Goal: Task Accomplishment & Management: Manage account settings

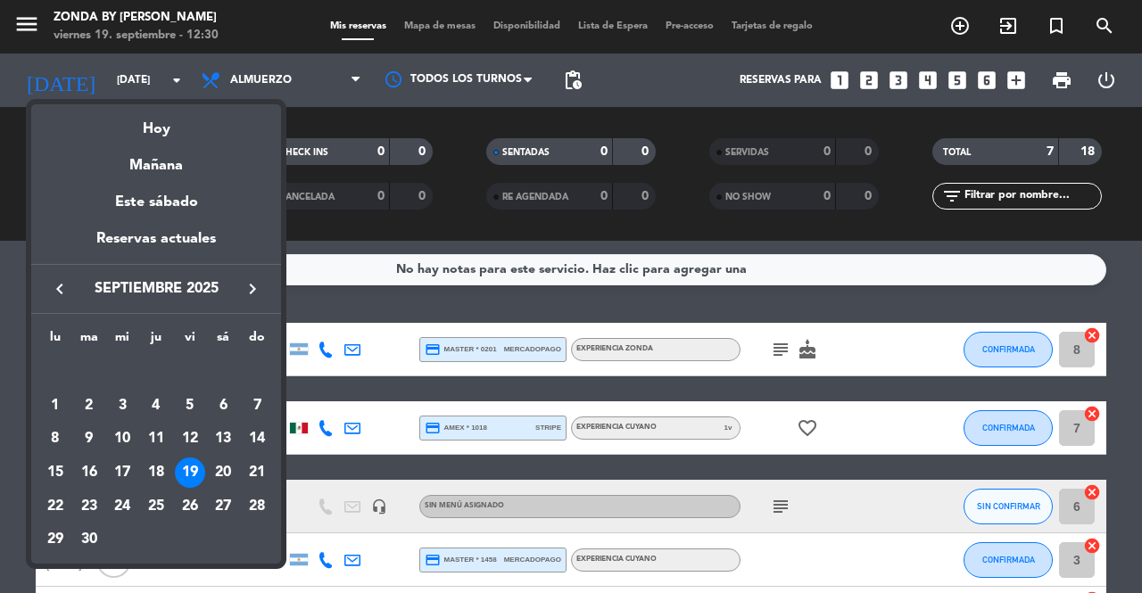
click at [246, 297] on icon "keyboard_arrow_right" at bounding box center [252, 288] width 21 height 21
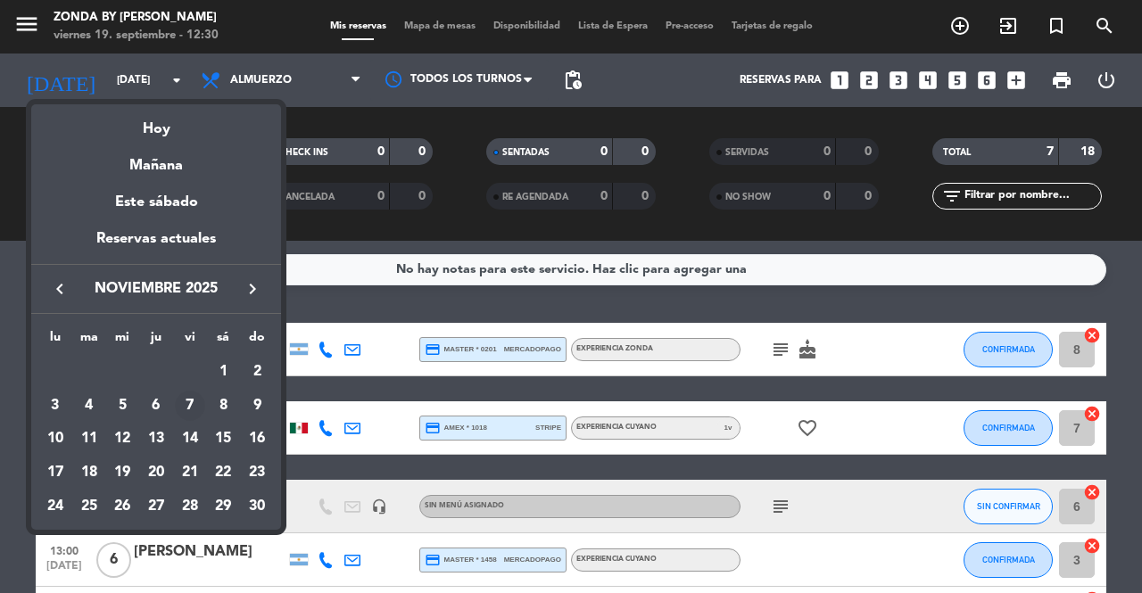
click at [189, 401] on div "7" at bounding box center [190, 406] width 30 height 30
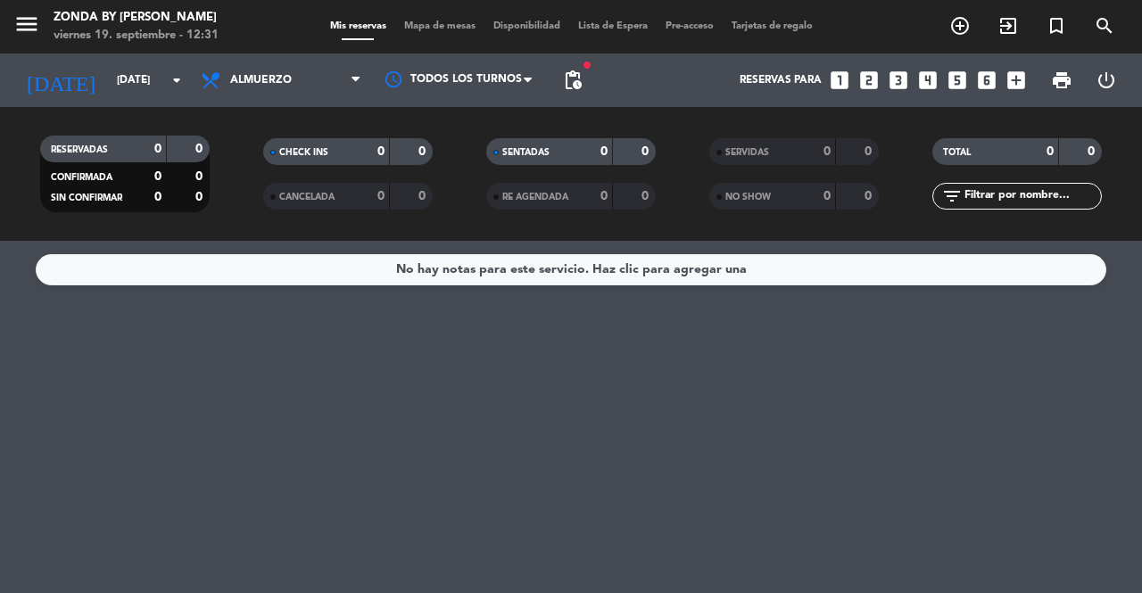
click at [578, 95] on span "pending_actions" at bounding box center [573, 80] width 36 height 36
click at [573, 86] on span "pending_actions" at bounding box center [572, 80] width 21 height 21
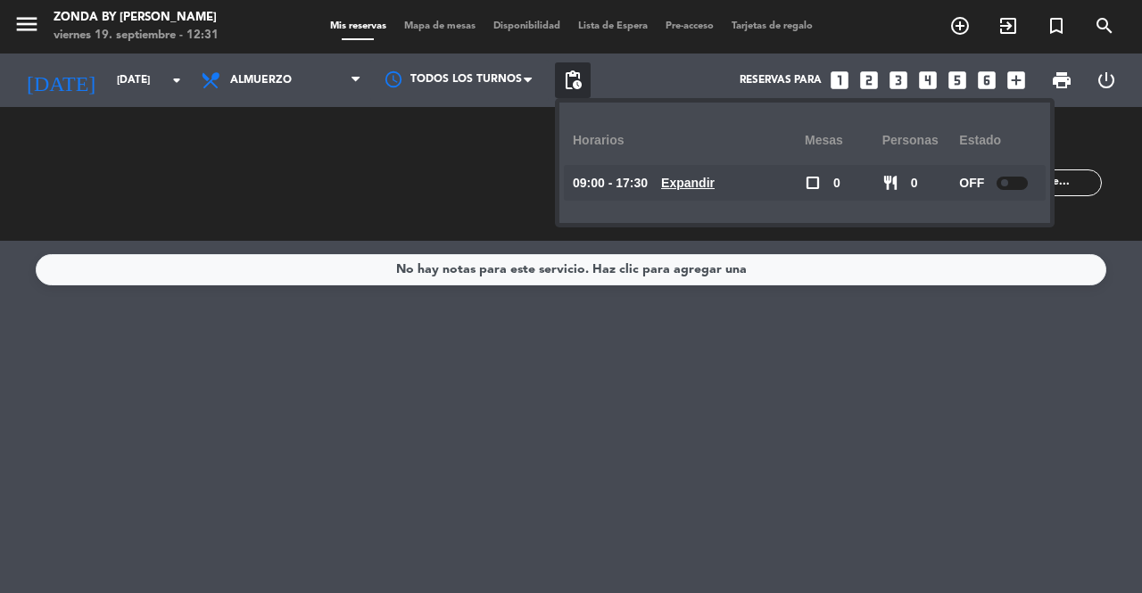
click at [732, 393] on div "No hay notas para este servicio. Haz clic para agregar una" at bounding box center [571, 417] width 1142 height 352
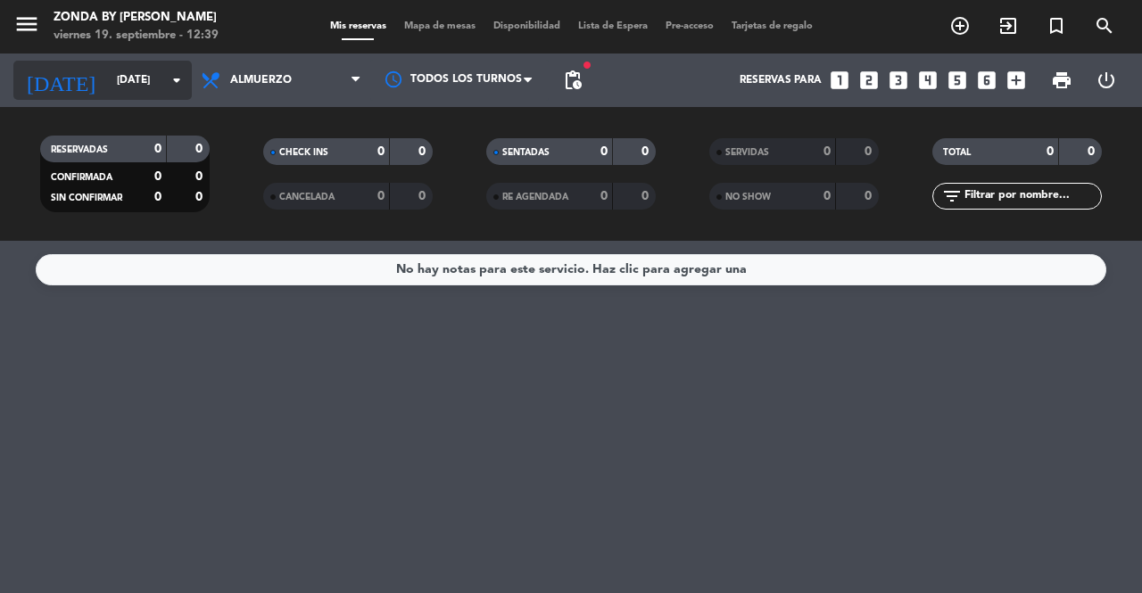
click at [108, 87] on input "[DATE]" at bounding box center [179, 80] width 142 height 30
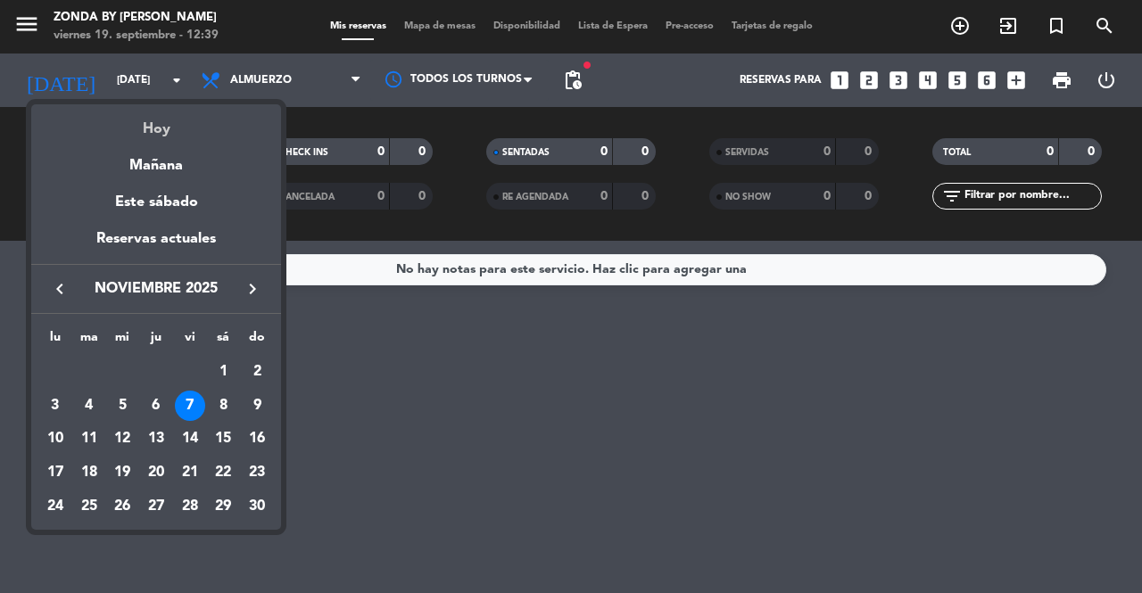
click at [136, 124] on div "Hoy" at bounding box center [156, 122] width 250 height 37
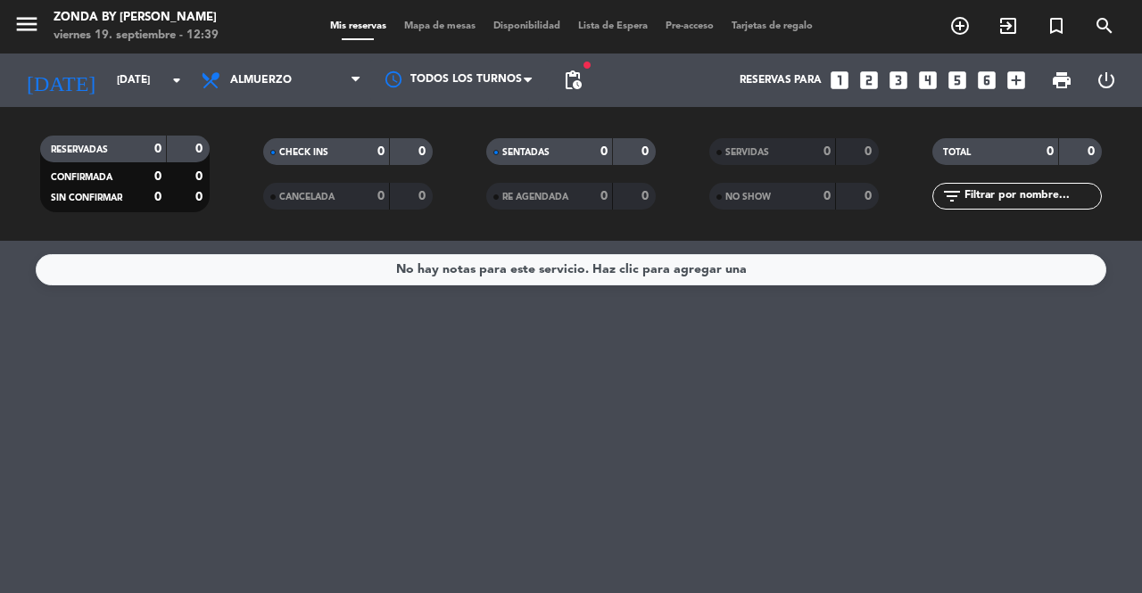
type input "[DATE]"
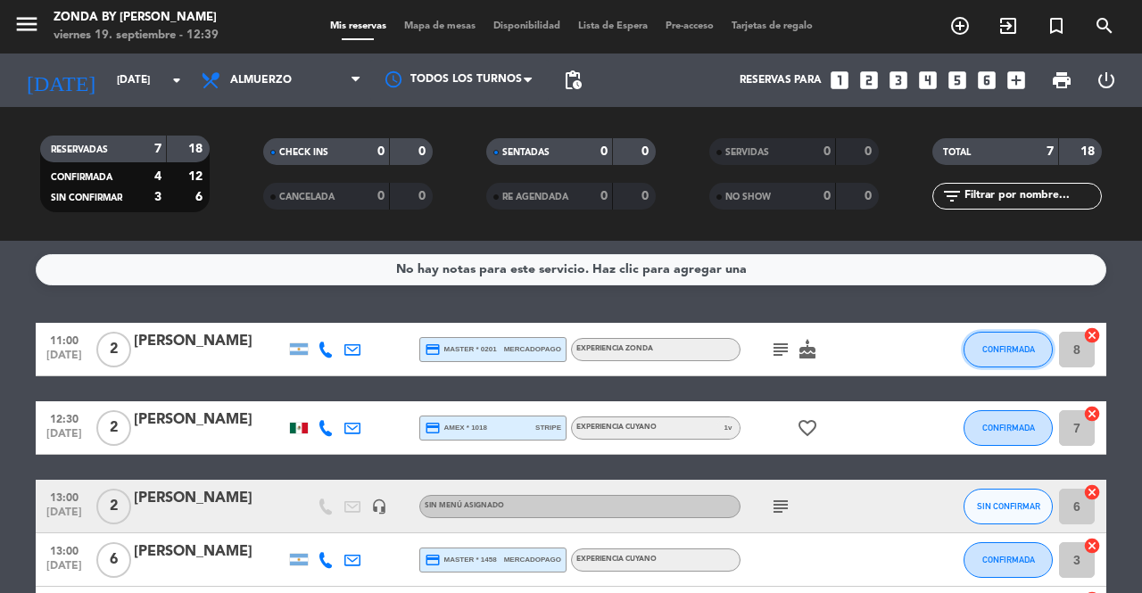
click at [995, 362] on button "CONFIRMADA" at bounding box center [1007, 350] width 89 height 36
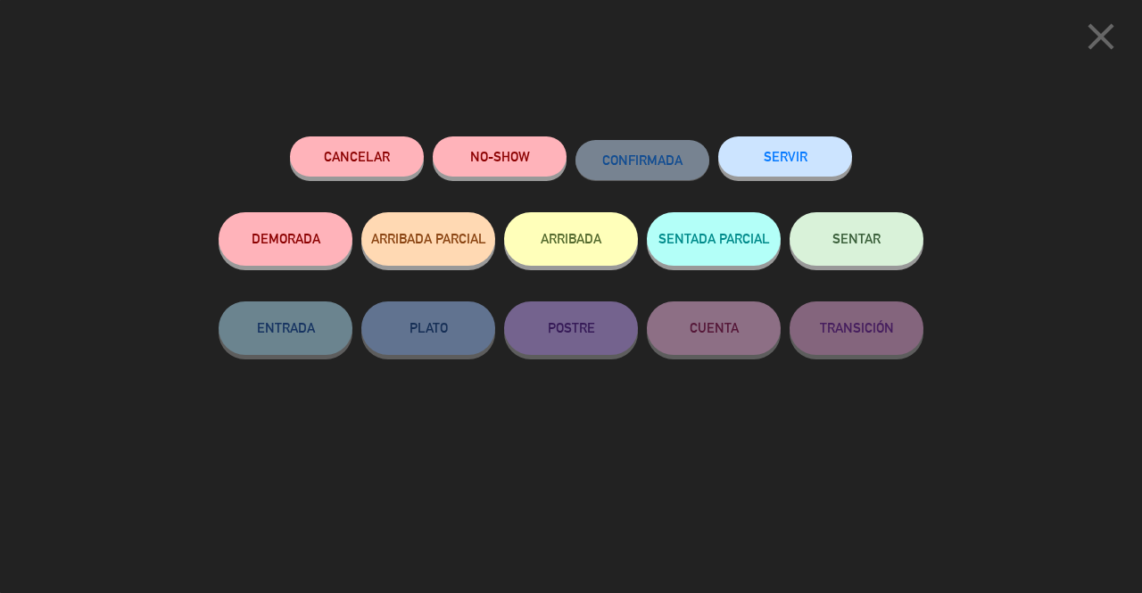
click at [880, 237] on button "SENTAR" at bounding box center [856, 239] width 134 height 54
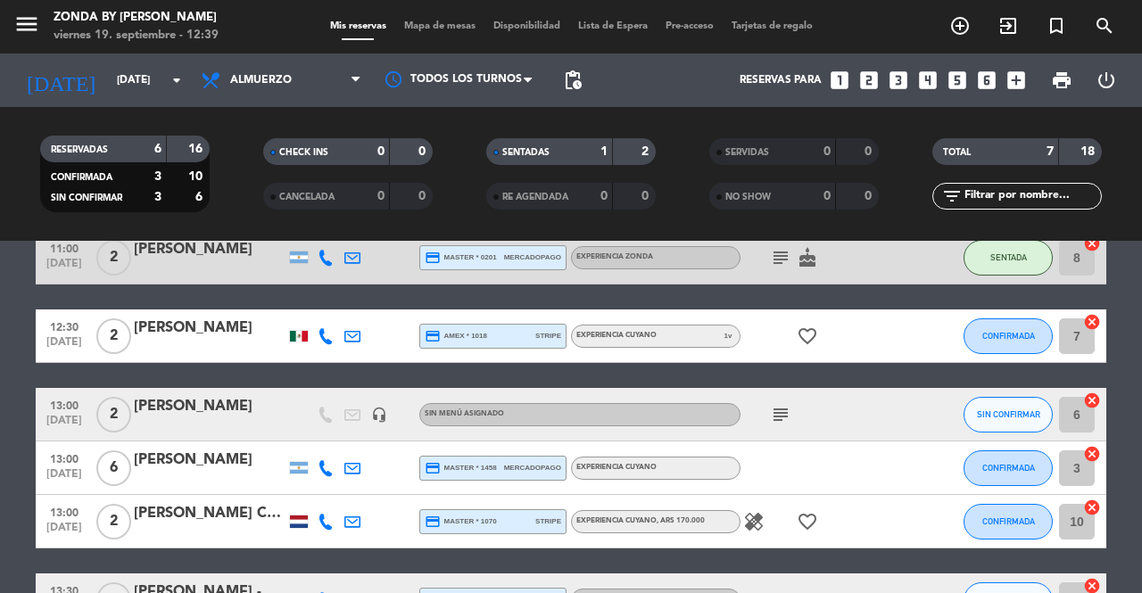
scroll to position [138, 0]
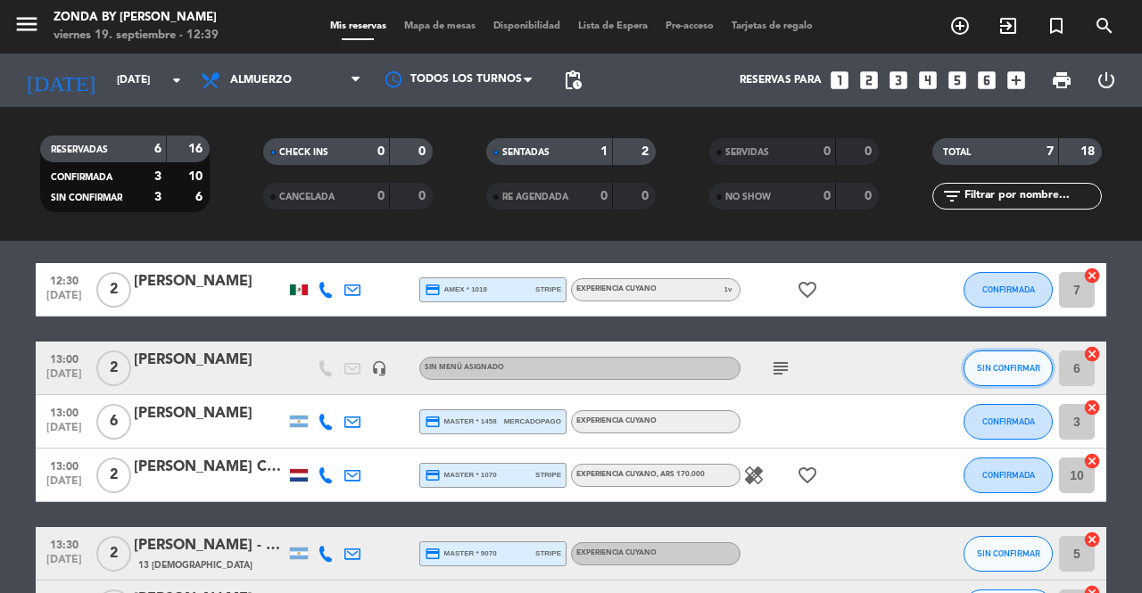
click at [1013, 368] on span "SIN CONFIRMAR" at bounding box center [1008, 368] width 63 height 10
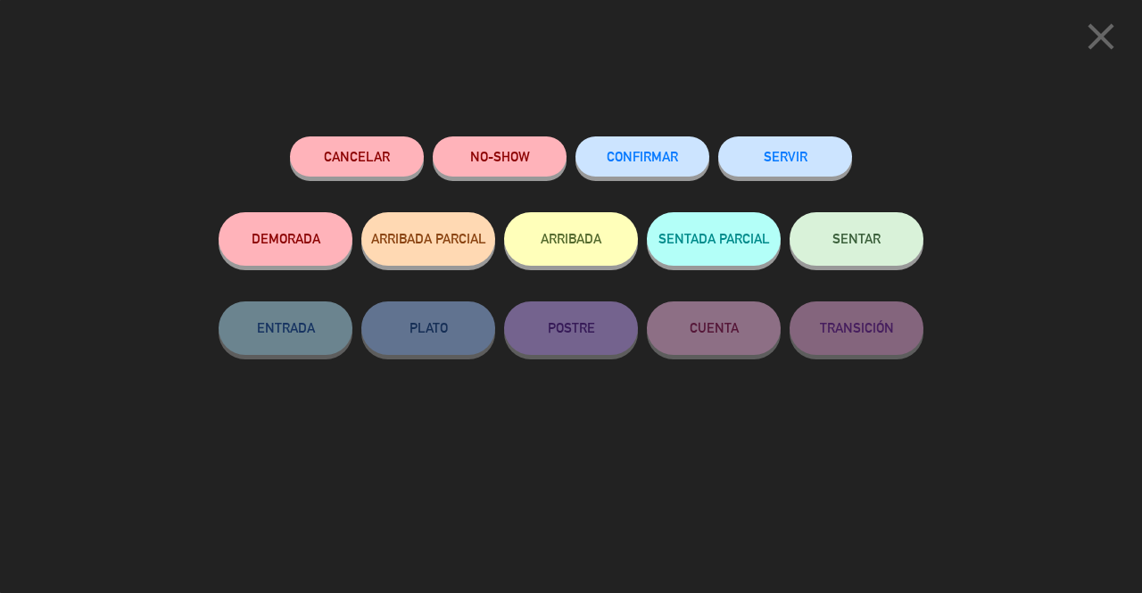
drag, startPoint x: 876, startPoint y: 243, endPoint x: 924, endPoint y: 441, distance: 203.8
click at [924, 441] on div "Cancelar NO-SHOW CONFIRMAR SERVIR DEMORADA ARRIBADA PARCIAL ARRIBADA SENTADA PA…" at bounding box center [571, 358] width 730 height 469
click at [871, 231] on button "SENTAR" at bounding box center [856, 239] width 134 height 54
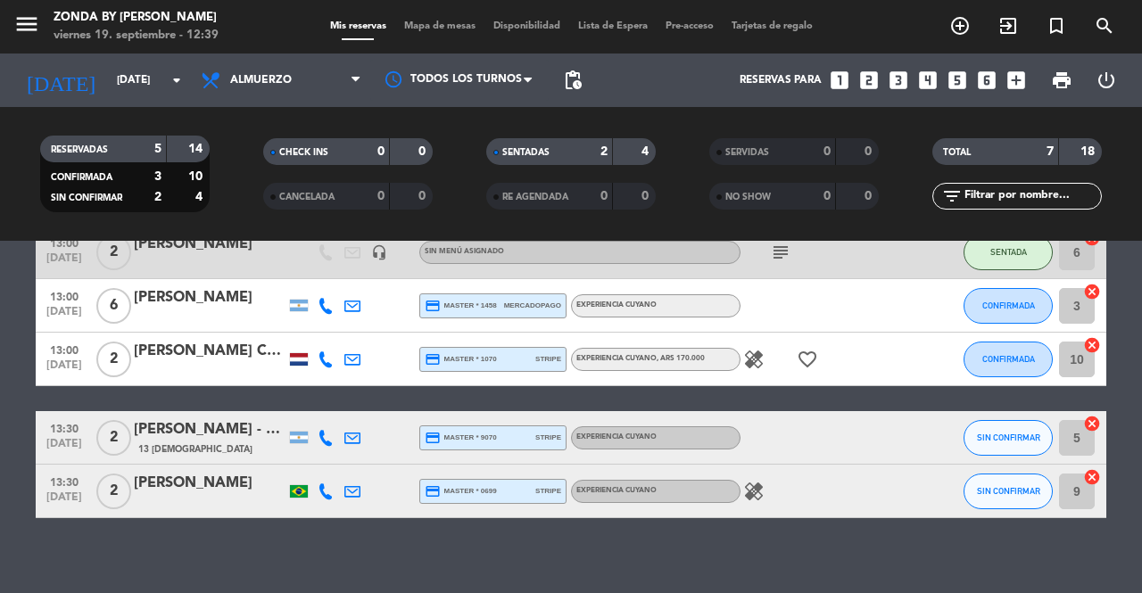
scroll to position [260, 0]
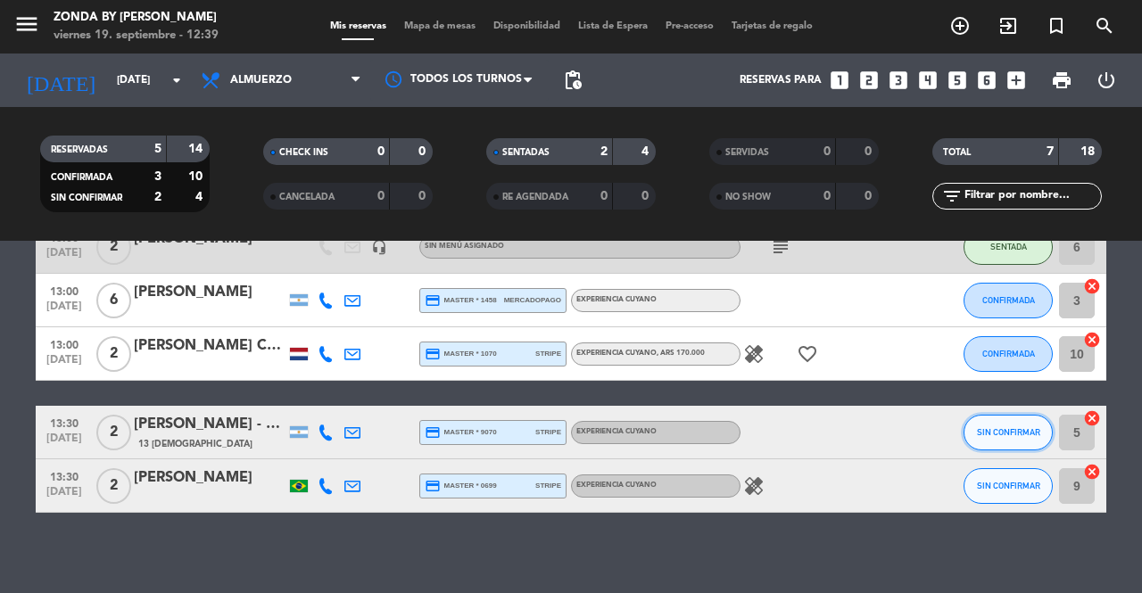
click at [992, 436] on span "SIN CONFIRMAR" at bounding box center [1008, 432] width 63 height 10
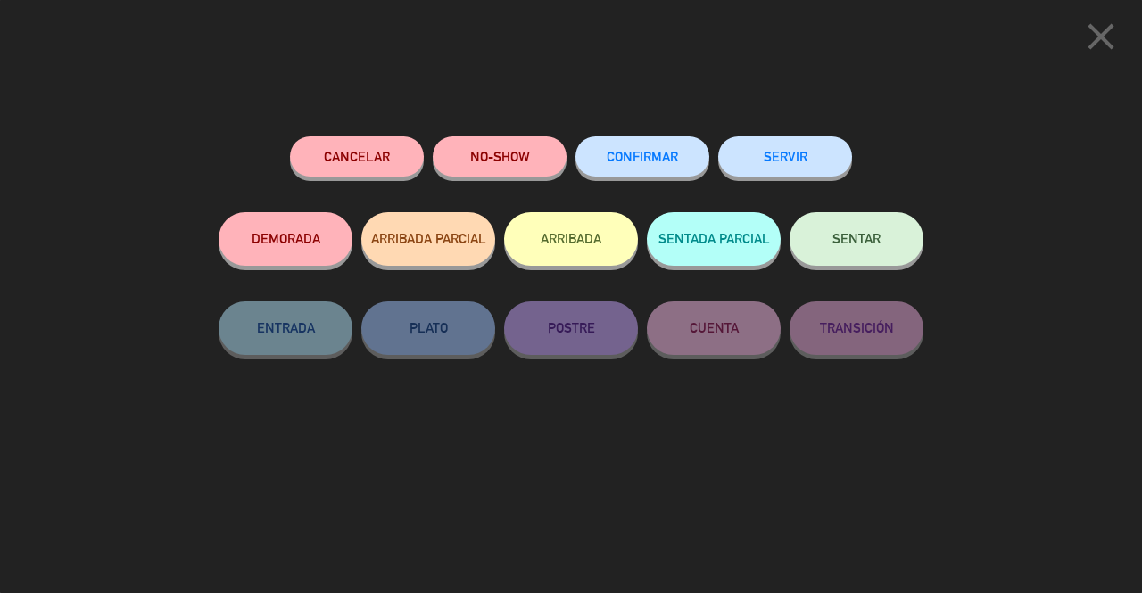
click at [887, 243] on button "SENTAR" at bounding box center [856, 239] width 134 height 54
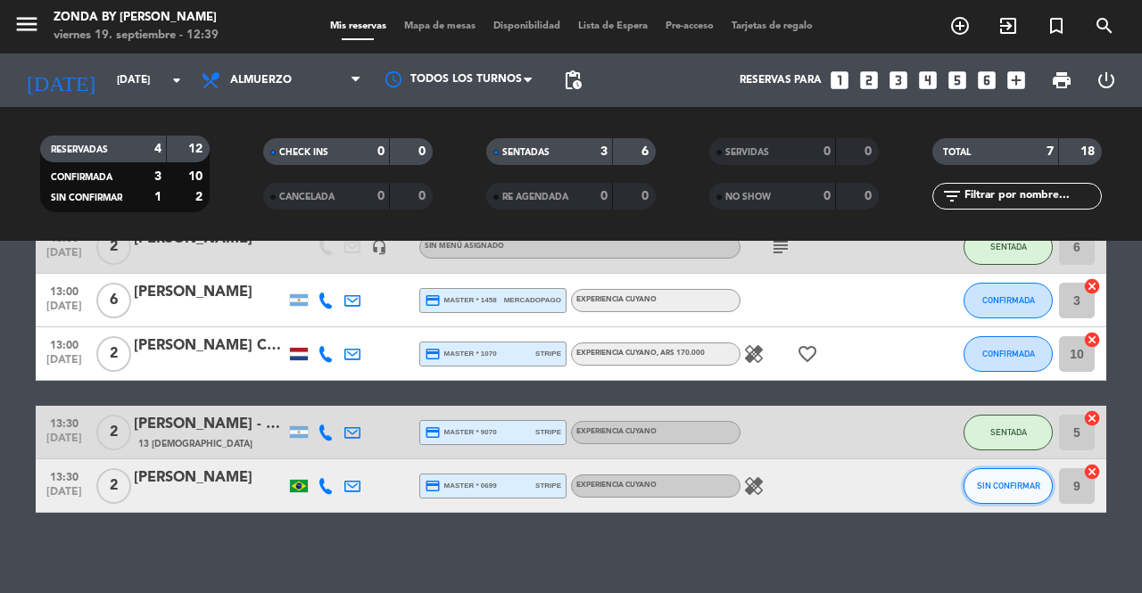
click at [1003, 487] on span "SIN CONFIRMAR" at bounding box center [1008, 486] width 63 height 10
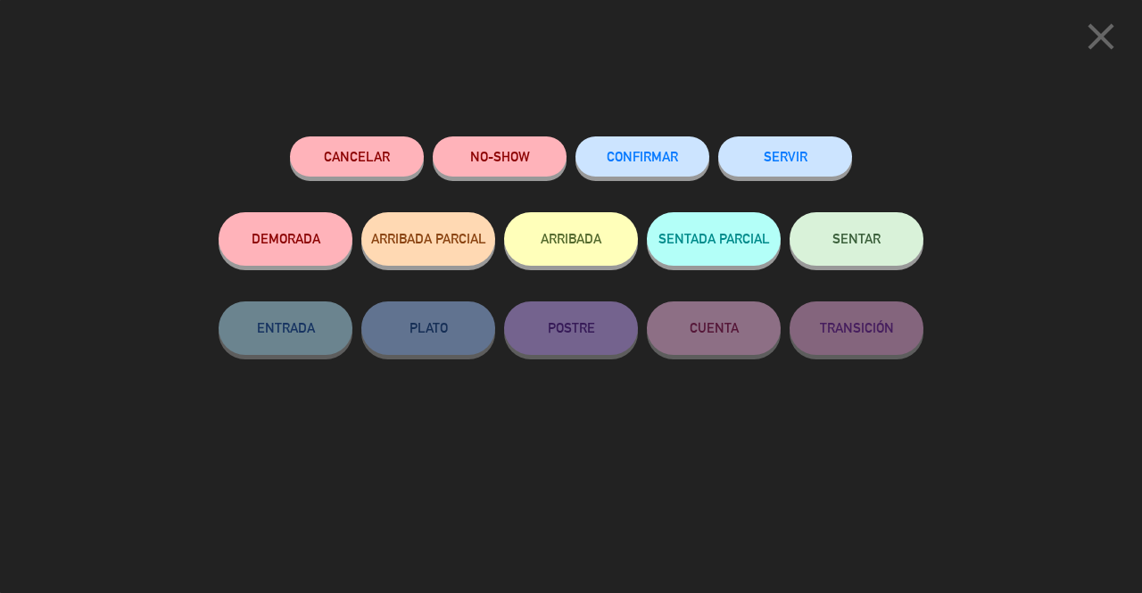
click at [868, 242] on span "SENTAR" at bounding box center [856, 238] width 48 height 15
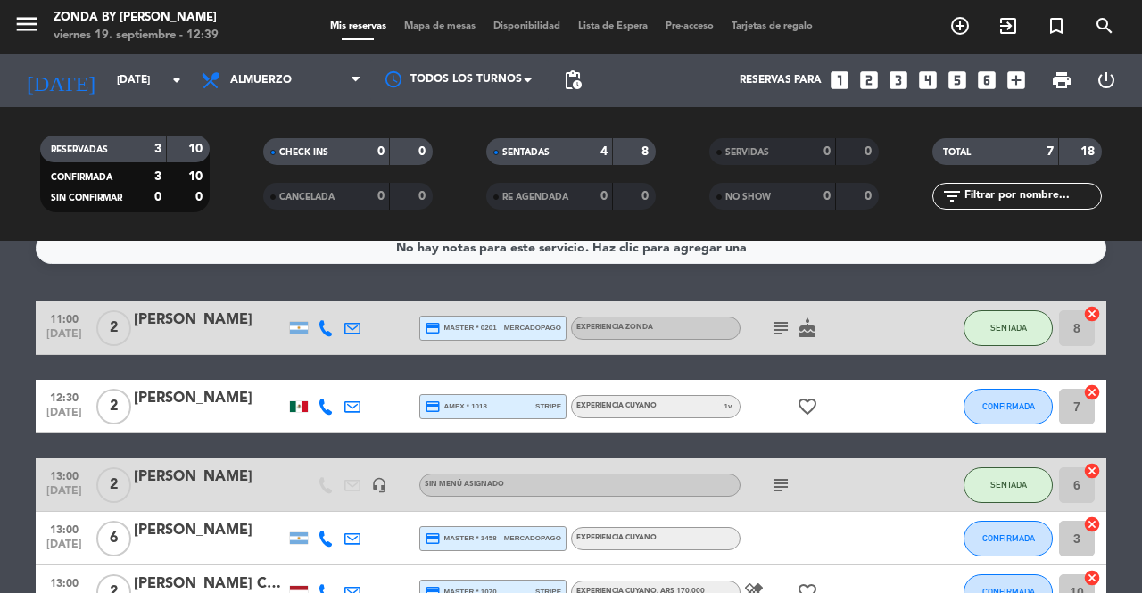
scroll to position [21, 0]
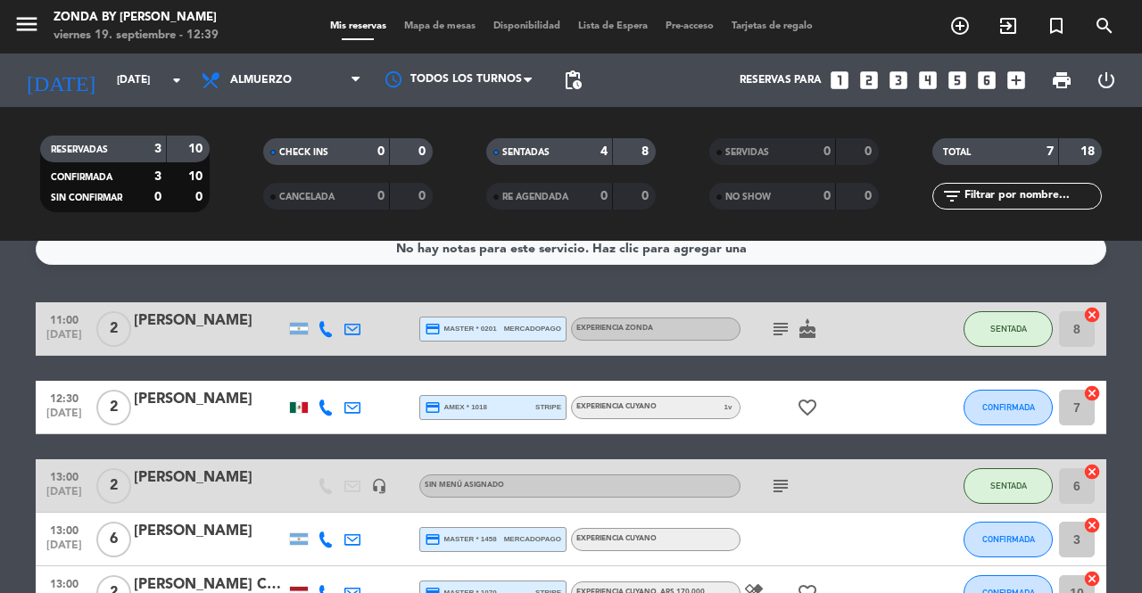
click at [184, 399] on div "[PERSON_NAME]" at bounding box center [210, 399] width 152 height 23
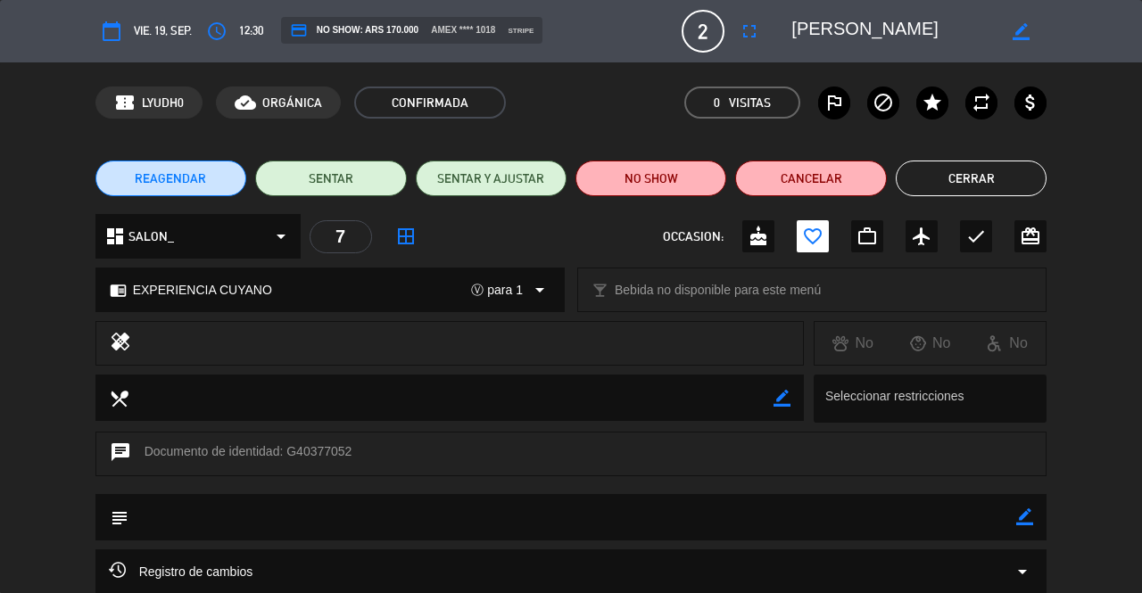
scroll to position [171, 0]
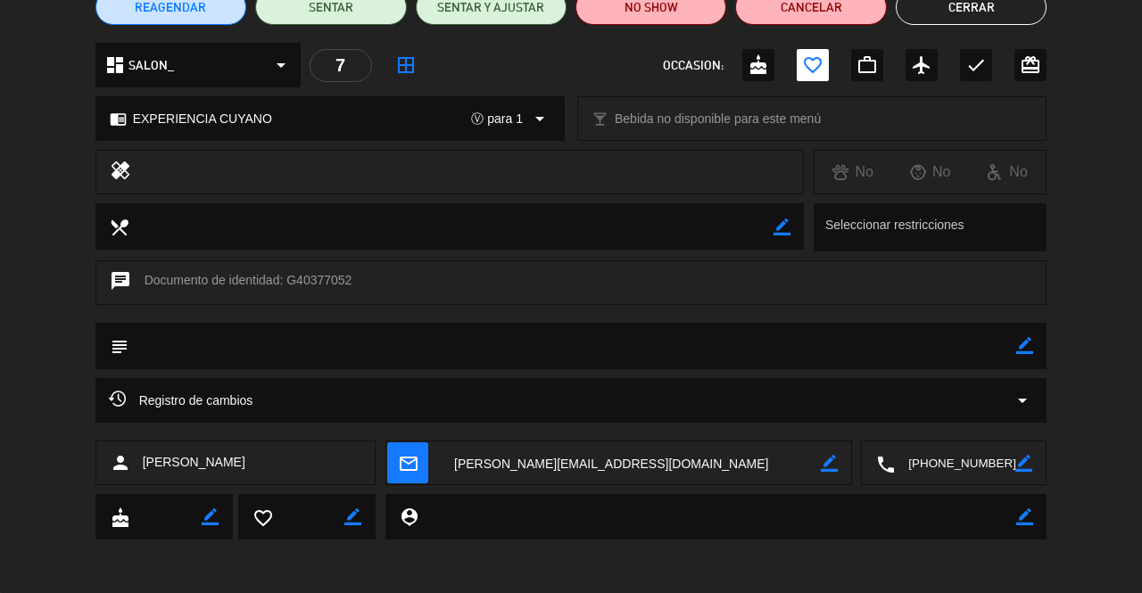
click at [928, 459] on textarea at bounding box center [955, 463] width 120 height 45
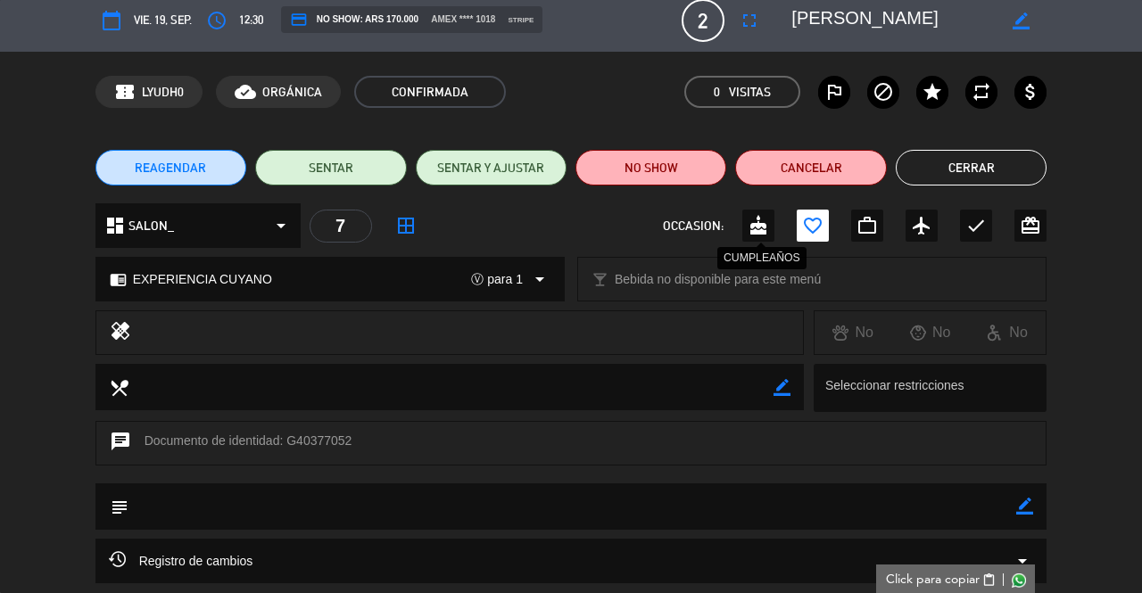
scroll to position [0, 0]
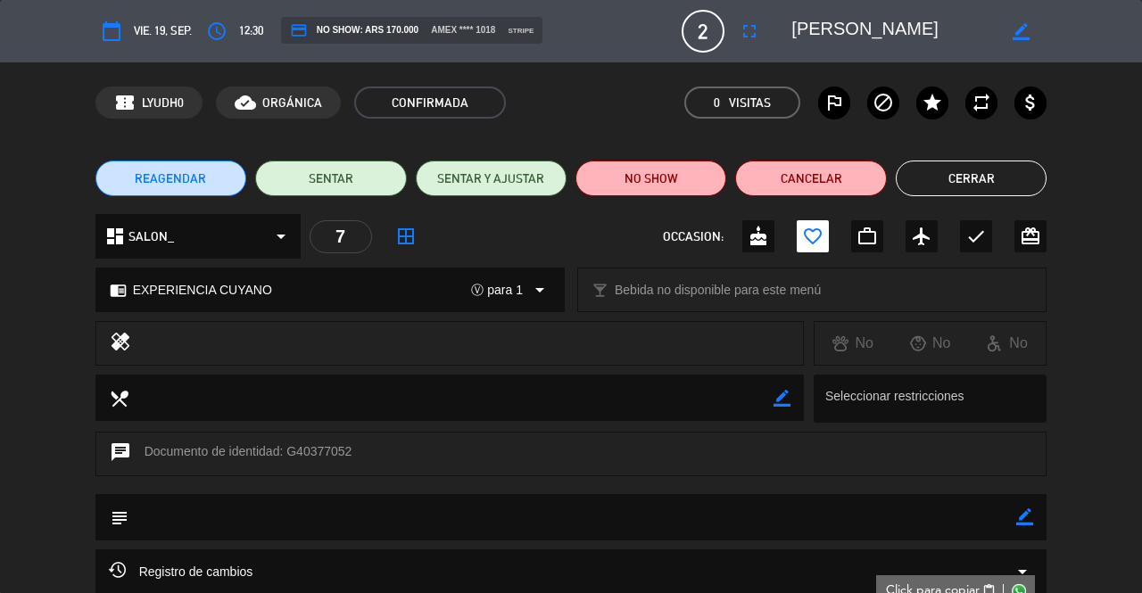
click at [964, 167] on button "Cerrar" at bounding box center [970, 179] width 151 height 36
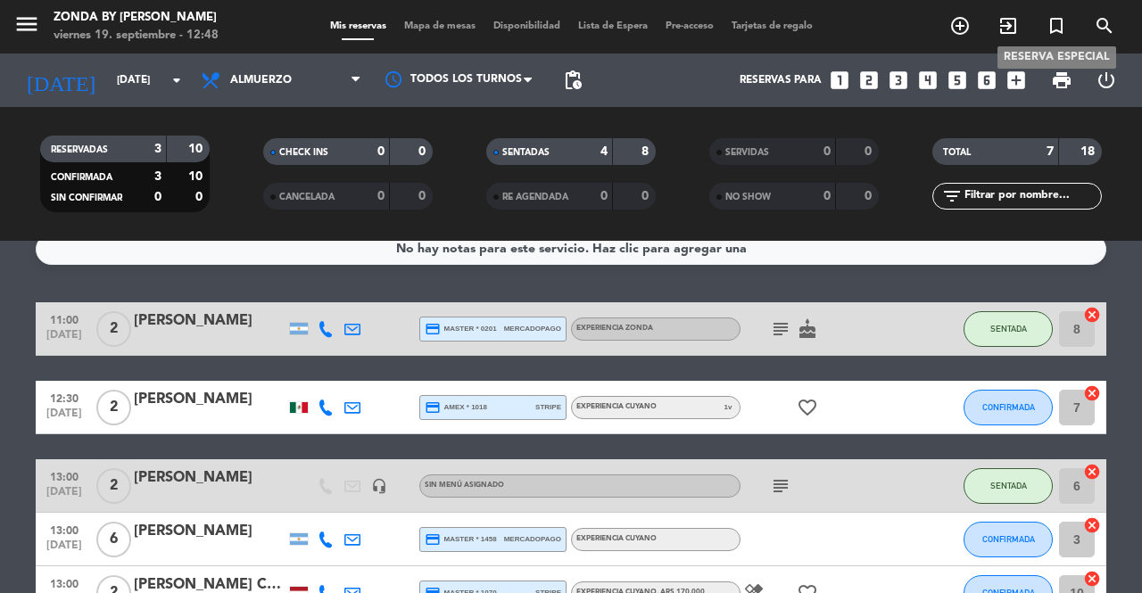
click at [1052, 31] on icon "turned_in_not" at bounding box center [1055, 25] width 21 height 21
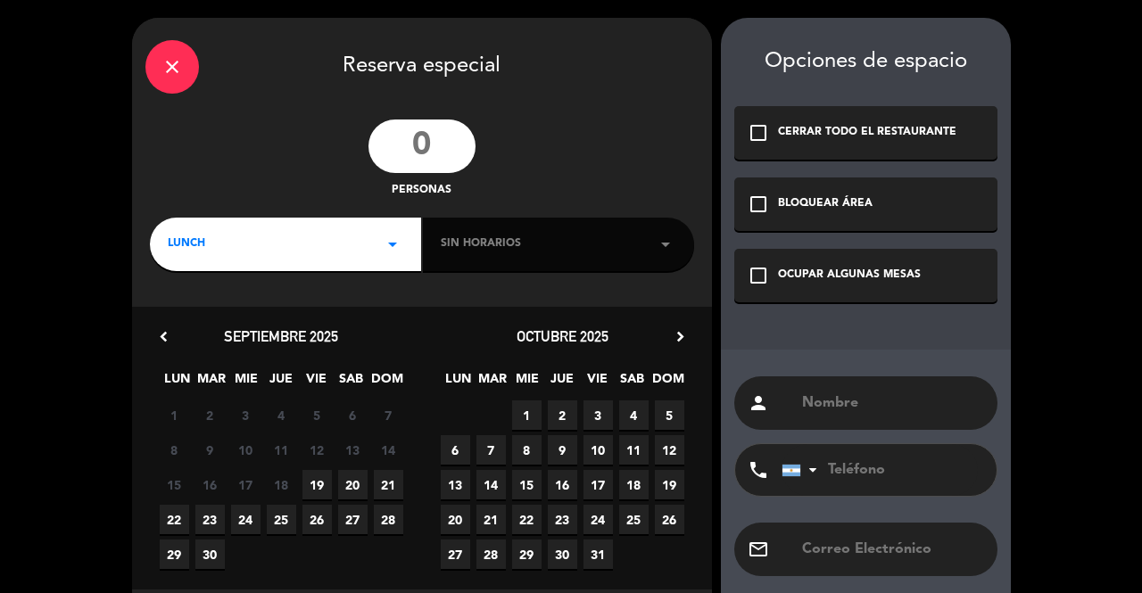
click at [437, 149] on input "number" at bounding box center [421, 147] width 107 height 54
type input "30"
click at [557, 250] on div "Sin horarios arrow_drop_down" at bounding box center [558, 245] width 271 height 54
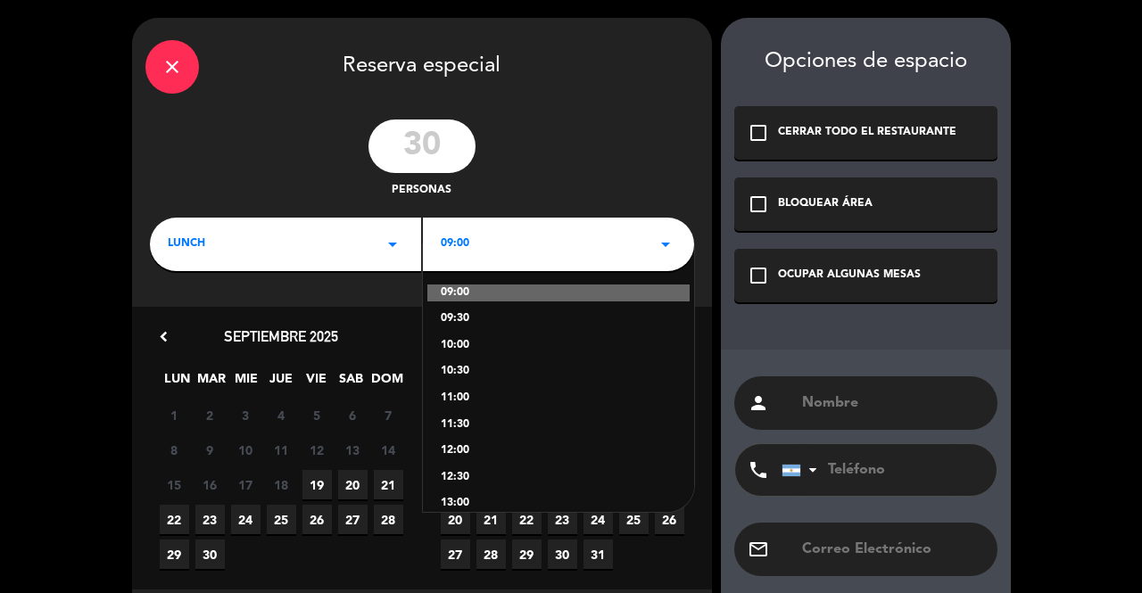
click at [456, 472] on div "12:30" at bounding box center [558, 478] width 235 height 18
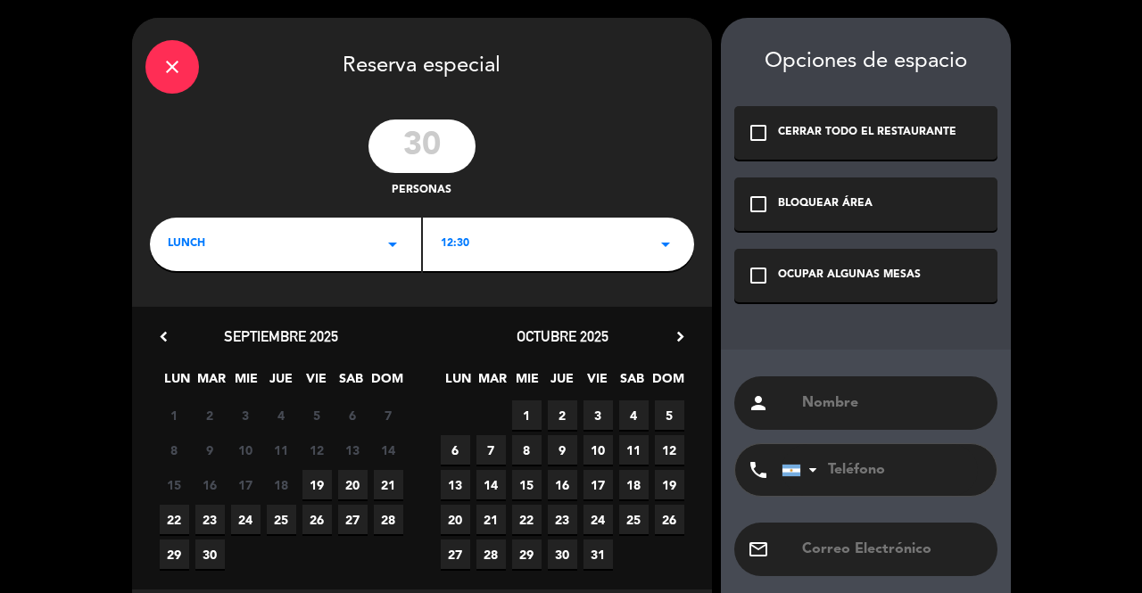
click at [678, 334] on icon "chevron_right" at bounding box center [680, 336] width 19 height 19
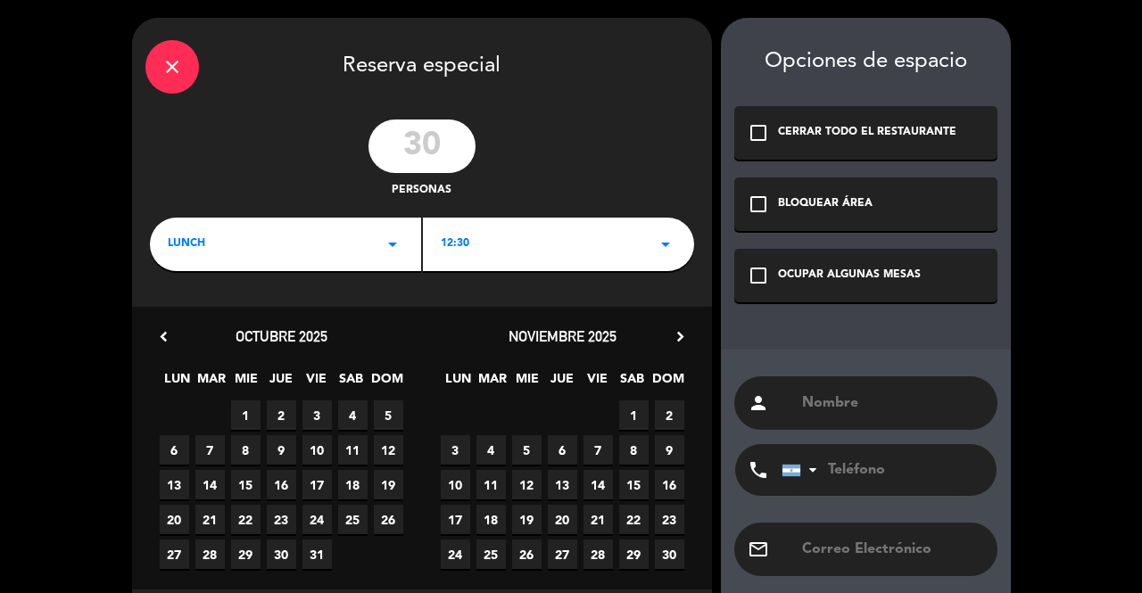
click at [592, 450] on span "7" at bounding box center [597, 449] width 29 height 29
click at [815, 136] on div "CERRAR TODO EL RESTAURANTE" at bounding box center [867, 133] width 178 height 18
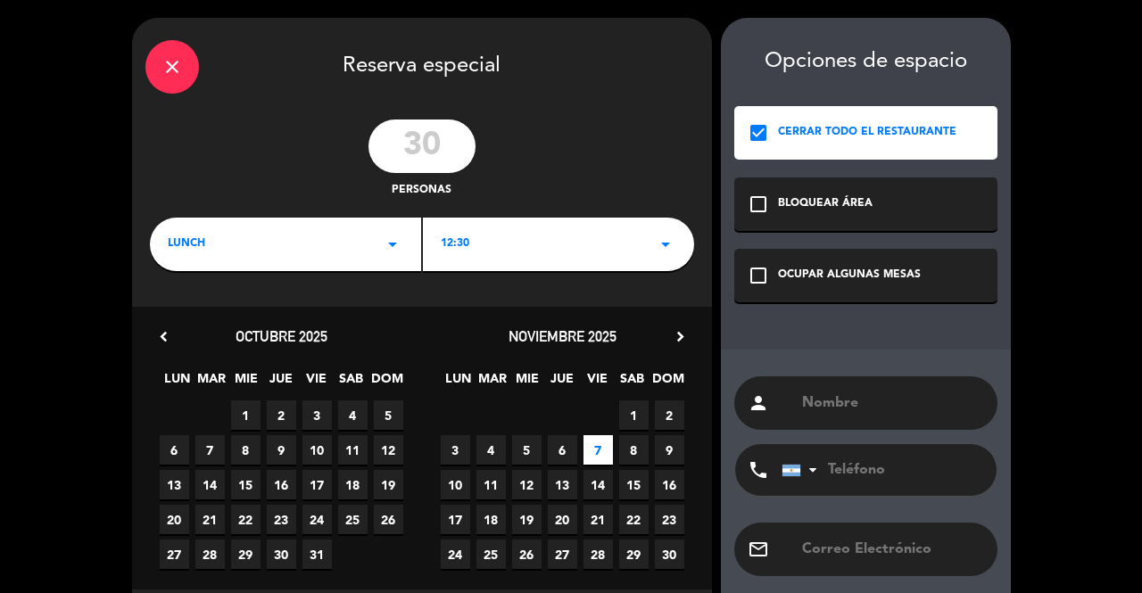
scroll to position [84, 0]
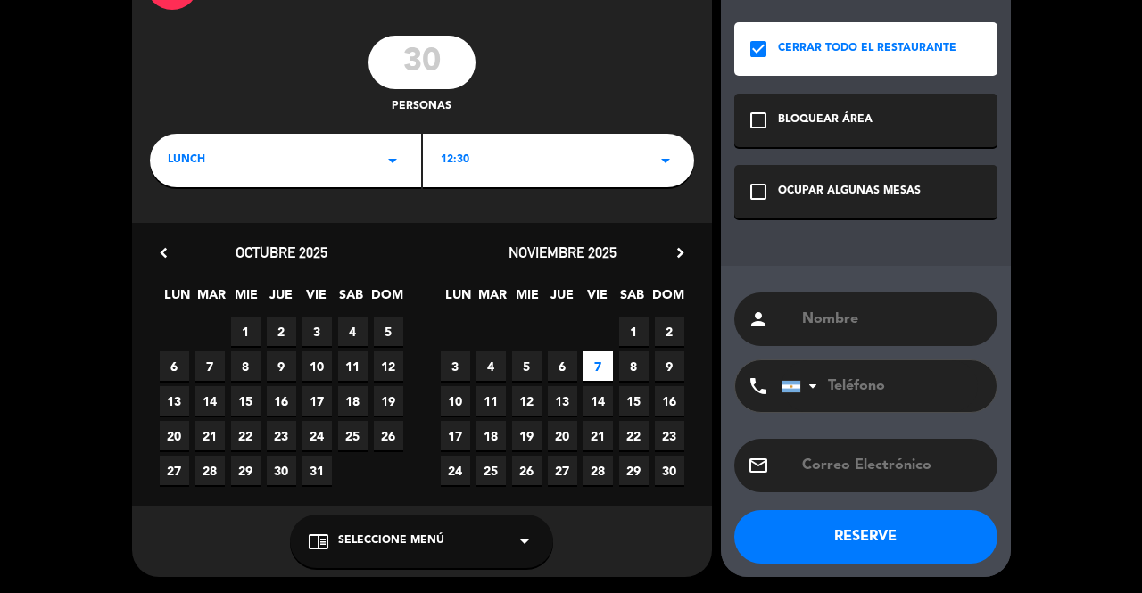
click at [453, 540] on div "chrome_reader_mode Seleccione Menú arrow_drop_down" at bounding box center [421, 542] width 263 height 54
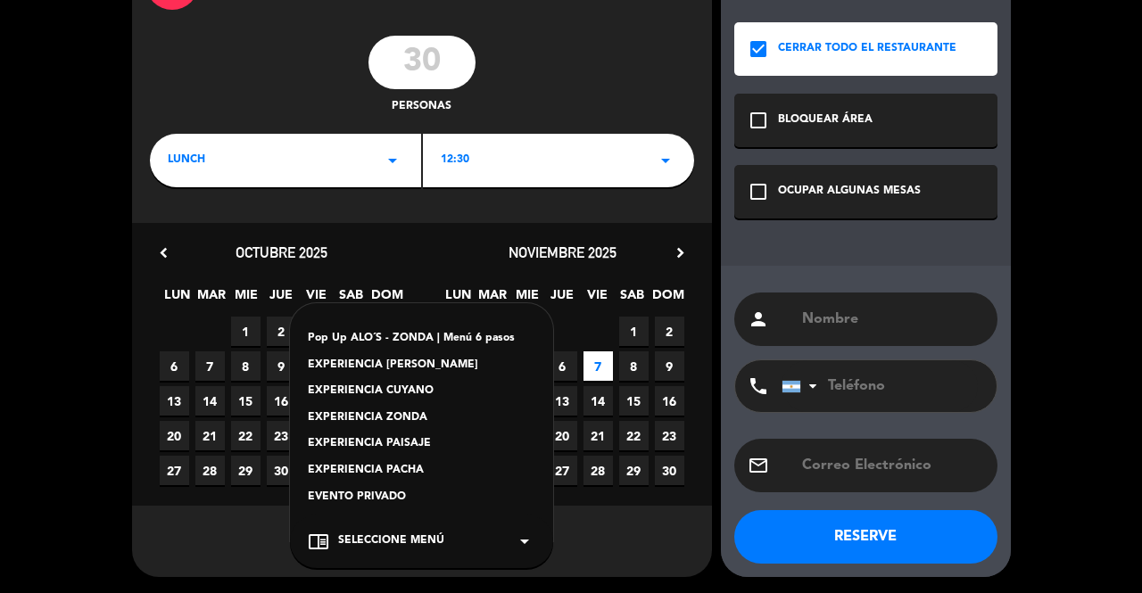
click at [384, 391] on div "EXPERIENCIA CUYANO" at bounding box center [421, 392] width 227 height 18
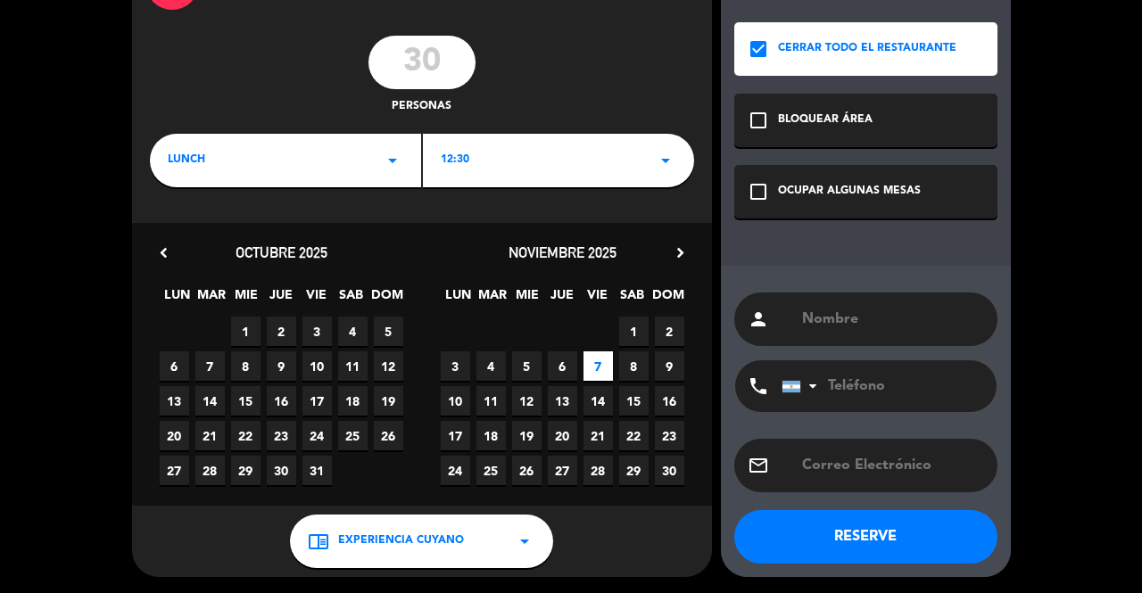
click at [821, 313] on input "text" at bounding box center [892, 319] width 184 height 25
type input "GRUPO [PERSON_NAME]"
click at [846, 465] on input "text" at bounding box center [892, 465] width 184 height 25
paste input "[PERSON_NAME][EMAIL_ADDRESS][PERSON_NAME][PERSON_NAME][DOMAIN_NAME]"
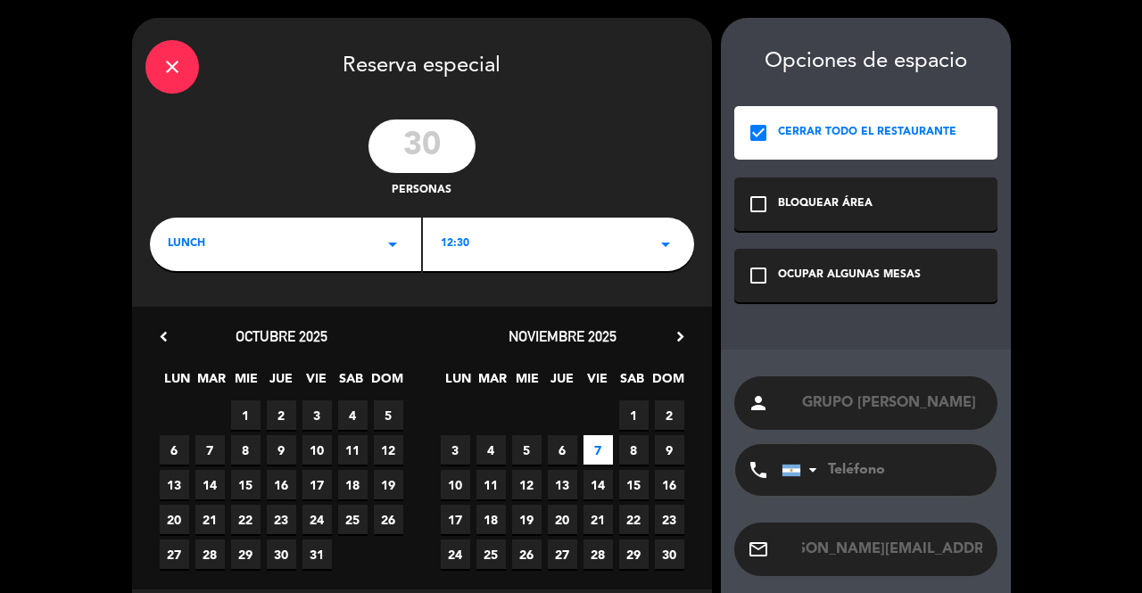
type input "[PERSON_NAME][EMAIL_ADDRESS][PERSON_NAME][PERSON_NAME][DOMAIN_NAME]"
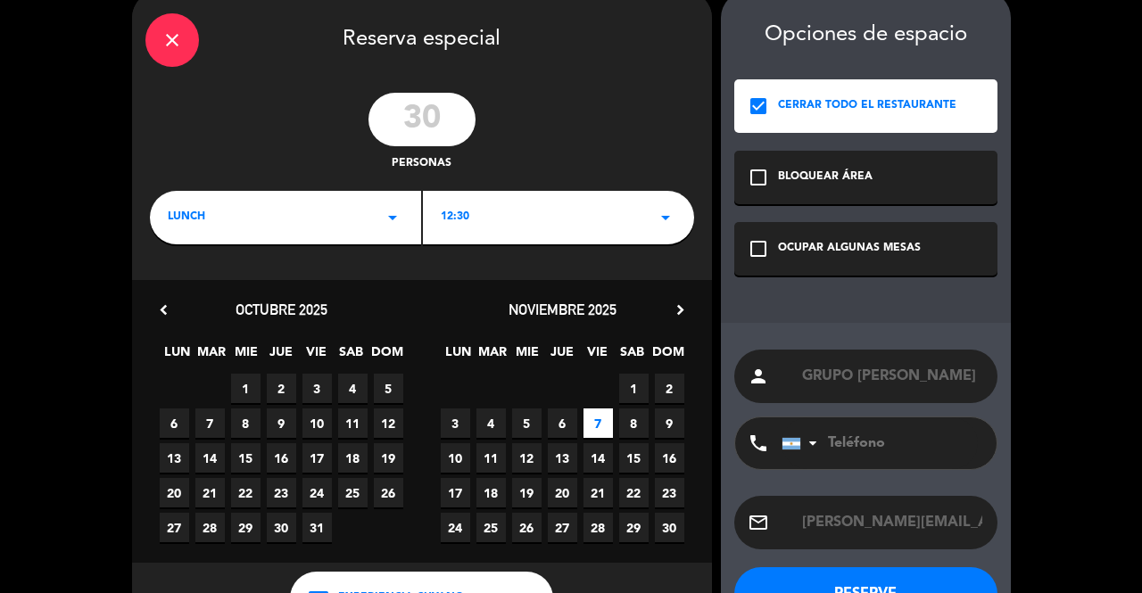
scroll to position [84, 0]
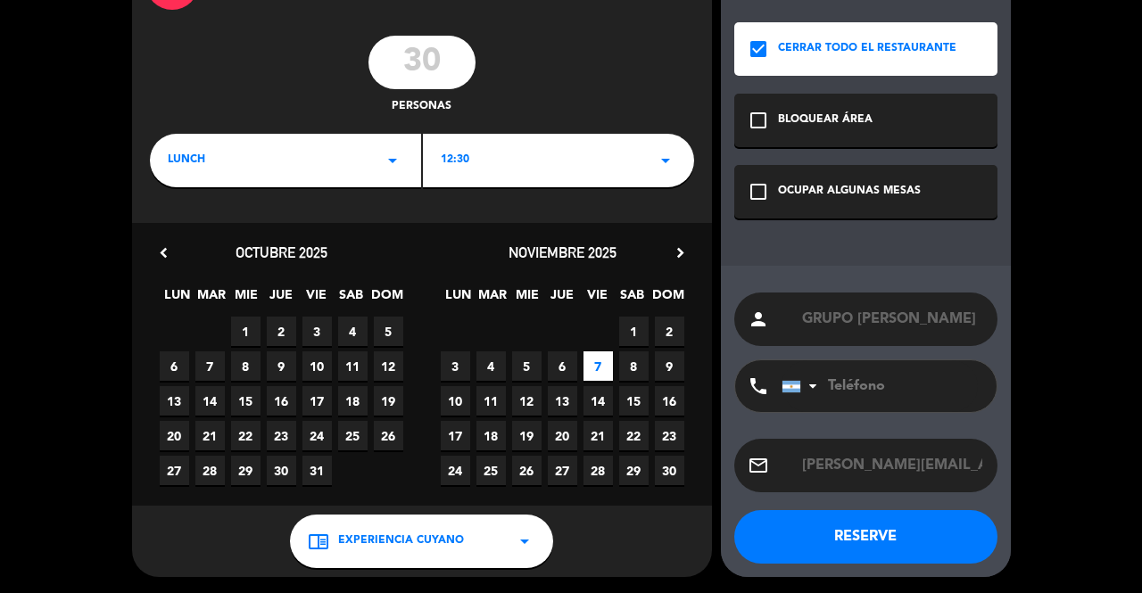
click at [837, 529] on button "RESERVE" at bounding box center [865, 537] width 263 height 54
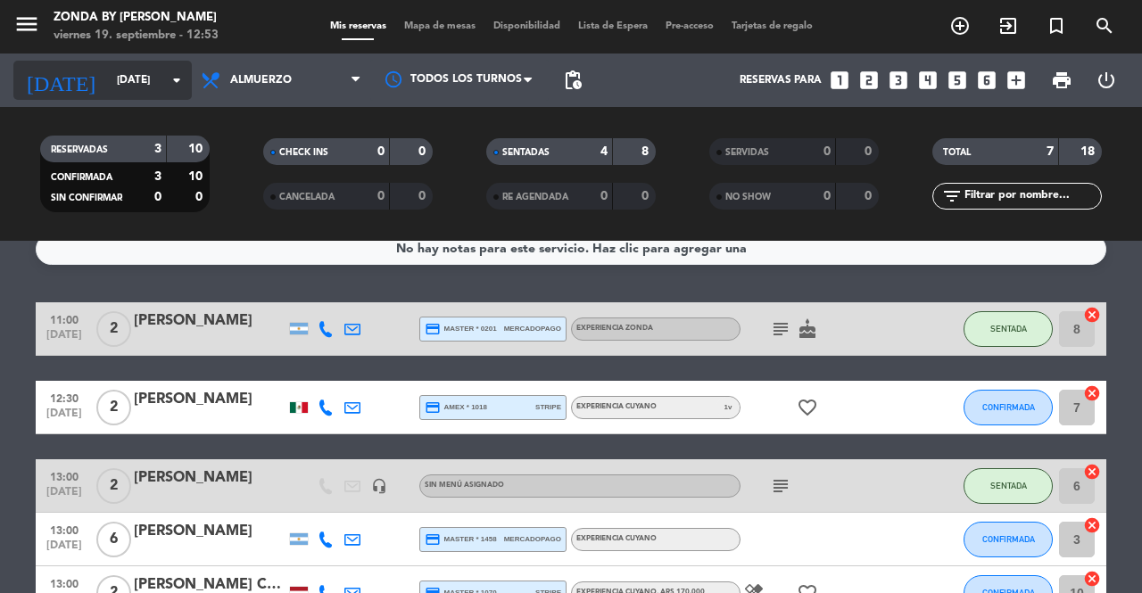
click at [138, 74] on input "[DATE]" at bounding box center [179, 80] width 142 height 30
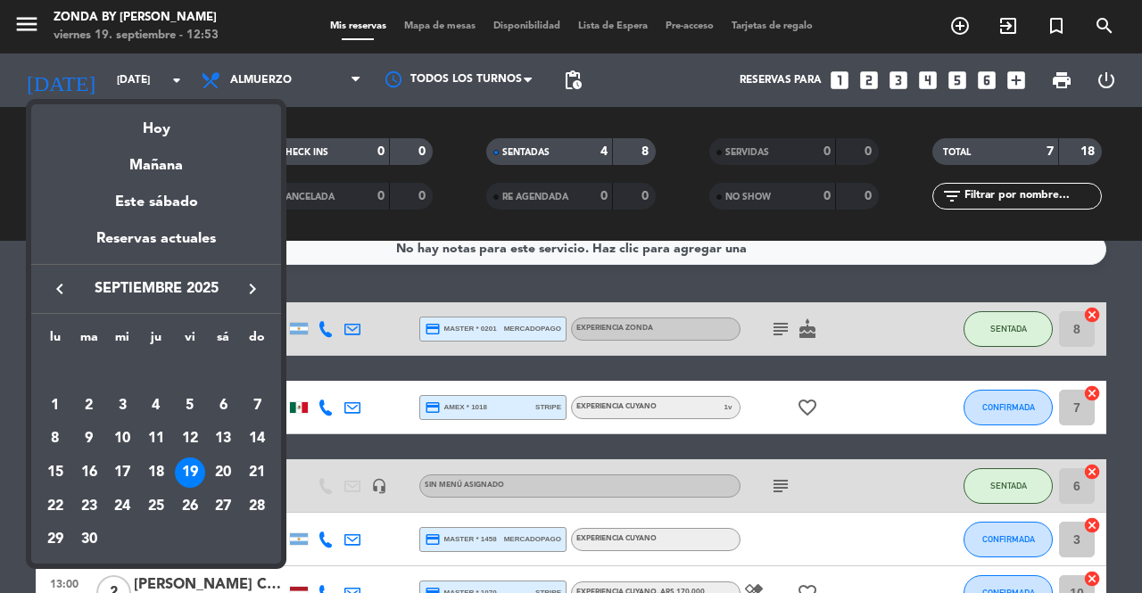
click at [249, 287] on icon "keyboard_arrow_right" at bounding box center [252, 288] width 21 height 21
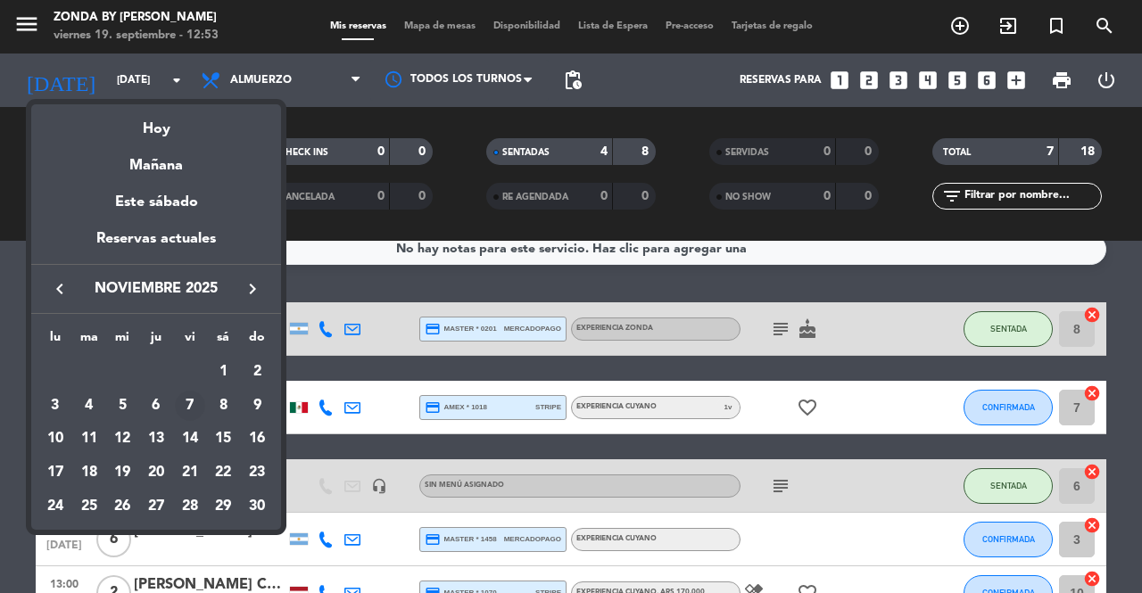
click at [192, 407] on div "7" at bounding box center [190, 406] width 30 height 30
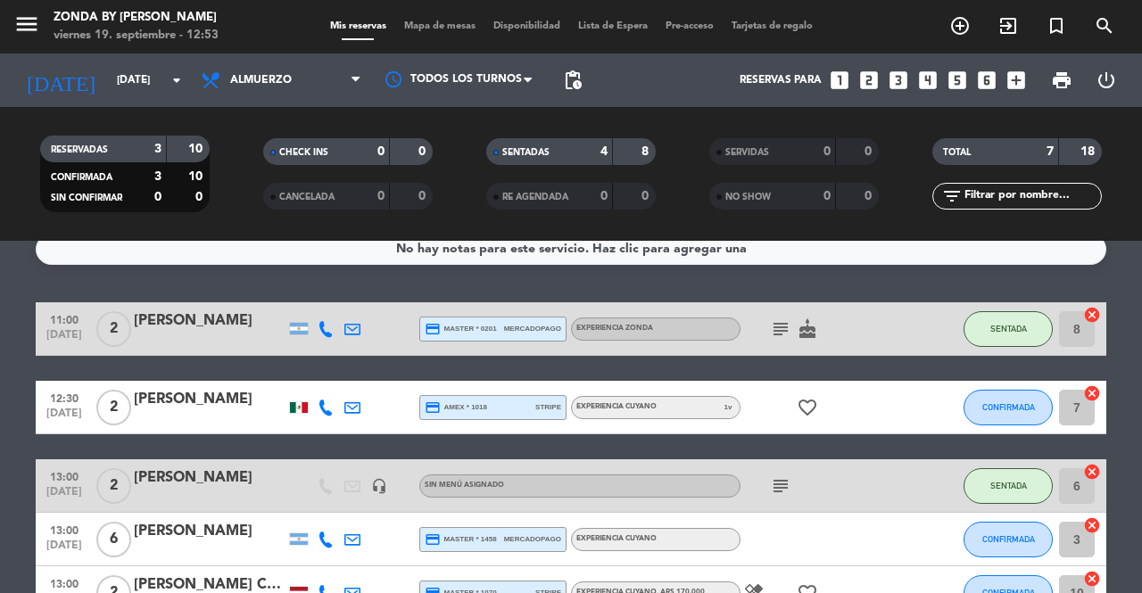
type input "[DATE]"
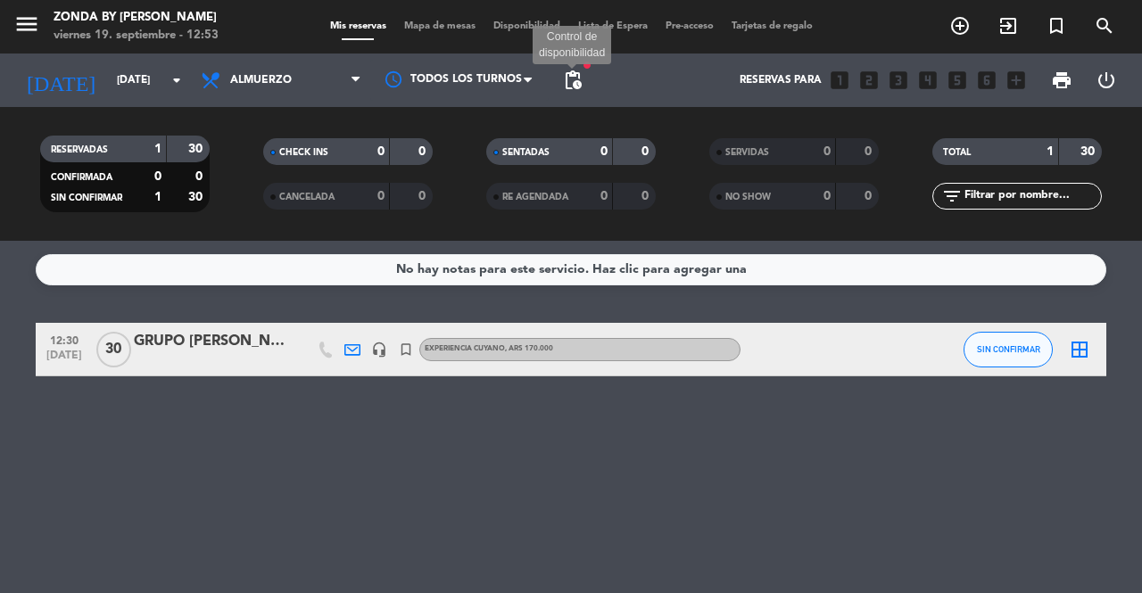
click at [581, 84] on span "pending_actions" at bounding box center [572, 80] width 21 height 21
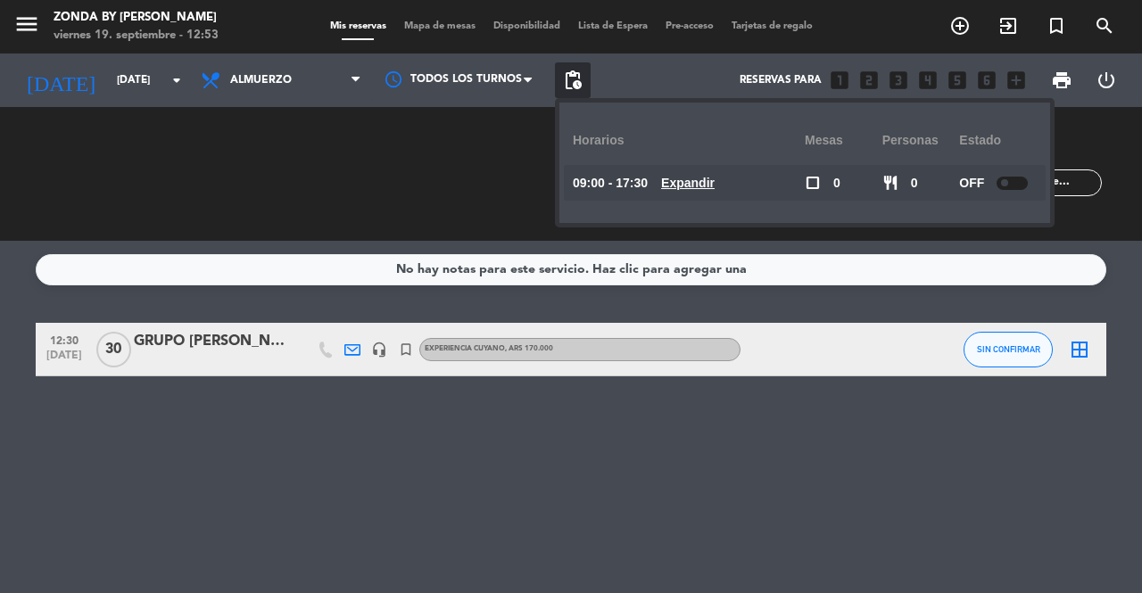
click at [692, 185] on u "Expandir" at bounding box center [688, 183] width 54 height 14
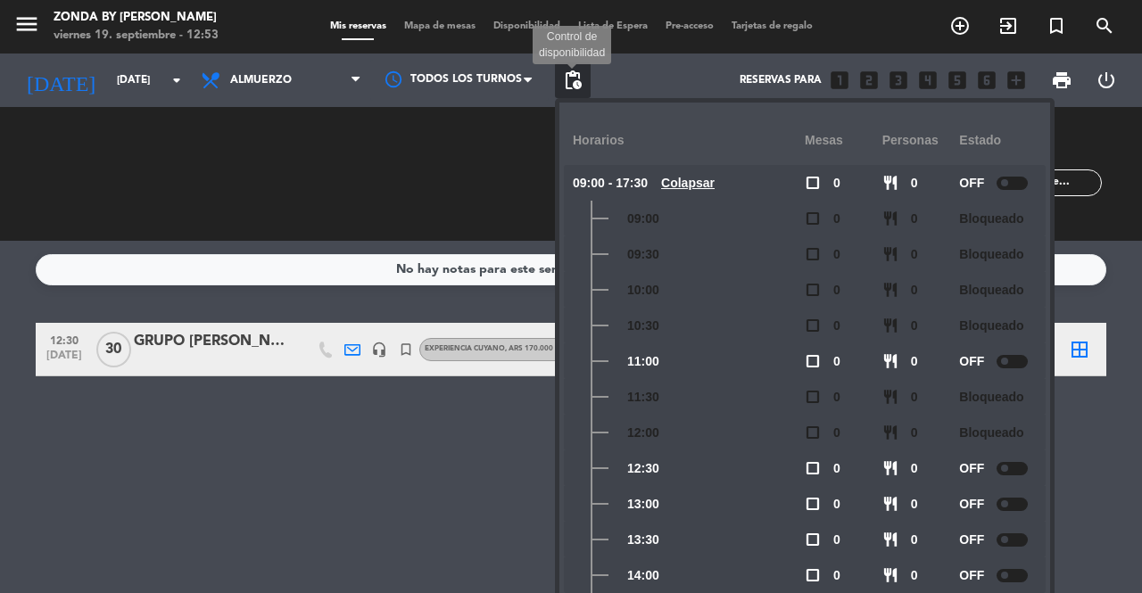
click at [571, 72] on span "pending_actions" at bounding box center [572, 80] width 21 height 21
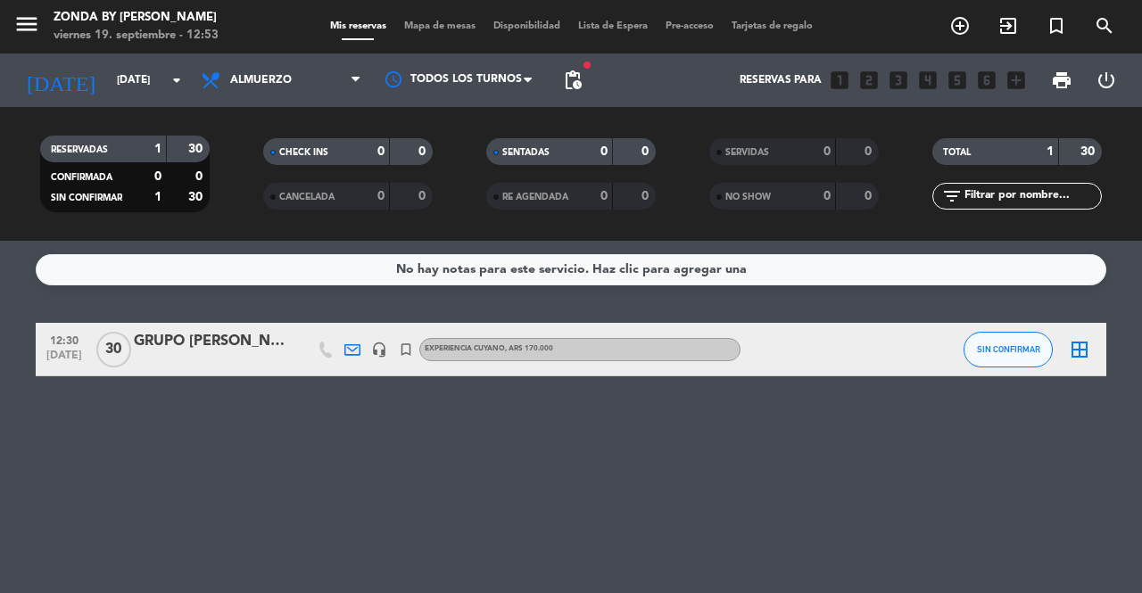
click at [1079, 352] on icon "border_all" at bounding box center [1079, 349] width 21 height 21
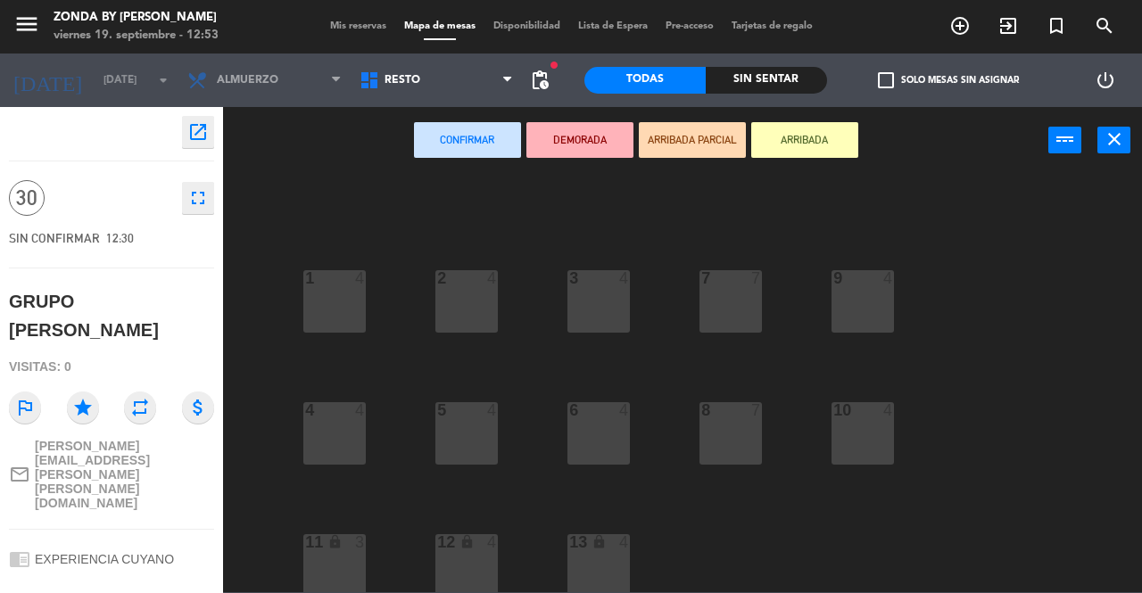
click at [487, 308] on div "2 4" at bounding box center [466, 301] width 62 height 62
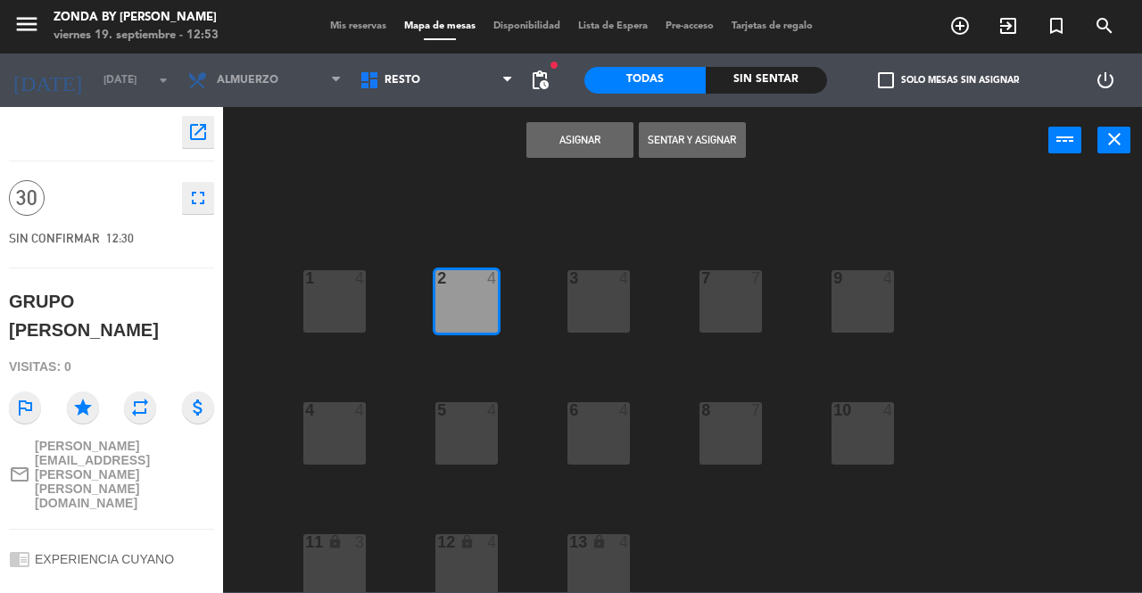
click at [586, 311] on div "3 4" at bounding box center [598, 301] width 62 height 62
click at [462, 420] on div "5 4" at bounding box center [466, 433] width 62 height 62
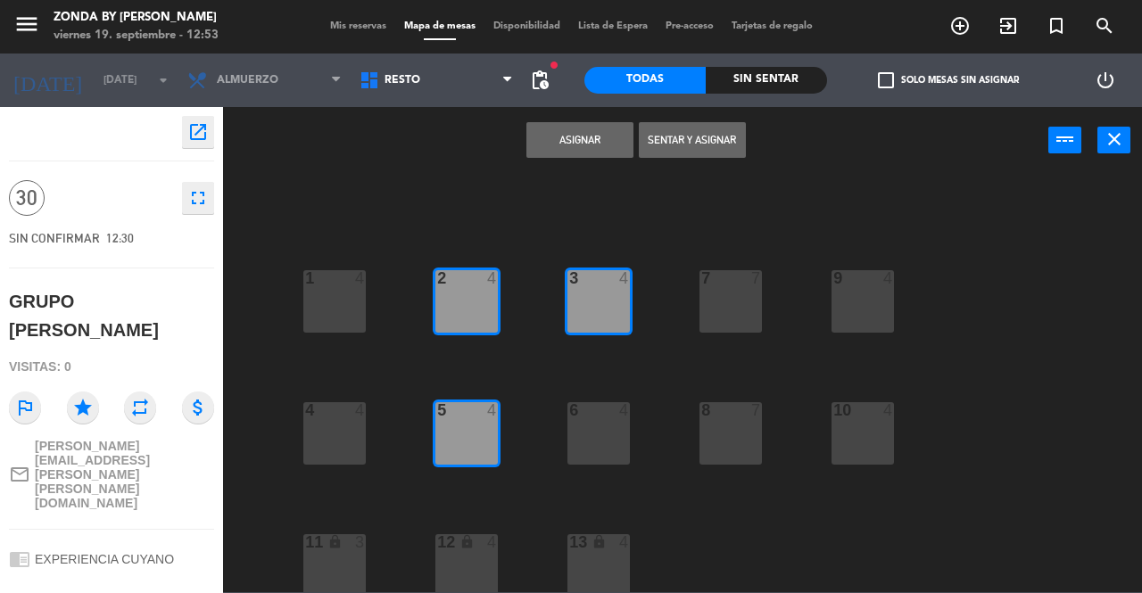
click at [610, 434] on div "6 4" at bounding box center [598, 433] width 62 height 62
click at [584, 142] on button "Asignar" at bounding box center [579, 140] width 107 height 36
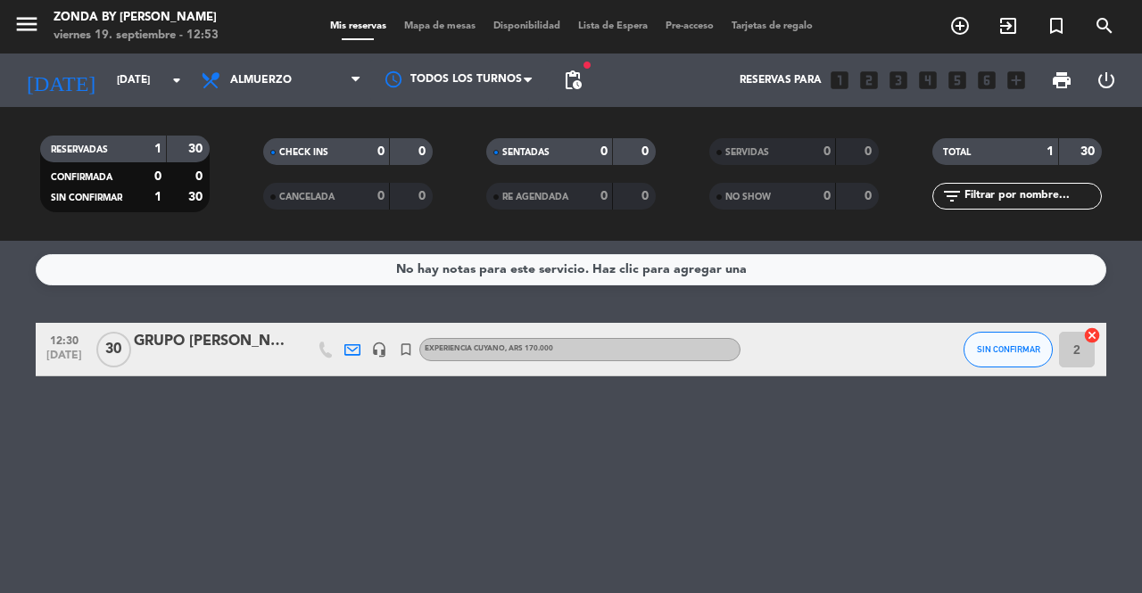
click at [235, 339] on div "GRUPO [PERSON_NAME]" at bounding box center [210, 341] width 152 height 23
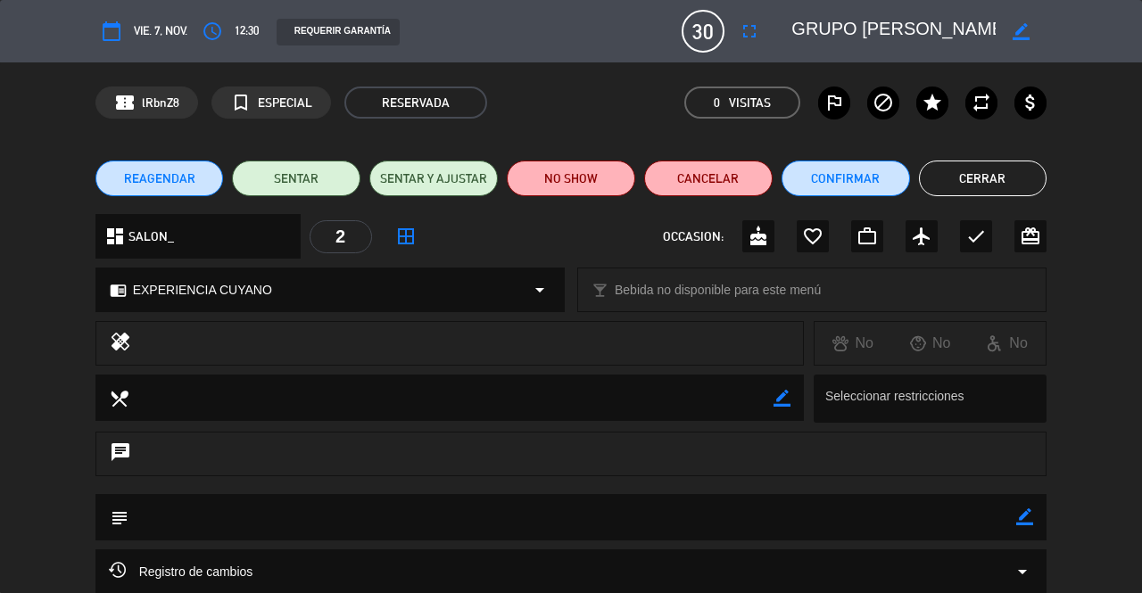
click at [1034, 513] on div "subject border_color" at bounding box center [571, 517] width 952 height 46
click at [1026, 512] on icon "border_color" at bounding box center [1024, 516] width 17 height 17
paste textarea "Valor total del grupo 30 personas $5.409.000 + propina sugerida (7% a 10%). Val…"
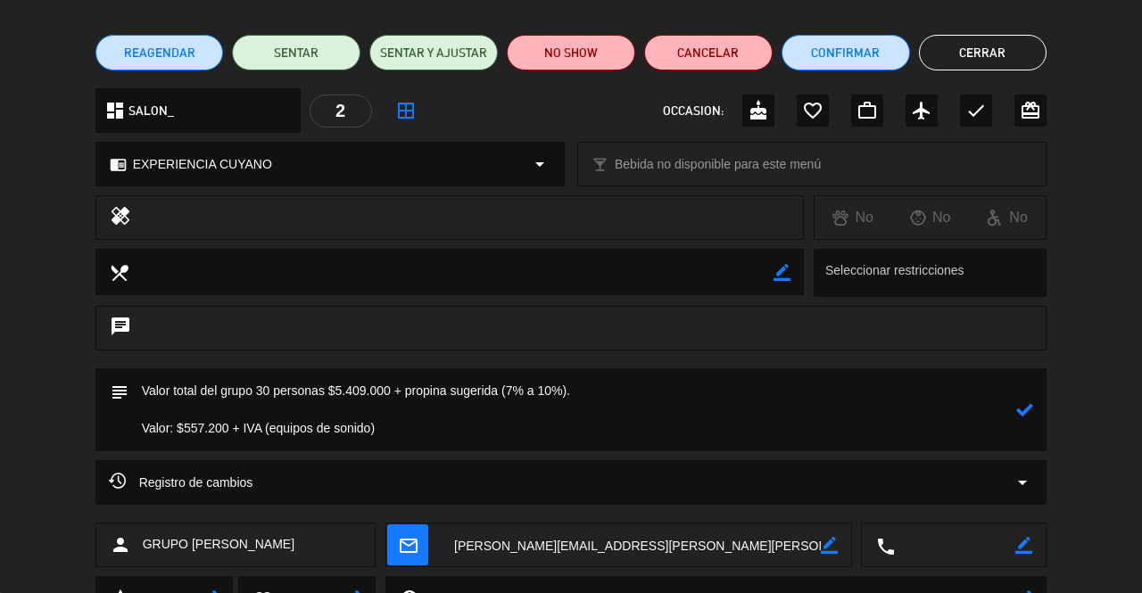
scroll to position [127, 0]
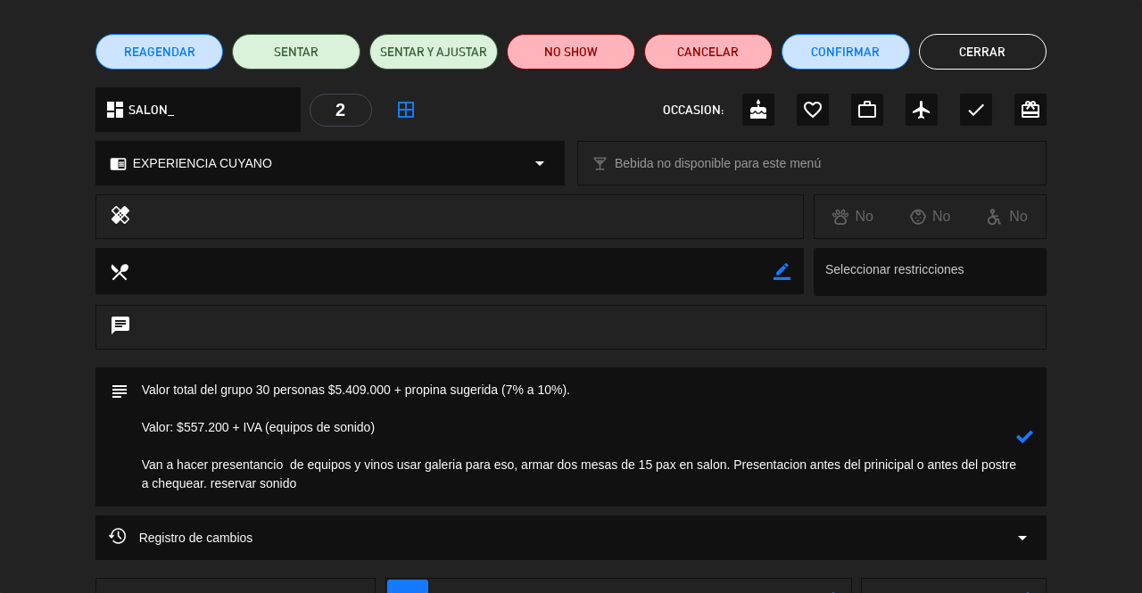
click at [1026, 436] on icon at bounding box center [1024, 436] width 17 height 17
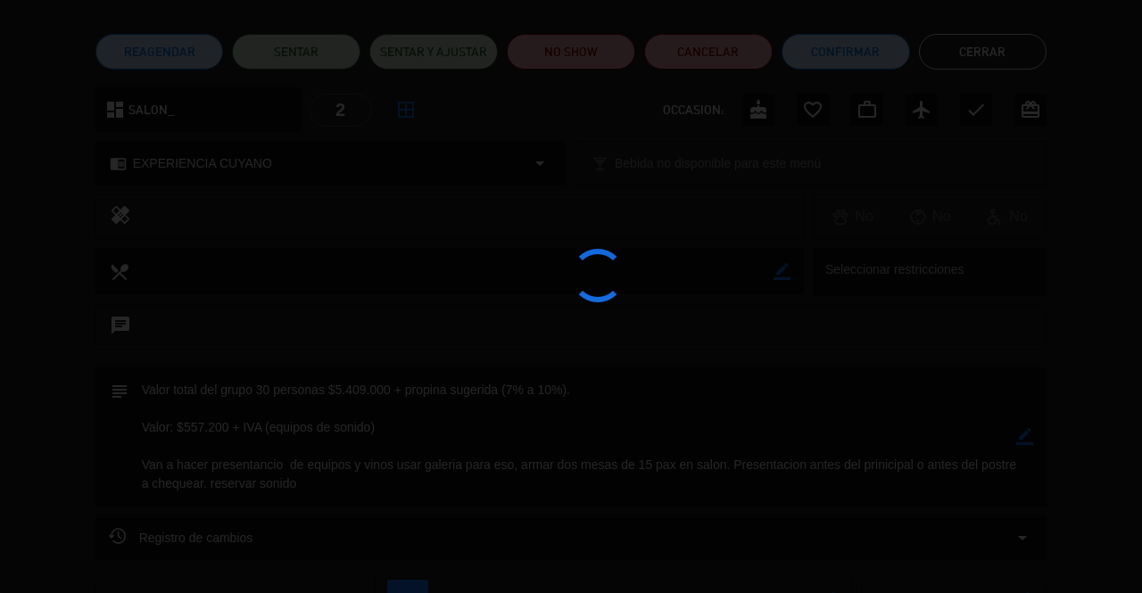
type textarea "Valor total del grupo 30 personas $5.409.000 + propina sugerida (7% a 10%). Val…"
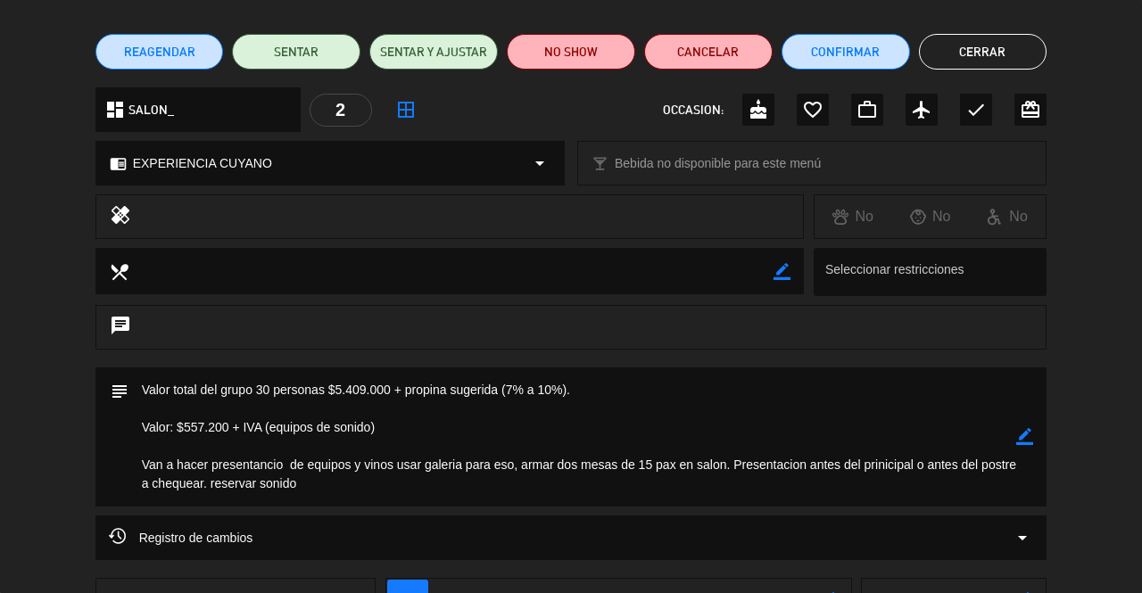
scroll to position [64, 0]
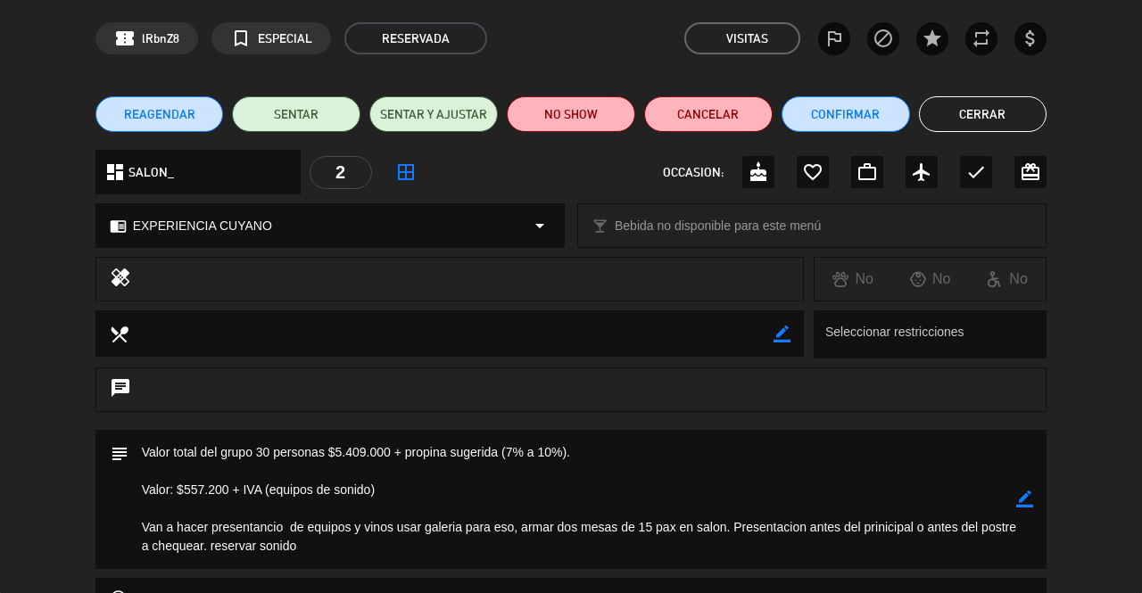
click at [981, 109] on button "Cerrar" at bounding box center [983, 114] width 128 height 36
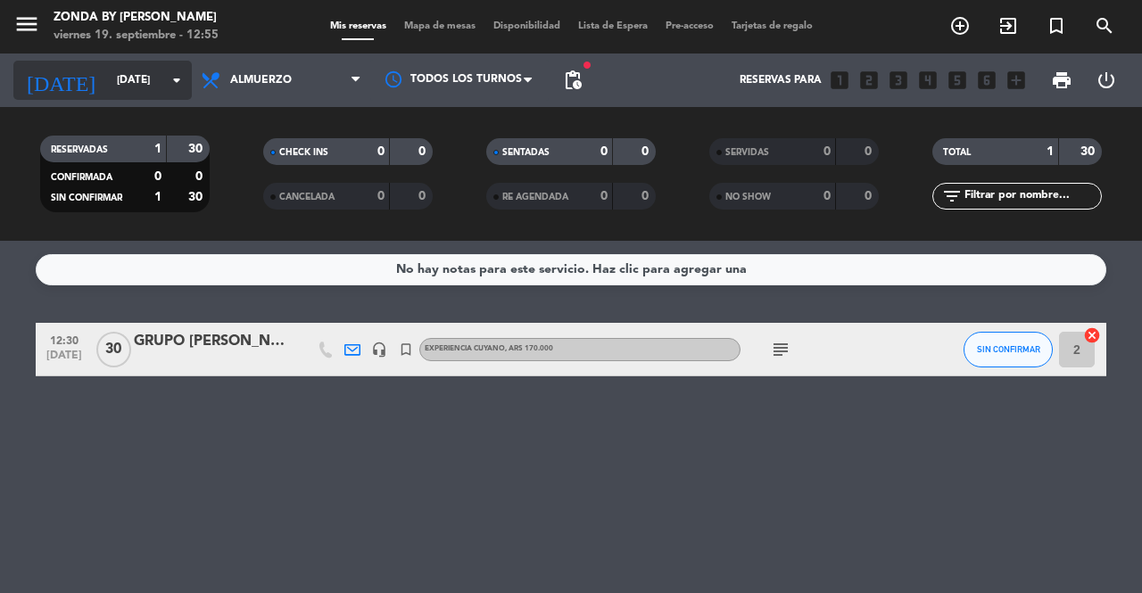
click at [108, 81] on input "[DATE]" at bounding box center [179, 80] width 142 height 30
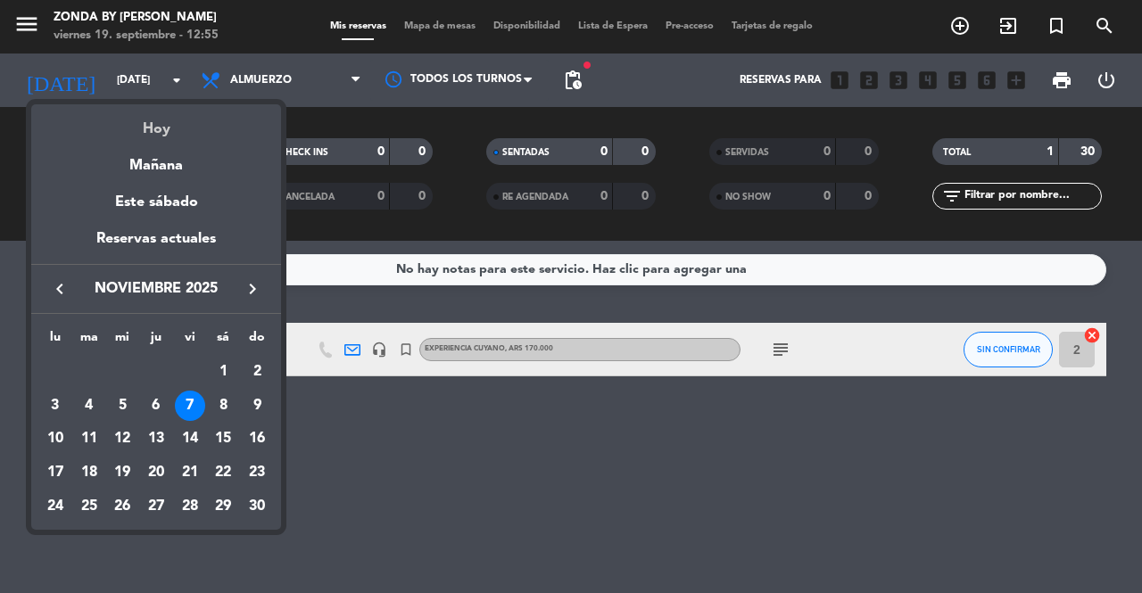
click at [154, 135] on div "Hoy" at bounding box center [156, 122] width 250 height 37
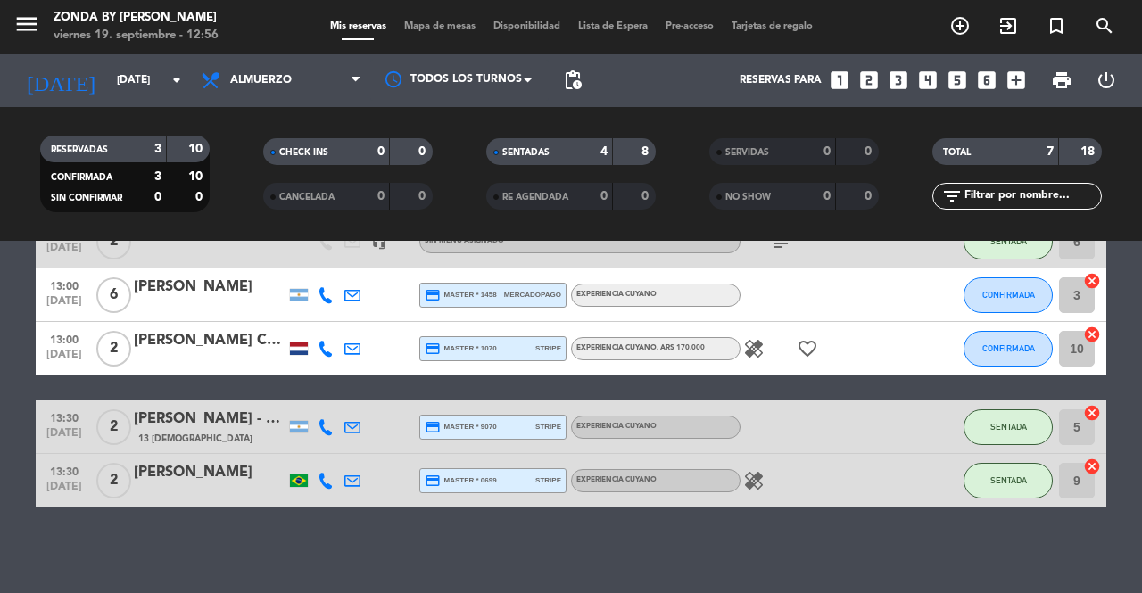
scroll to position [268, 0]
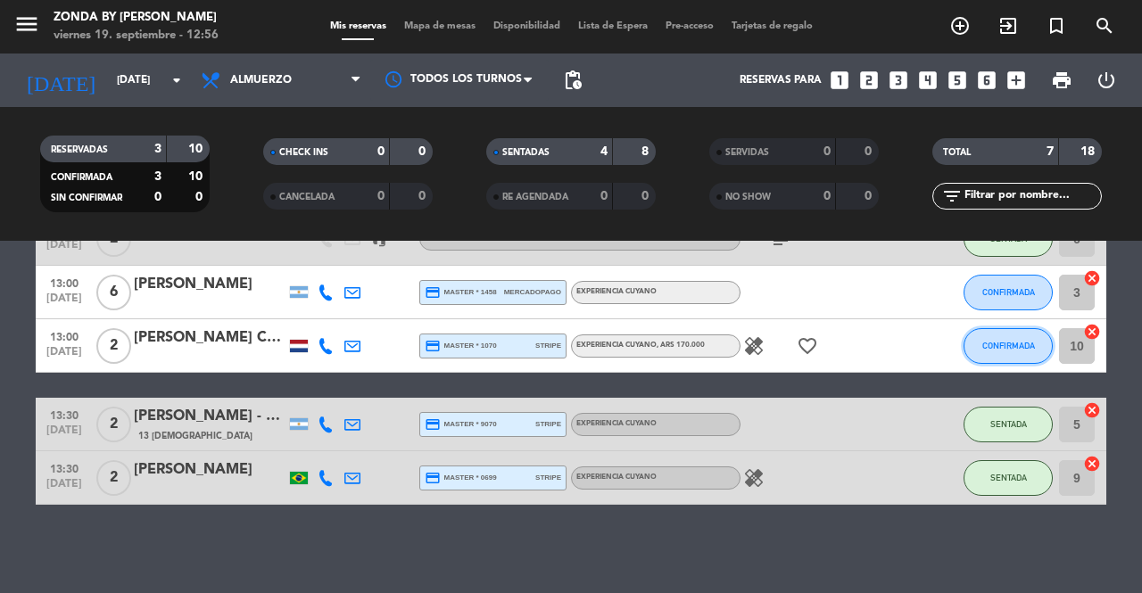
click at [1015, 345] on span "CONFIRMADA" at bounding box center [1008, 346] width 53 height 10
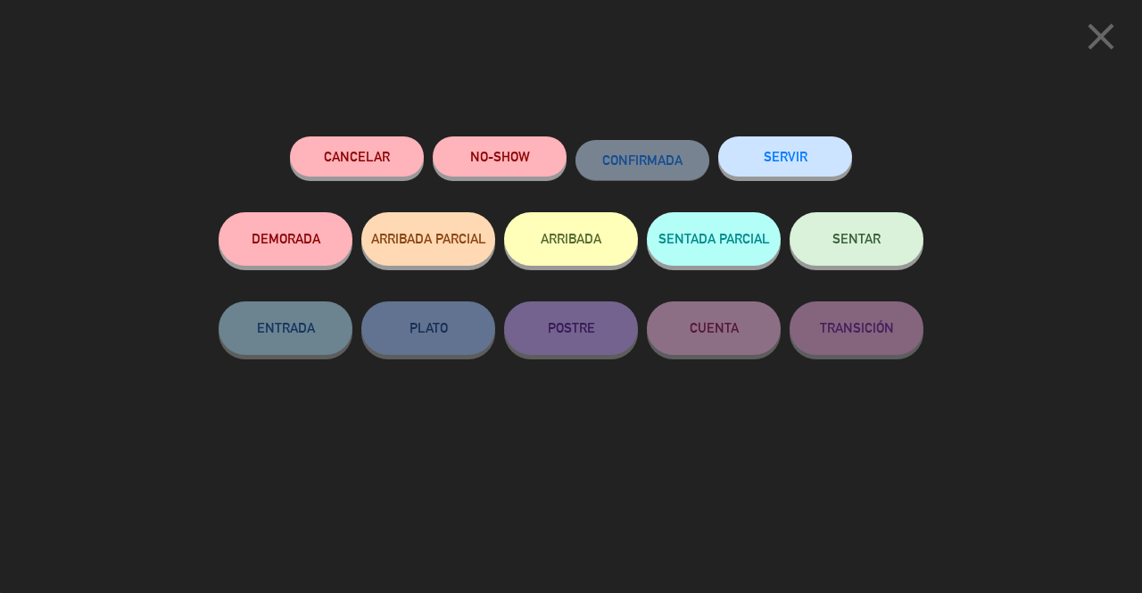
click at [872, 243] on span "SENTAR" at bounding box center [856, 238] width 48 height 15
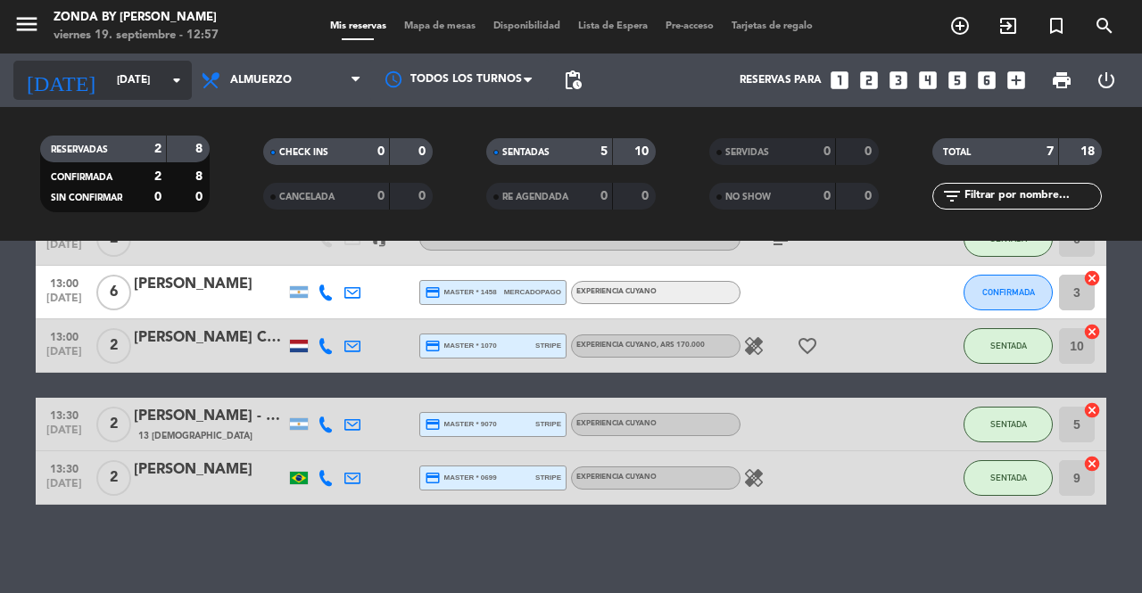
click at [117, 96] on div "[DATE] [DATE] arrow_drop_down" at bounding box center [102, 80] width 178 height 39
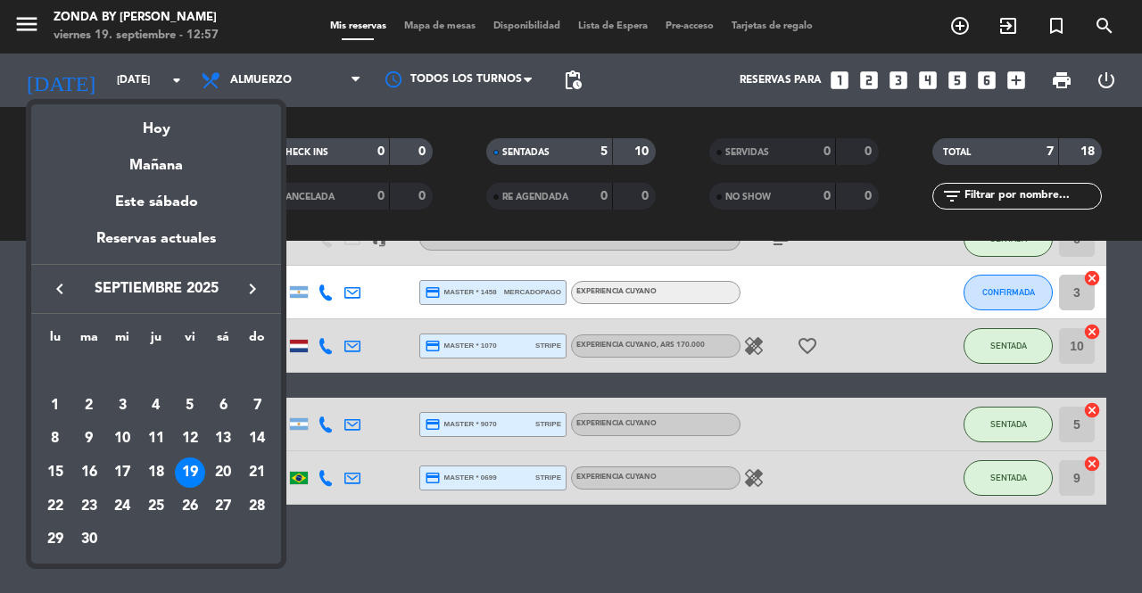
click at [250, 290] on icon "keyboard_arrow_right" at bounding box center [252, 288] width 21 height 21
click at [378, 284] on div at bounding box center [571, 296] width 1142 height 593
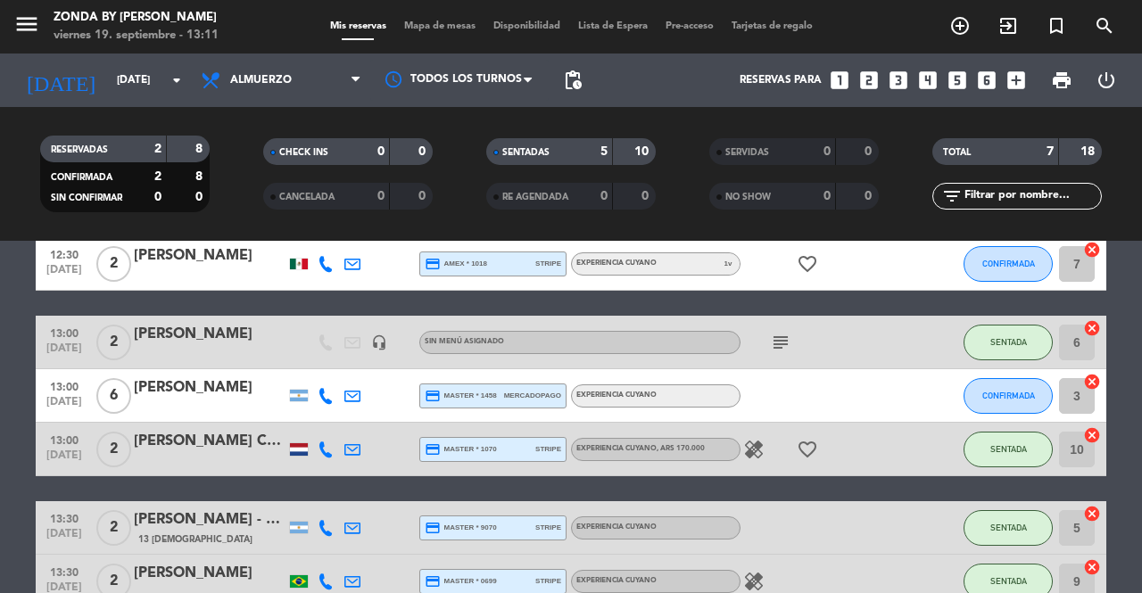
scroll to position [165, 0]
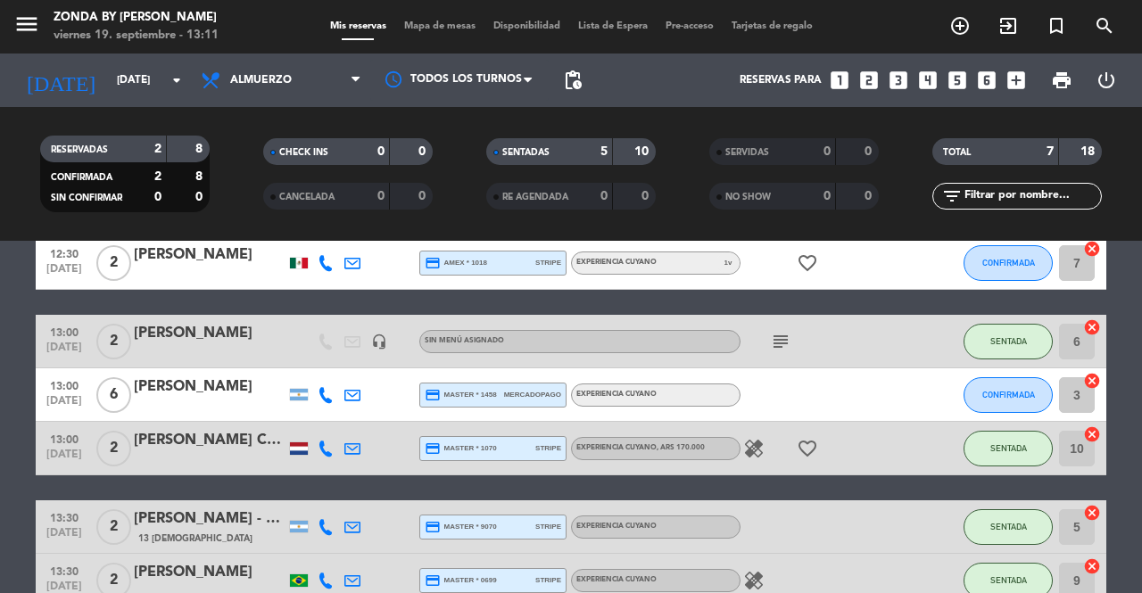
click at [200, 383] on div "[PERSON_NAME]" at bounding box center [210, 386] width 152 height 23
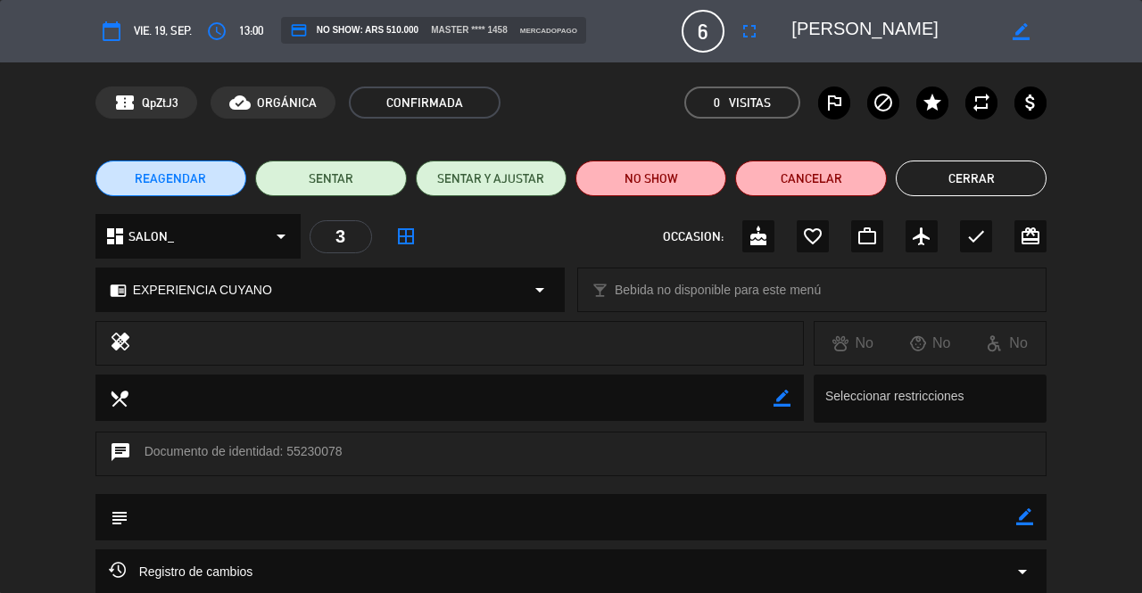
scroll to position [171, 0]
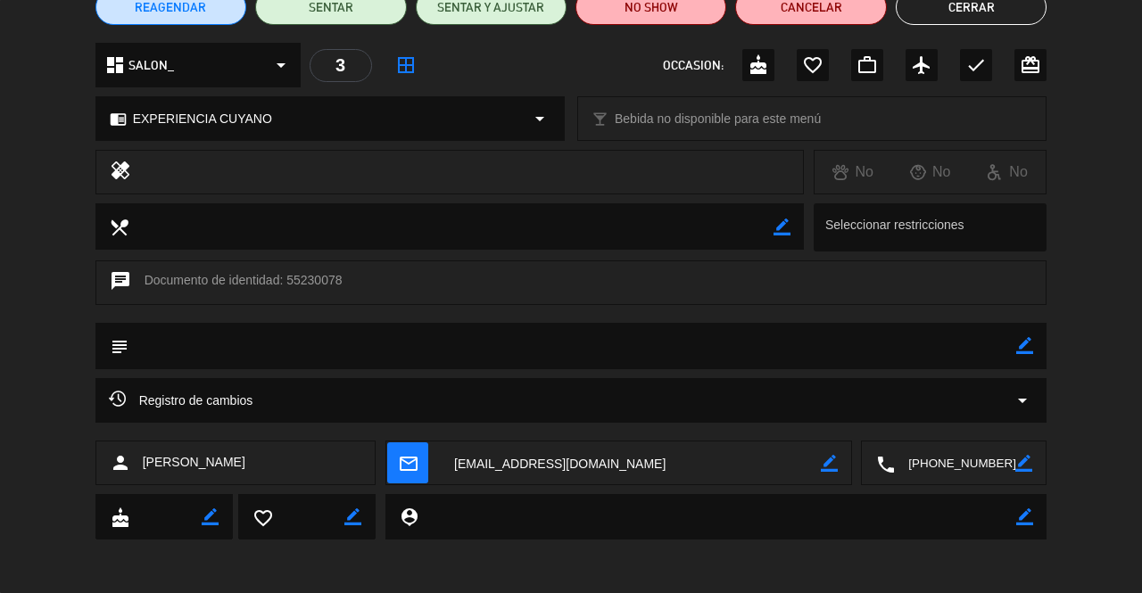
click at [942, 468] on textarea at bounding box center [955, 463] width 120 height 45
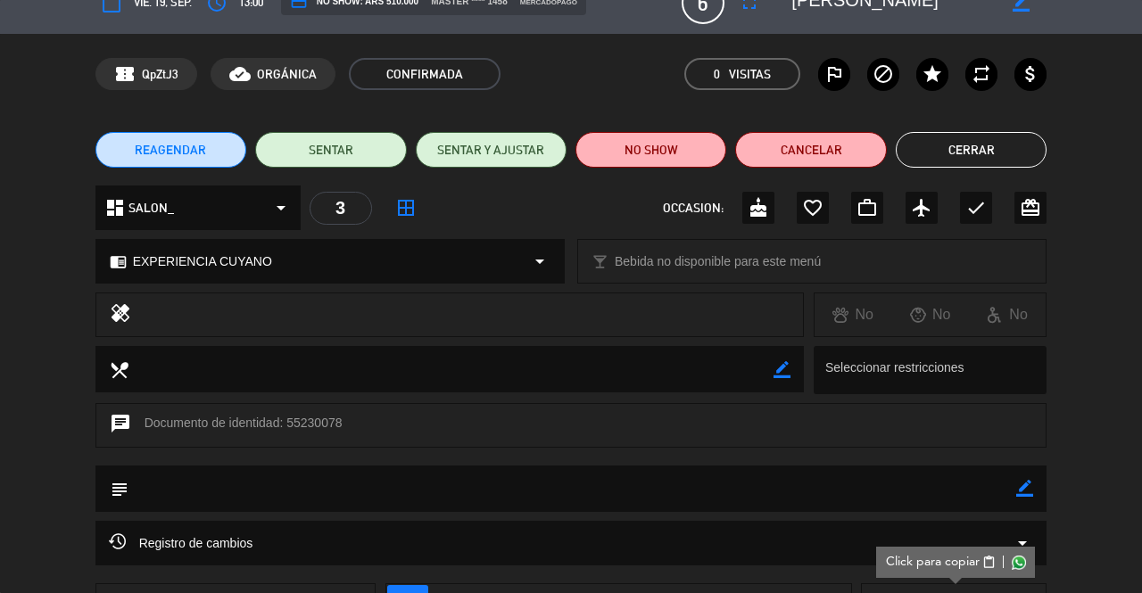
scroll to position [28, 0]
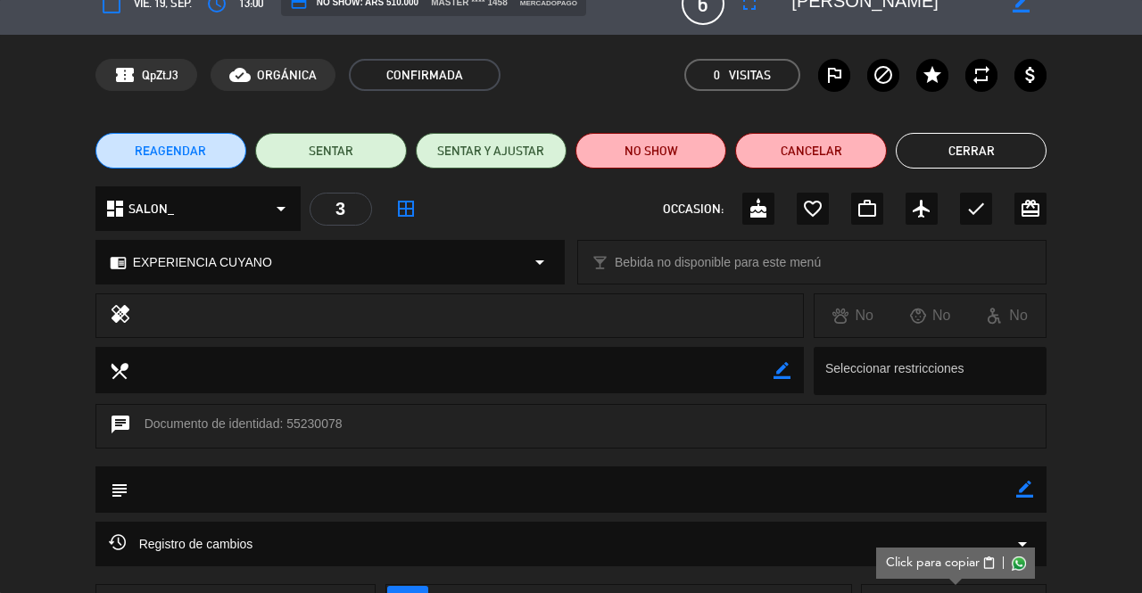
click at [993, 139] on button "Cerrar" at bounding box center [970, 151] width 151 height 36
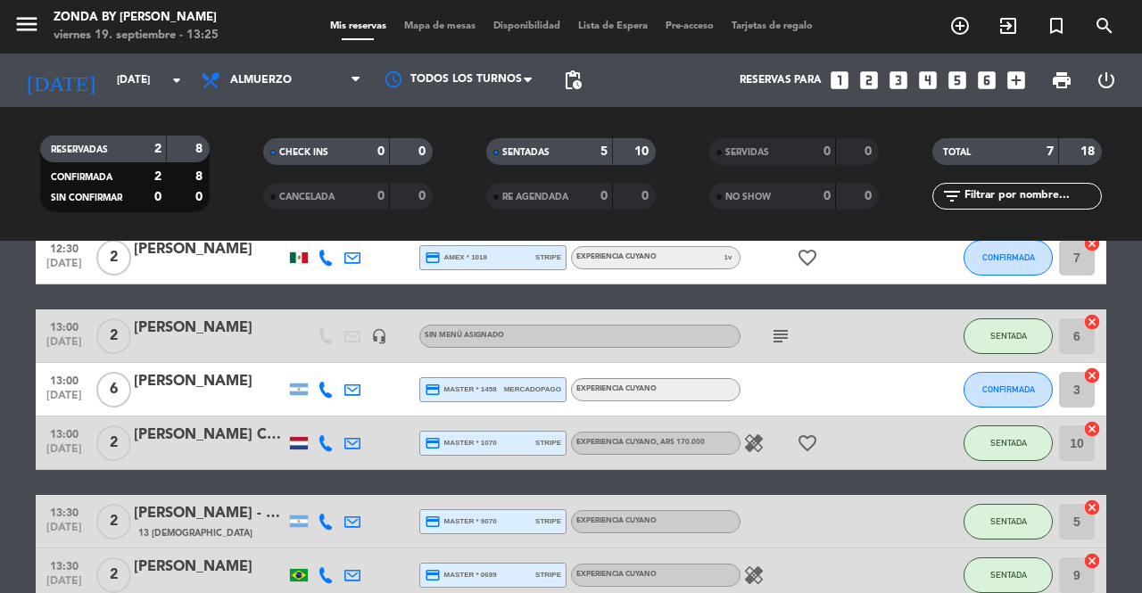
scroll to position [80, 0]
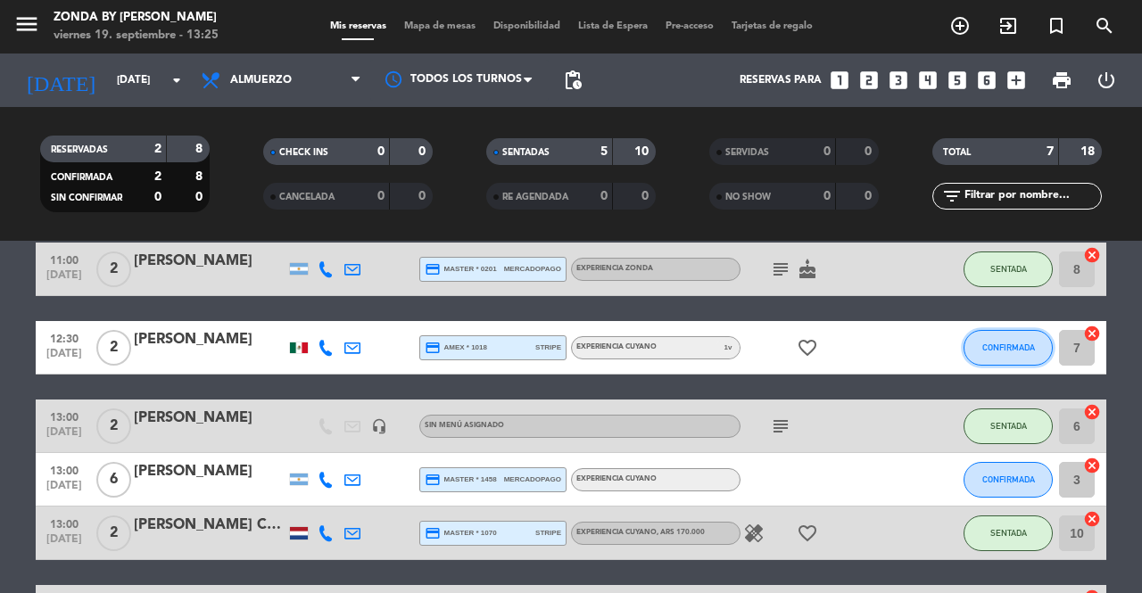
click at [1001, 351] on span "CONFIRMADA" at bounding box center [1008, 347] width 53 height 10
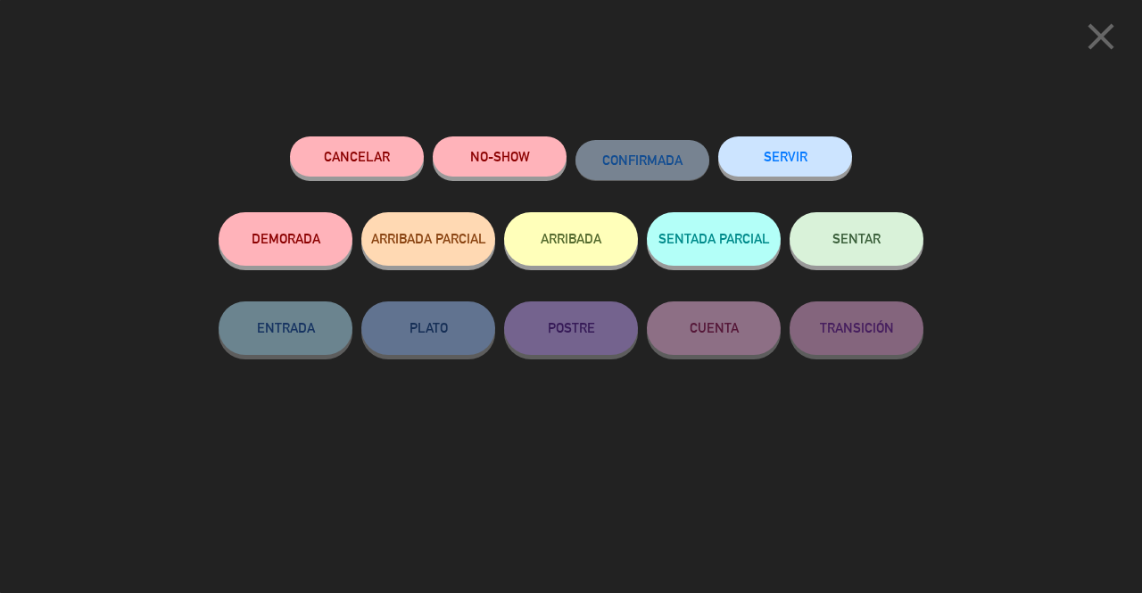
click at [874, 254] on button "SENTAR" at bounding box center [856, 239] width 134 height 54
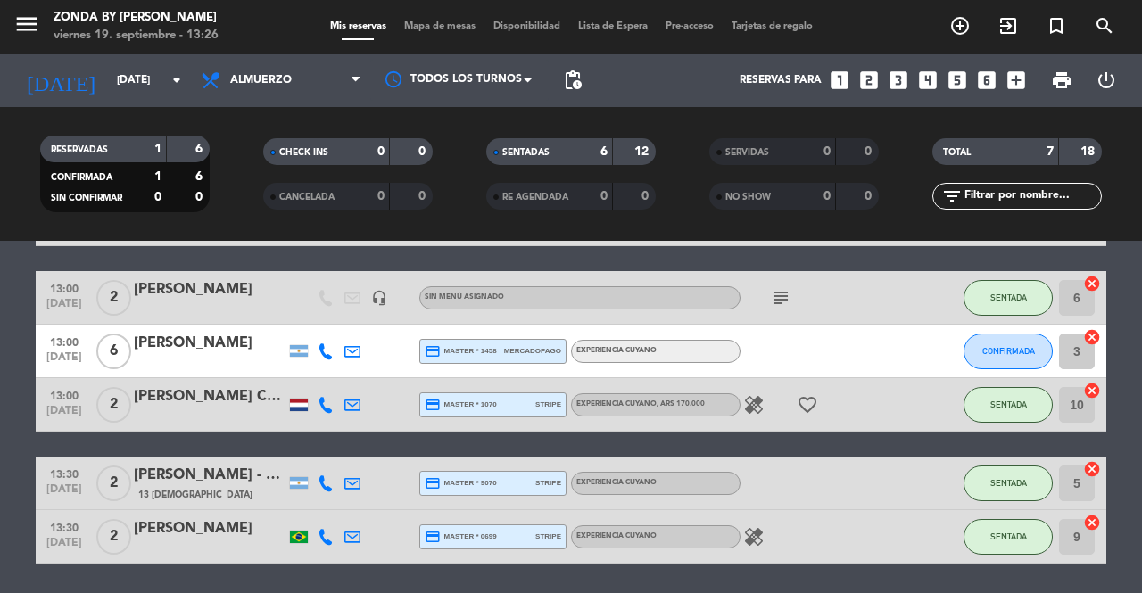
scroll to position [11, 0]
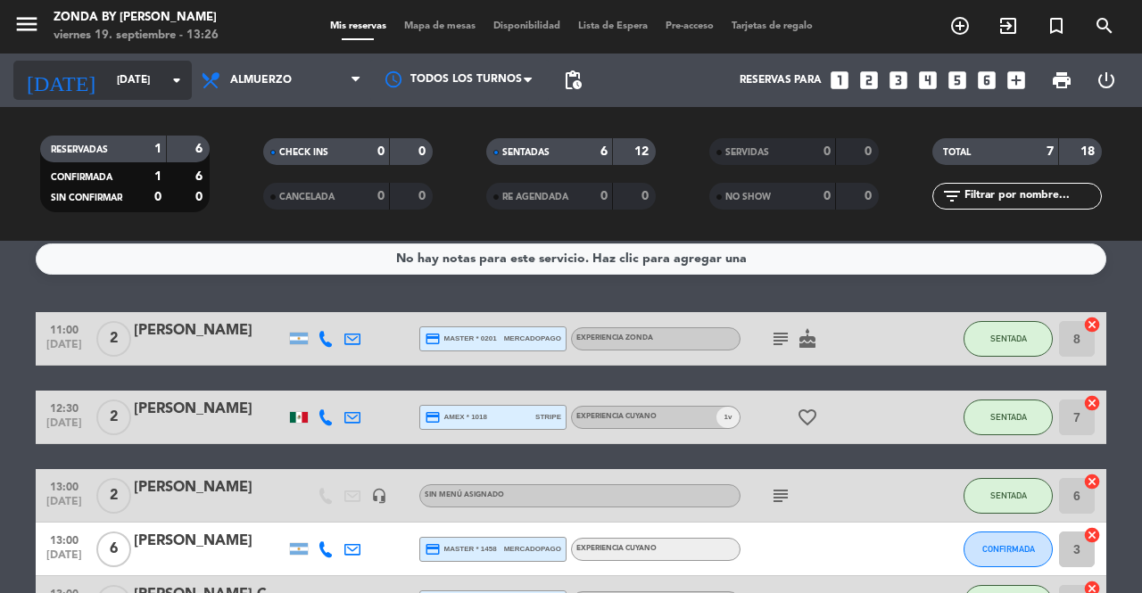
click at [117, 77] on input "[DATE]" at bounding box center [179, 80] width 142 height 30
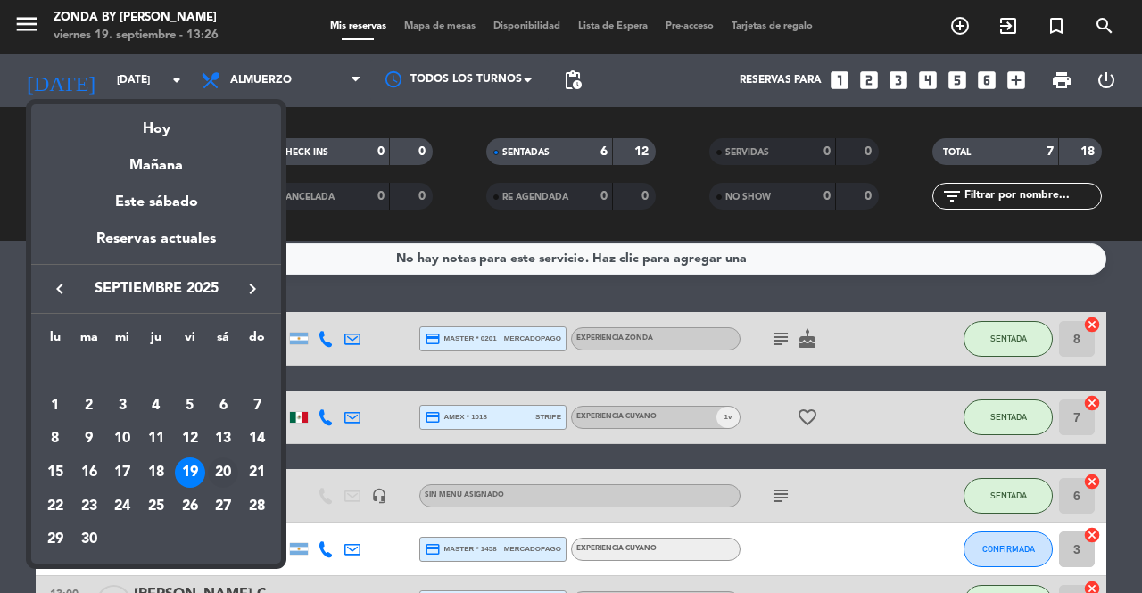
click at [228, 475] on div "20" at bounding box center [223, 473] width 30 height 30
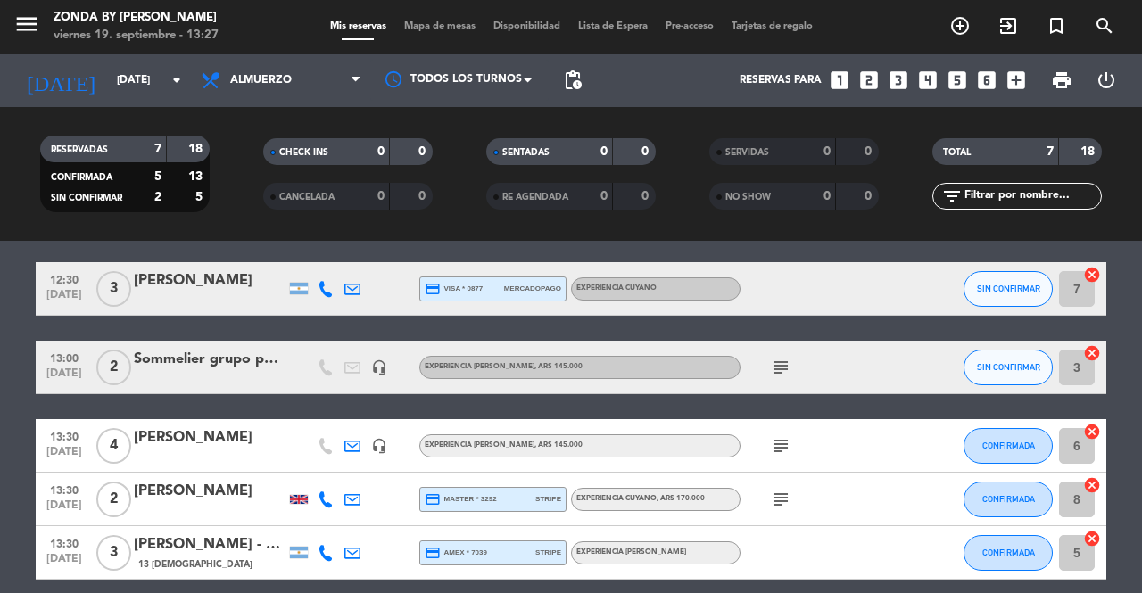
scroll to position [0, 0]
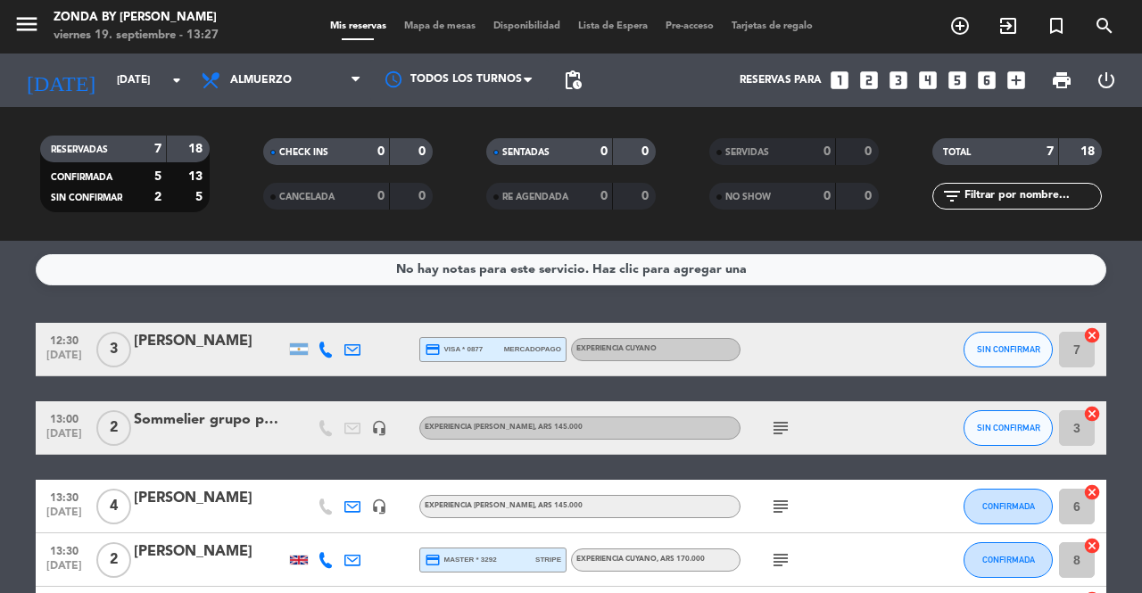
click at [186, 343] on div "[PERSON_NAME]" at bounding box center [210, 341] width 152 height 23
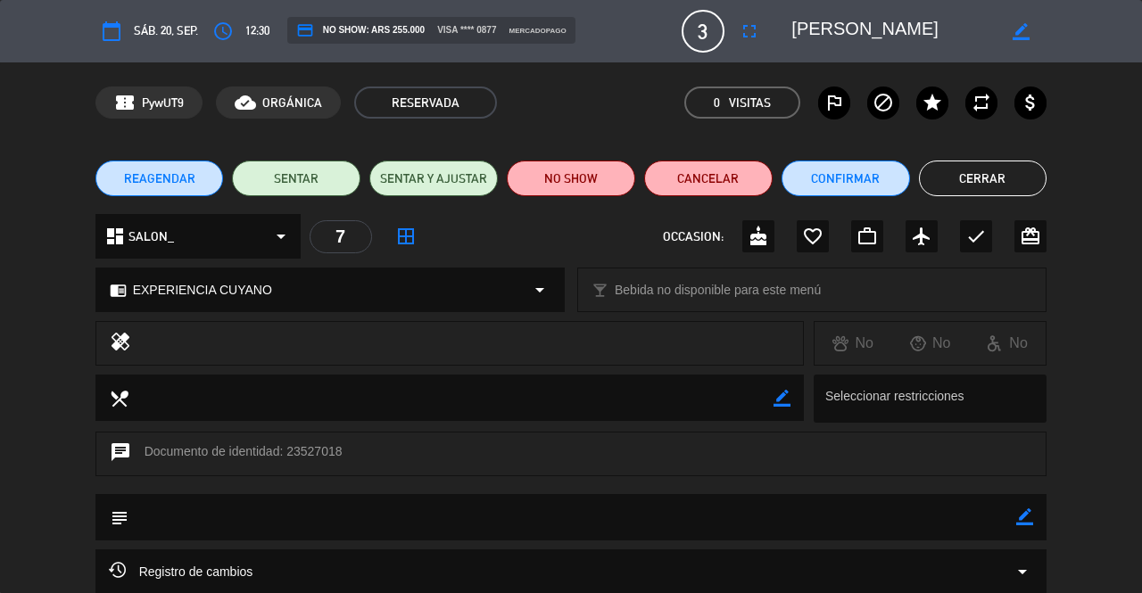
scroll to position [171, 0]
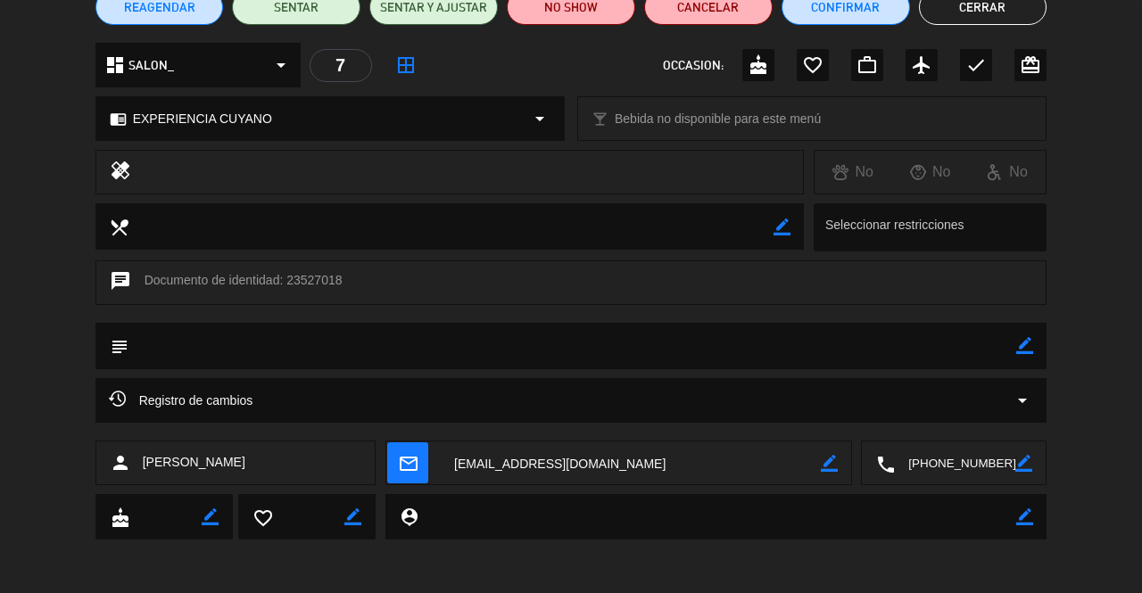
click at [934, 463] on textarea at bounding box center [955, 463] width 120 height 45
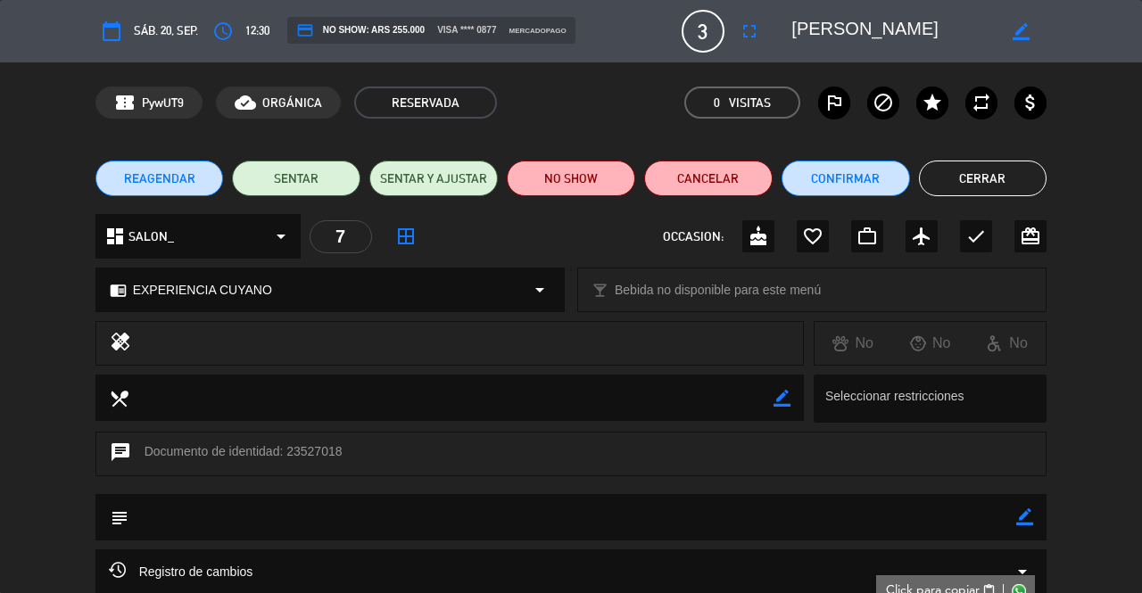
click at [1006, 179] on button "Cerrar" at bounding box center [983, 179] width 128 height 36
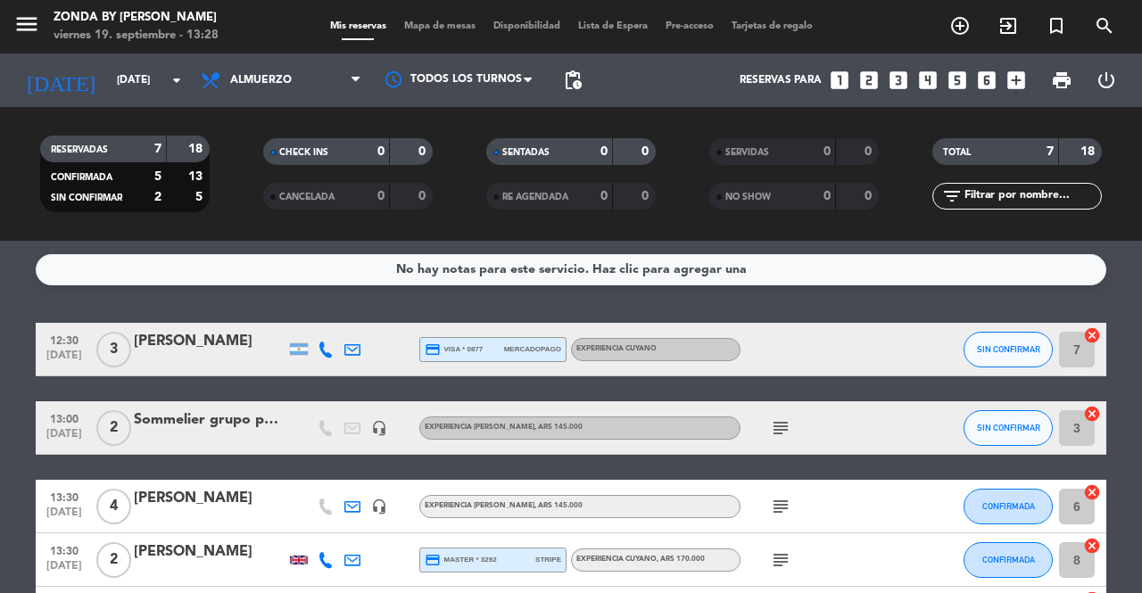
click at [210, 414] on div "Sommelier grupo papagayo" at bounding box center [210, 419] width 152 height 23
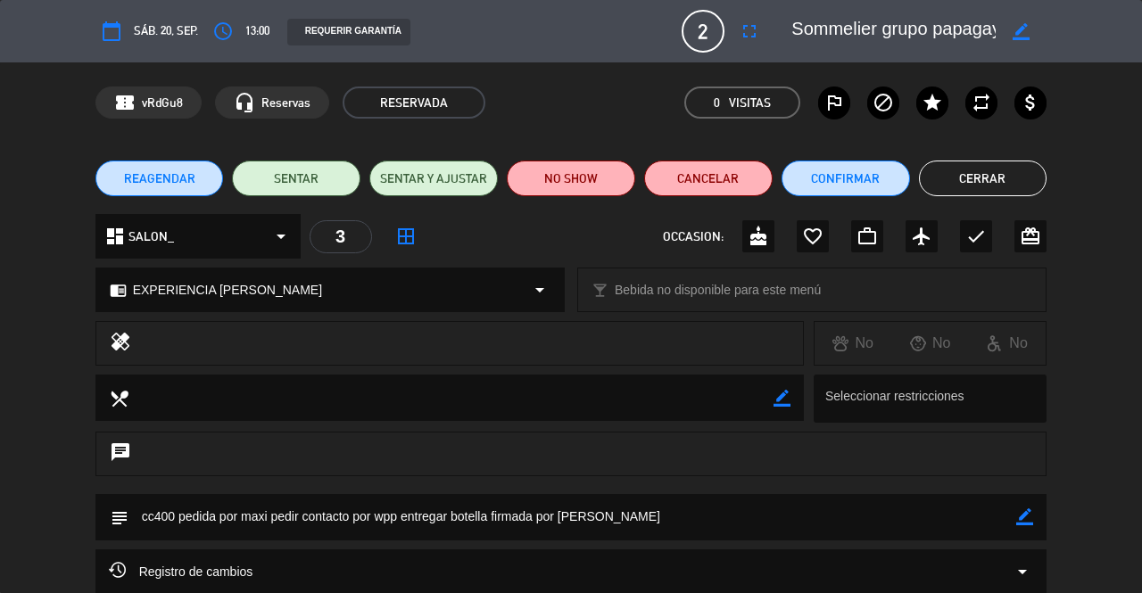
click at [947, 172] on button "Cerrar" at bounding box center [983, 179] width 128 height 36
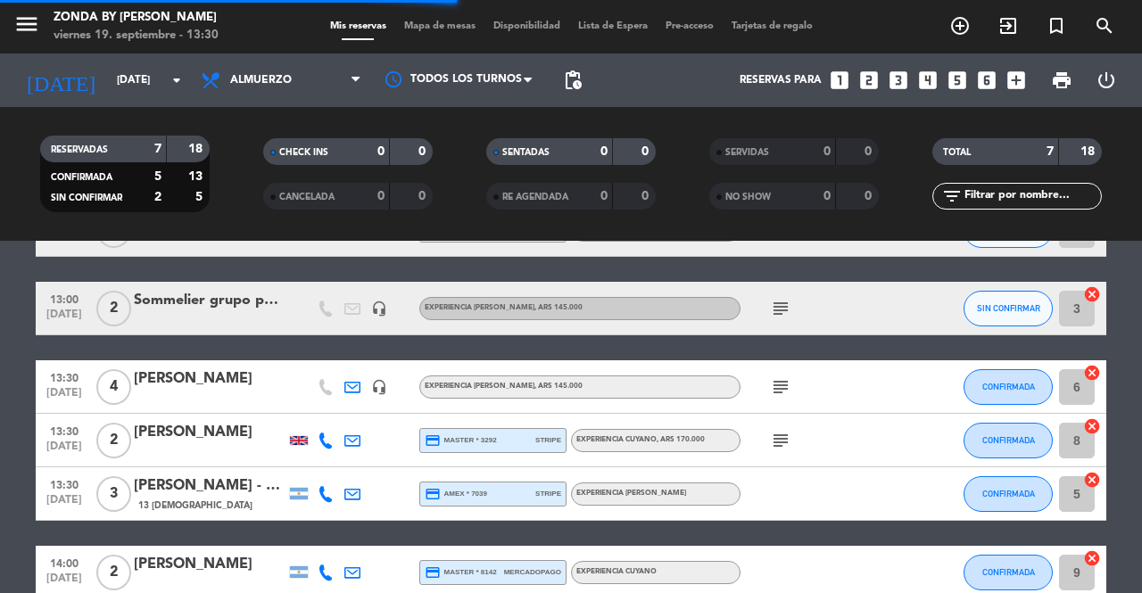
scroll to position [147, 0]
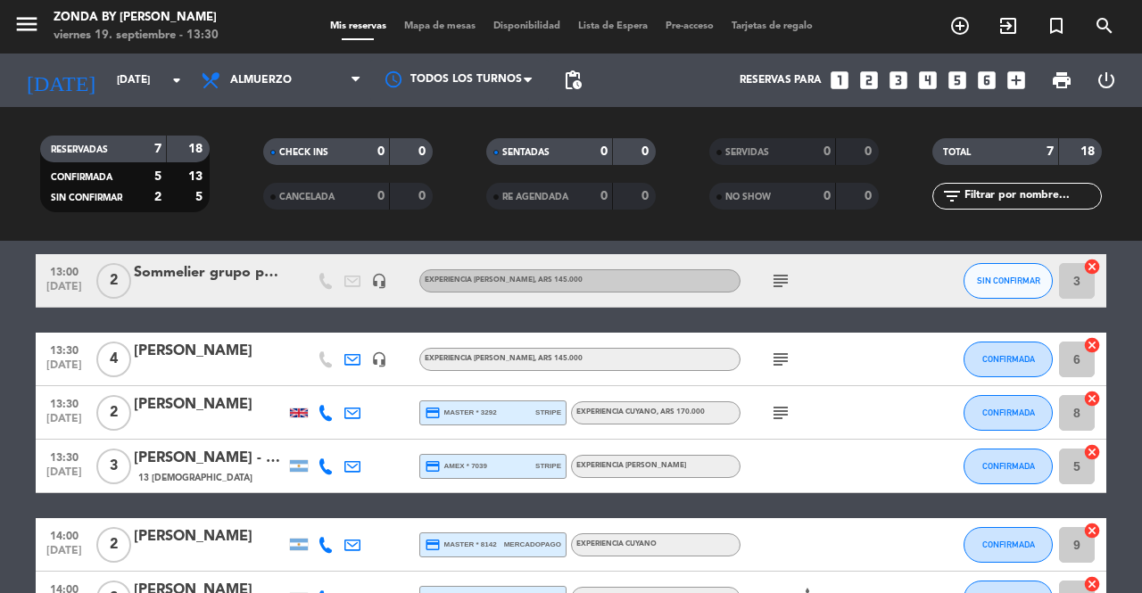
click at [790, 356] on icon "subject" at bounding box center [780, 359] width 21 height 21
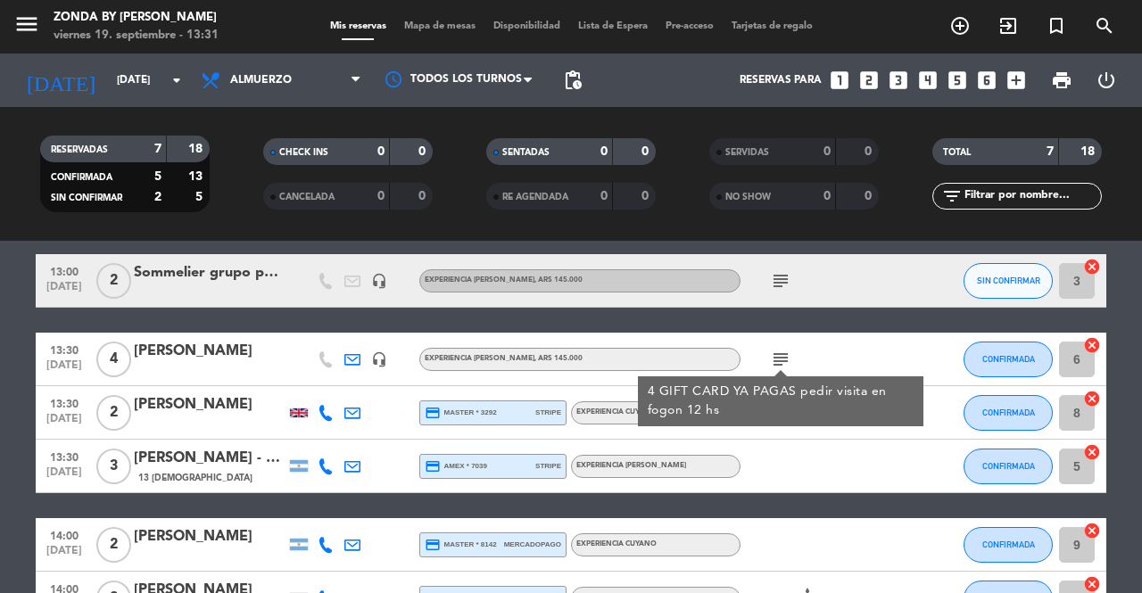
scroll to position [205, 0]
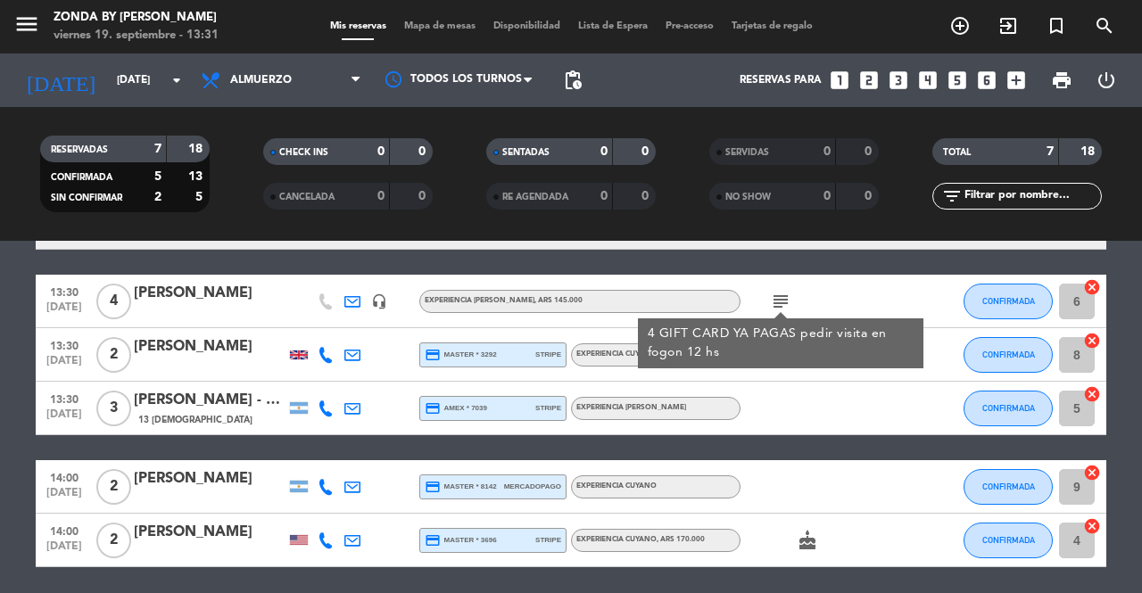
click at [186, 359] on div "[PERSON_NAME]" at bounding box center [210, 346] width 152 height 23
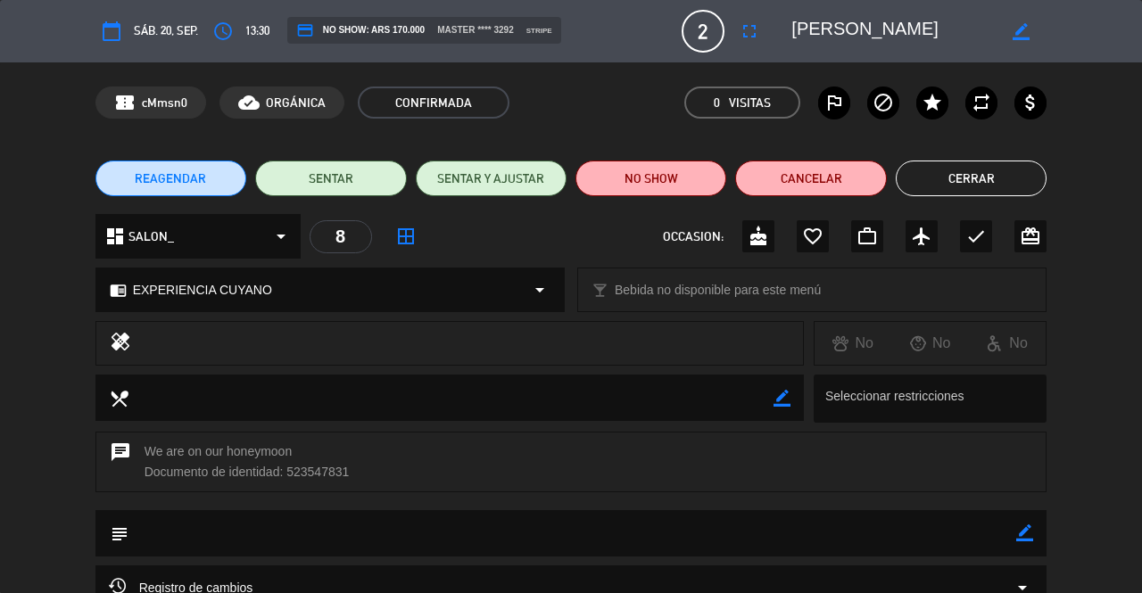
scroll to position [186, 0]
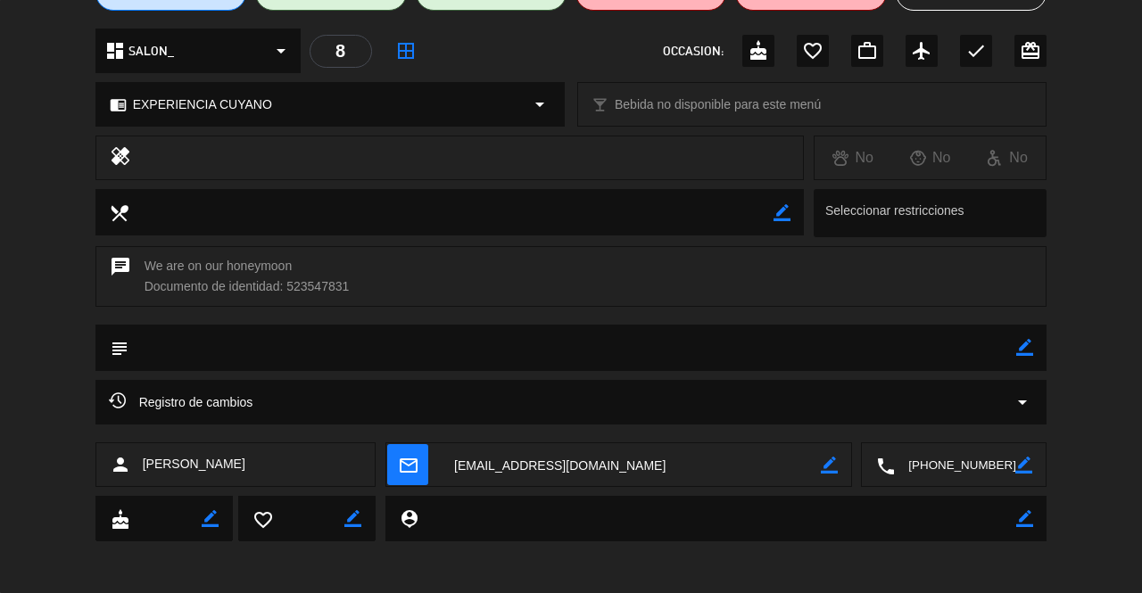
click at [920, 458] on textarea at bounding box center [955, 465] width 120 height 45
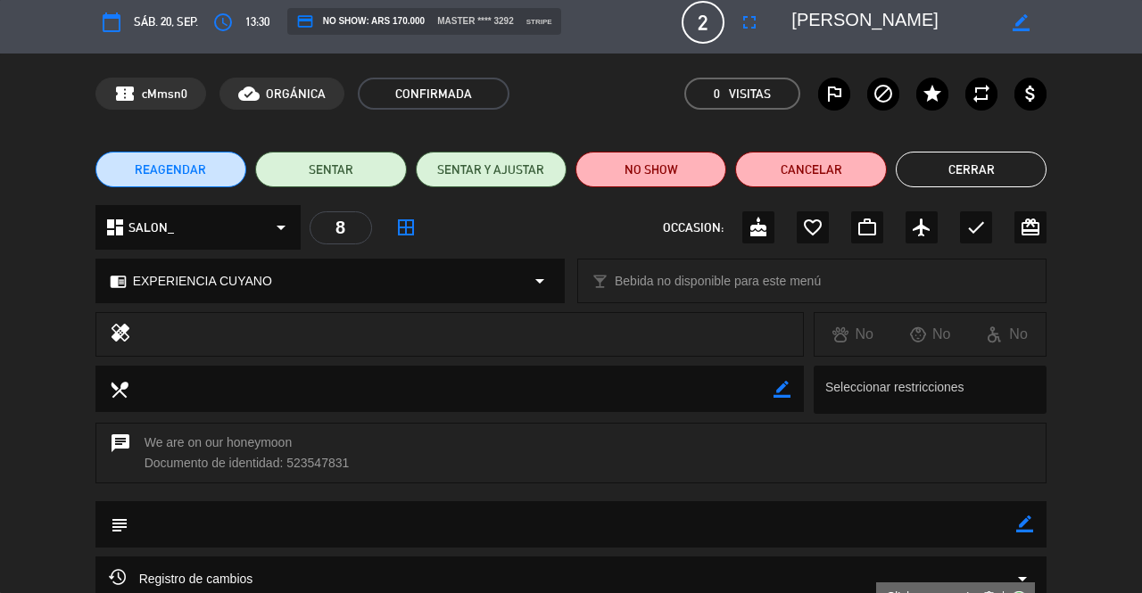
scroll to position [0, 0]
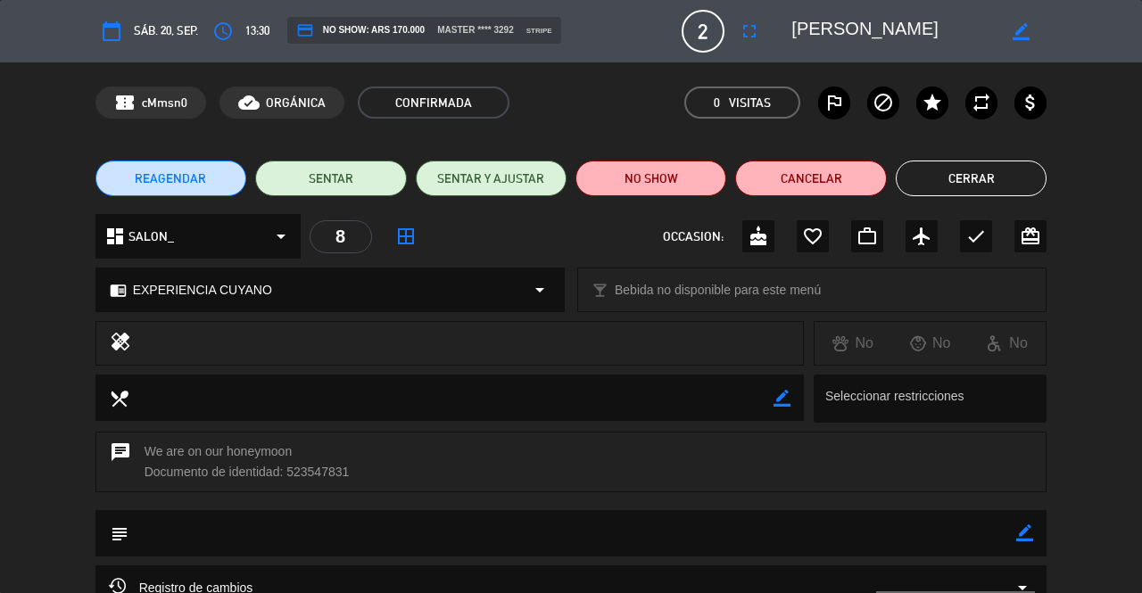
click at [971, 174] on button "Cerrar" at bounding box center [970, 179] width 151 height 36
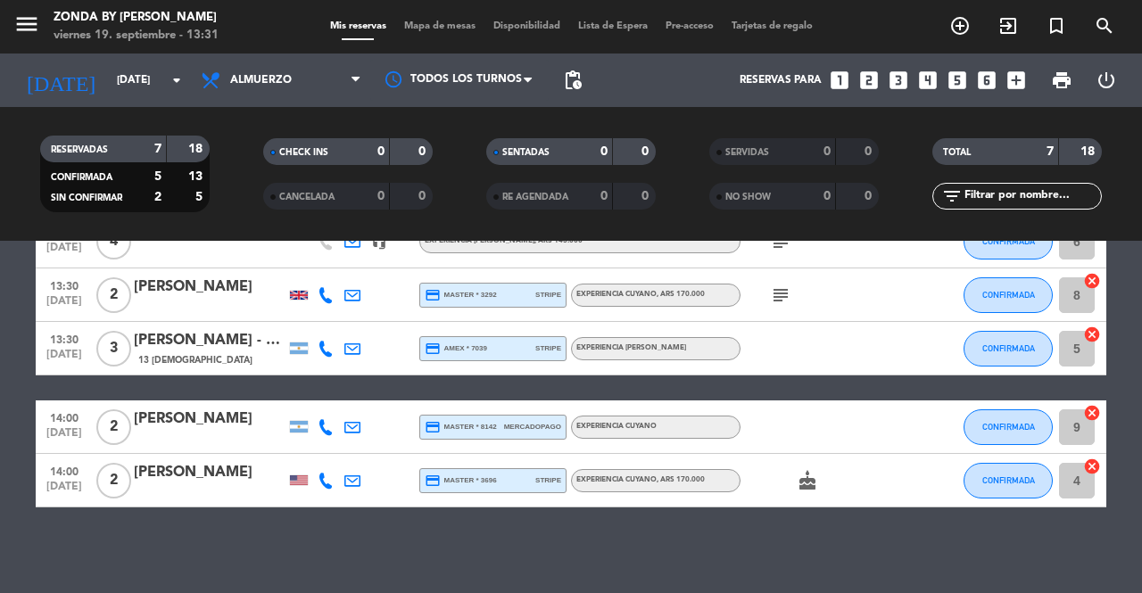
scroll to position [266, 0]
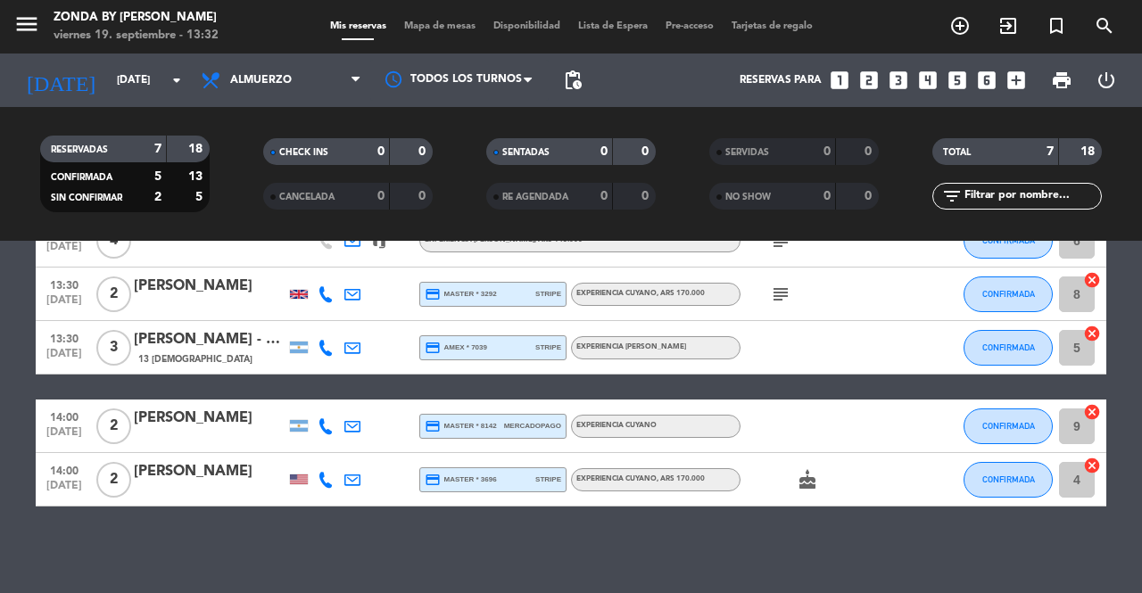
click at [205, 340] on div "[PERSON_NAME] - The Vines" at bounding box center [210, 339] width 152 height 23
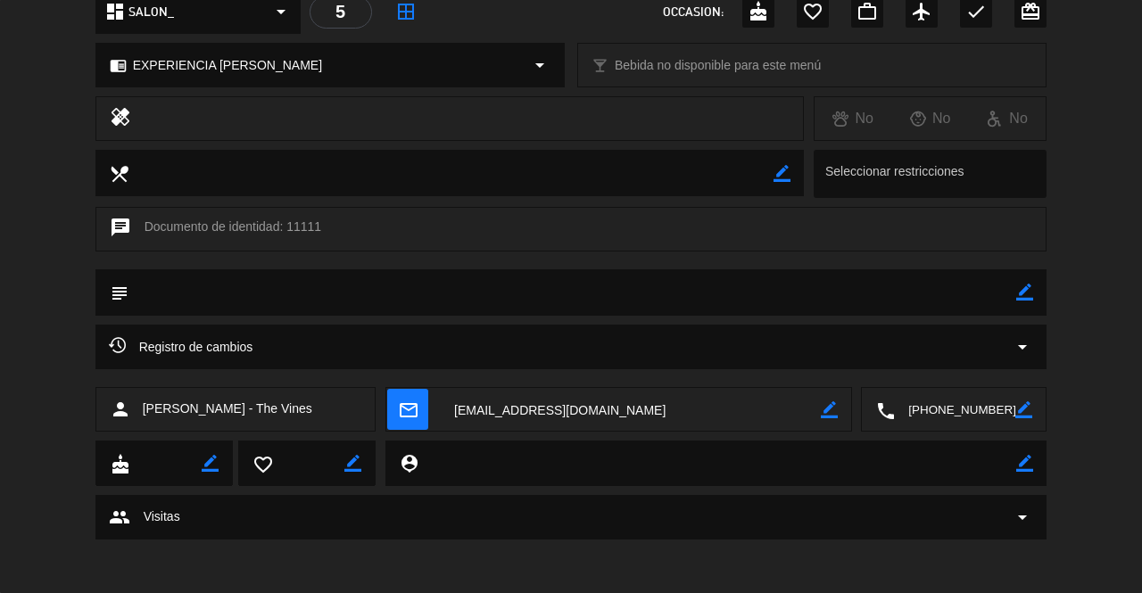
scroll to position [0, 0]
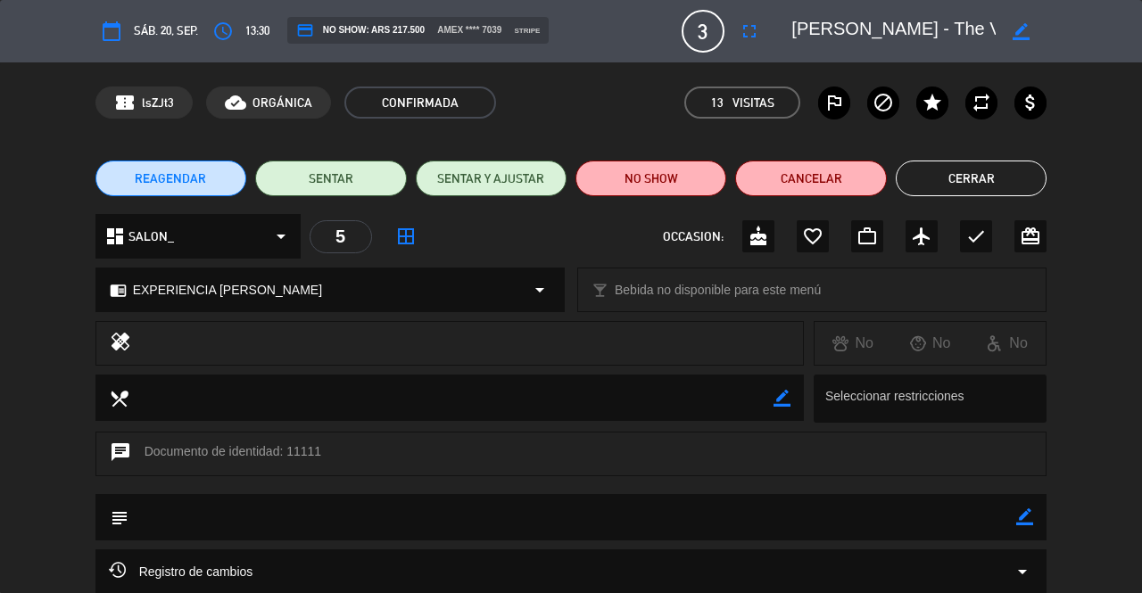
click at [979, 179] on button "Cerrar" at bounding box center [970, 179] width 151 height 36
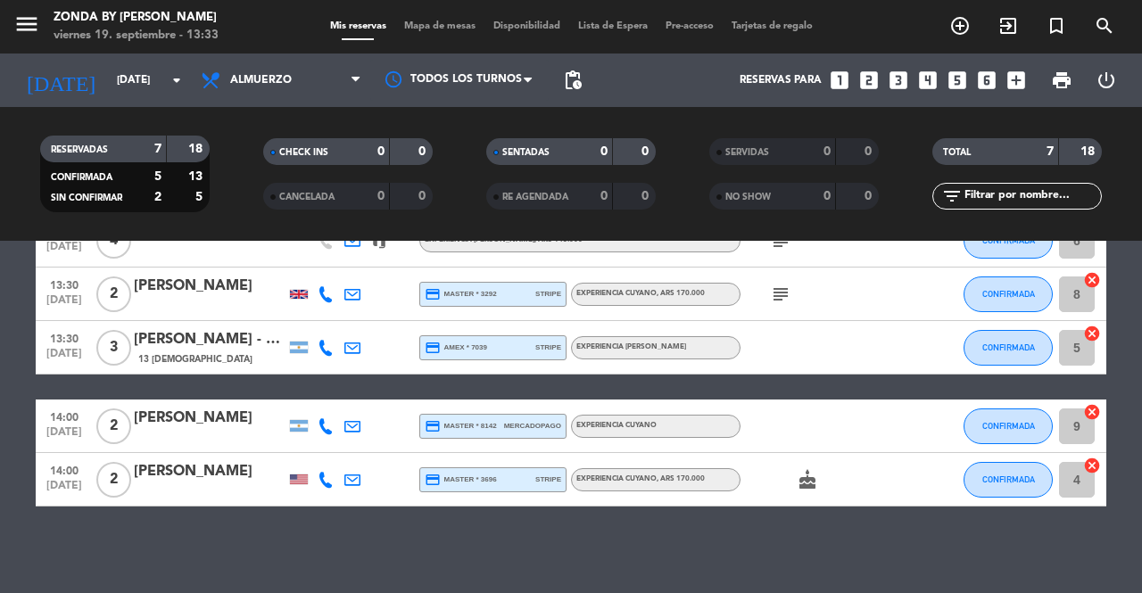
scroll to position [268, 0]
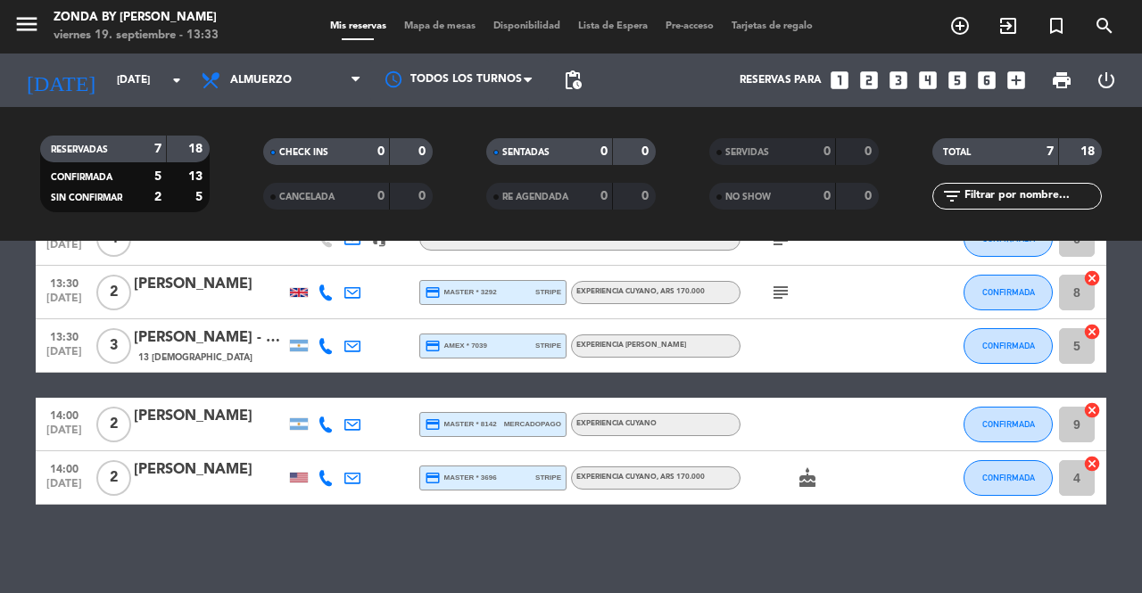
click at [202, 421] on div "[PERSON_NAME]" at bounding box center [210, 416] width 152 height 23
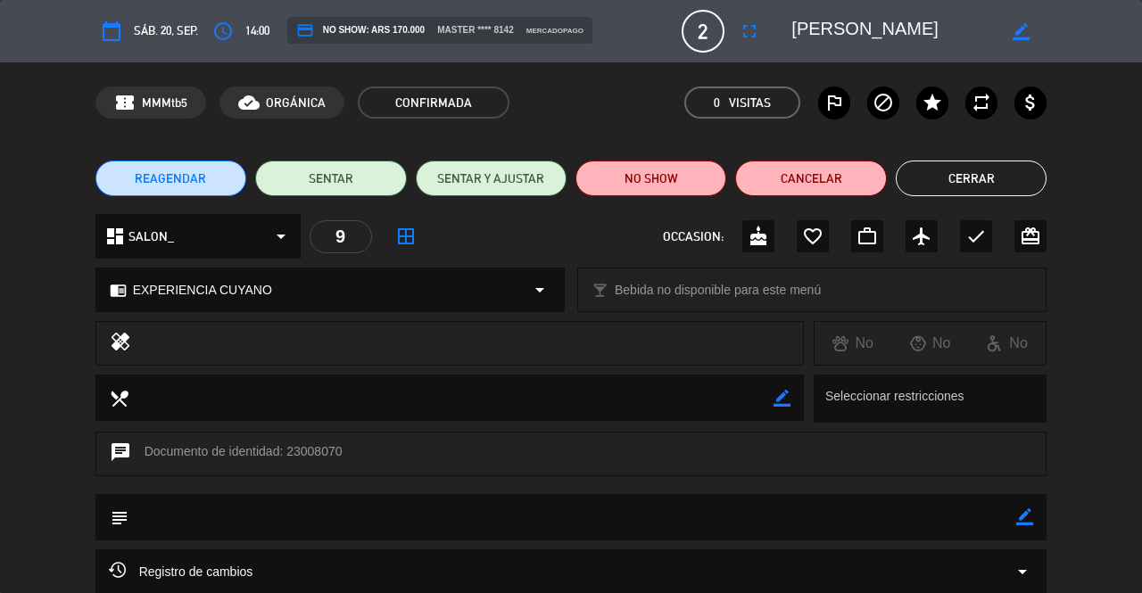
scroll to position [171, 0]
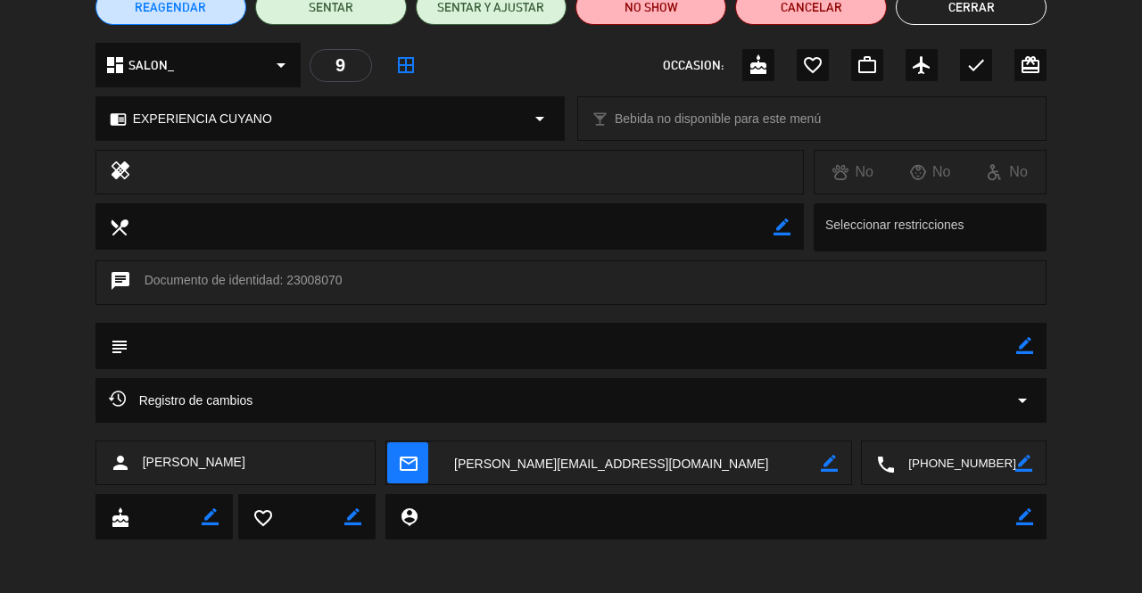
click at [939, 464] on textarea at bounding box center [955, 463] width 120 height 45
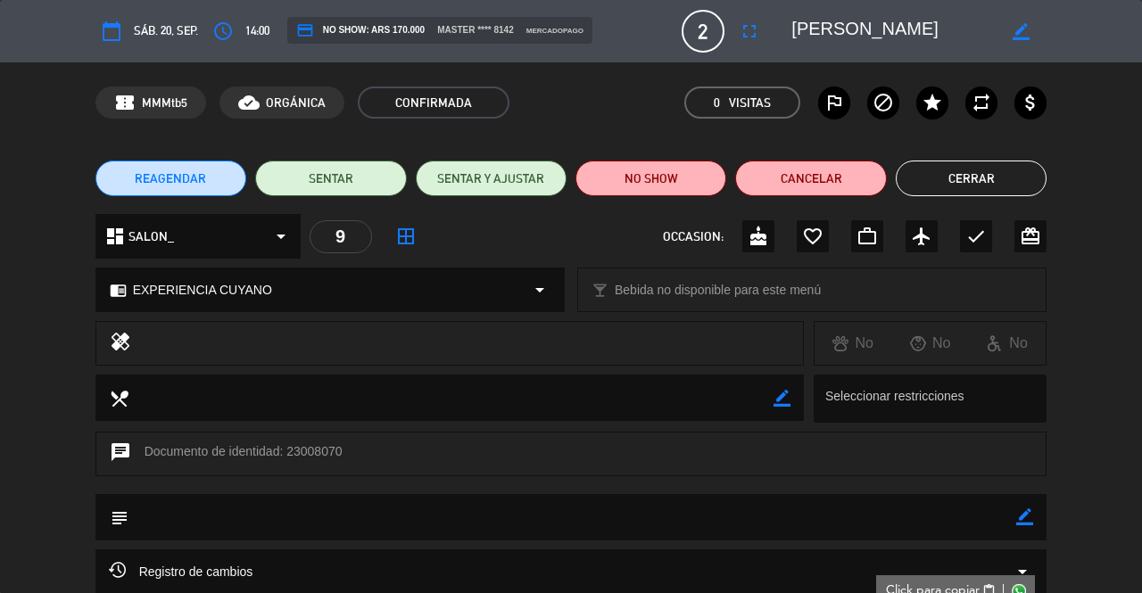
click at [986, 177] on button "Cerrar" at bounding box center [970, 179] width 151 height 36
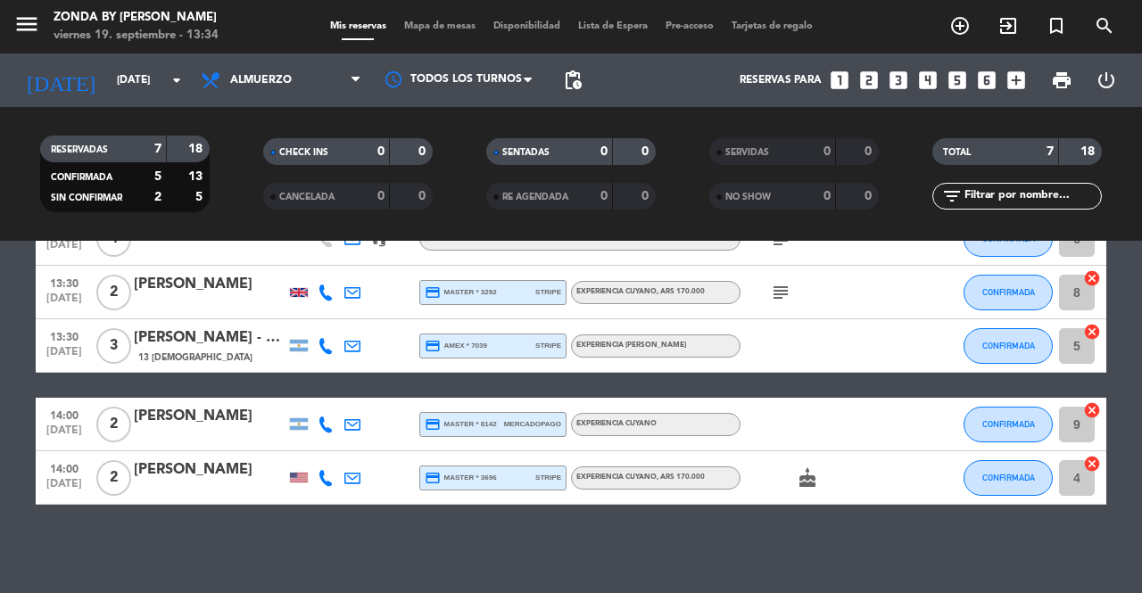
click at [180, 474] on div "[PERSON_NAME]" at bounding box center [210, 469] width 152 height 23
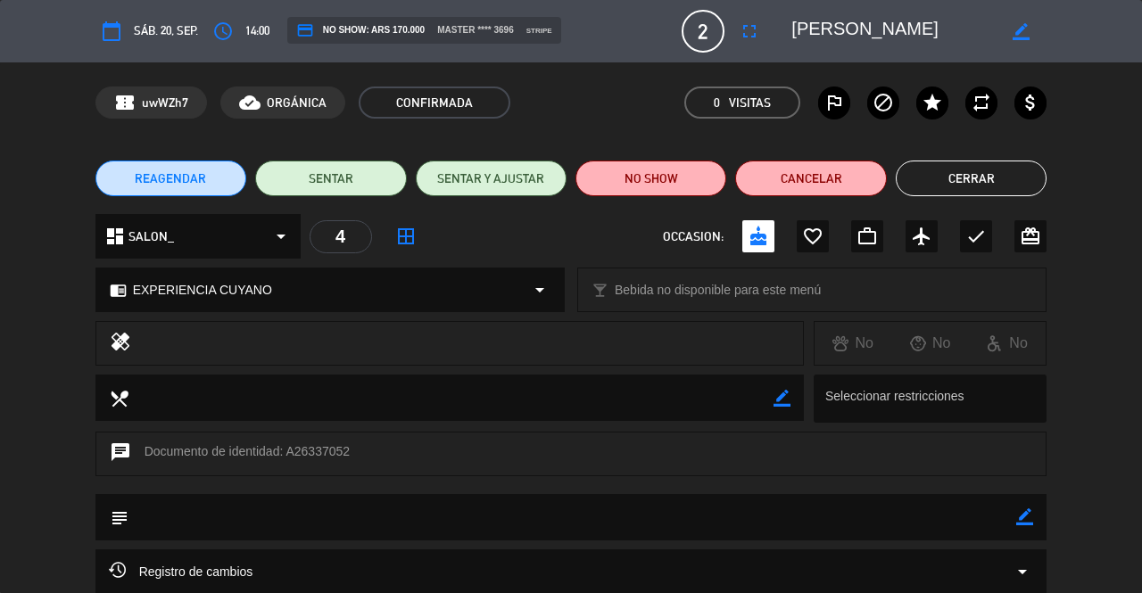
scroll to position [171, 0]
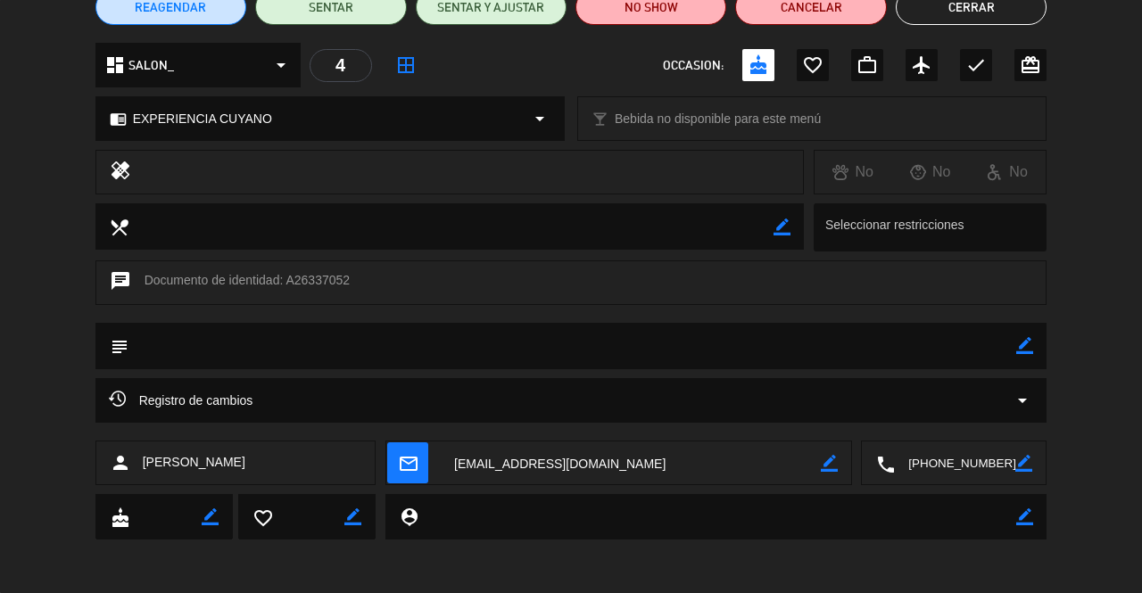
click at [931, 465] on textarea at bounding box center [955, 463] width 120 height 45
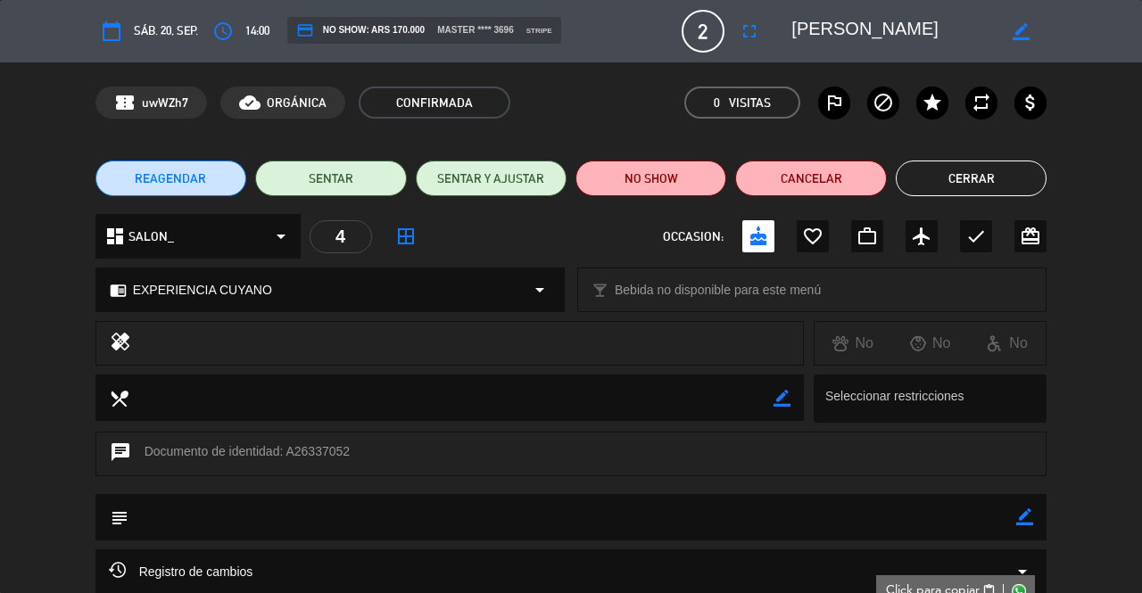
click at [988, 194] on button "Cerrar" at bounding box center [970, 179] width 151 height 36
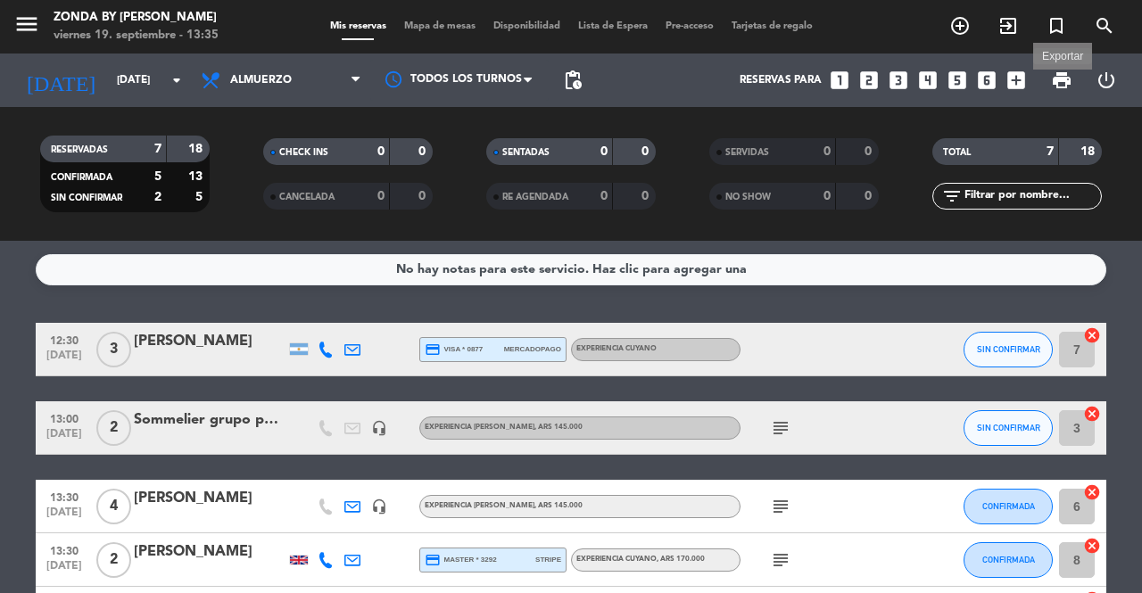
click at [1055, 78] on span "print" at bounding box center [1061, 80] width 21 height 21
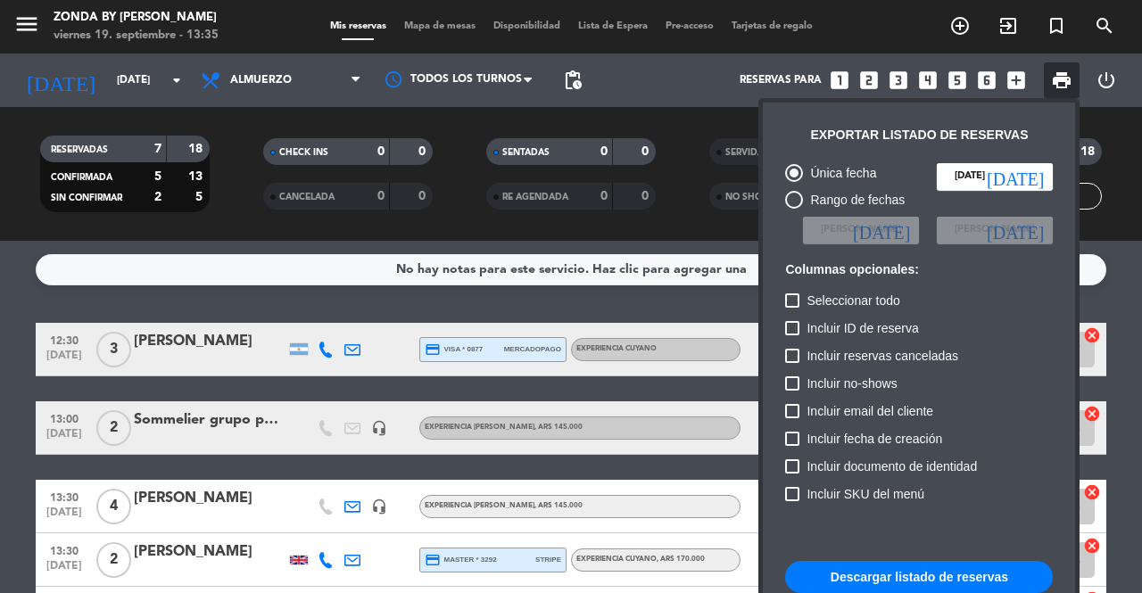
click at [863, 575] on button "Descargar listado de reservas" at bounding box center [919, 577] width 268 height 32
click at [308, 494] on div at bounding box center [571, 296] width 1142 height 593
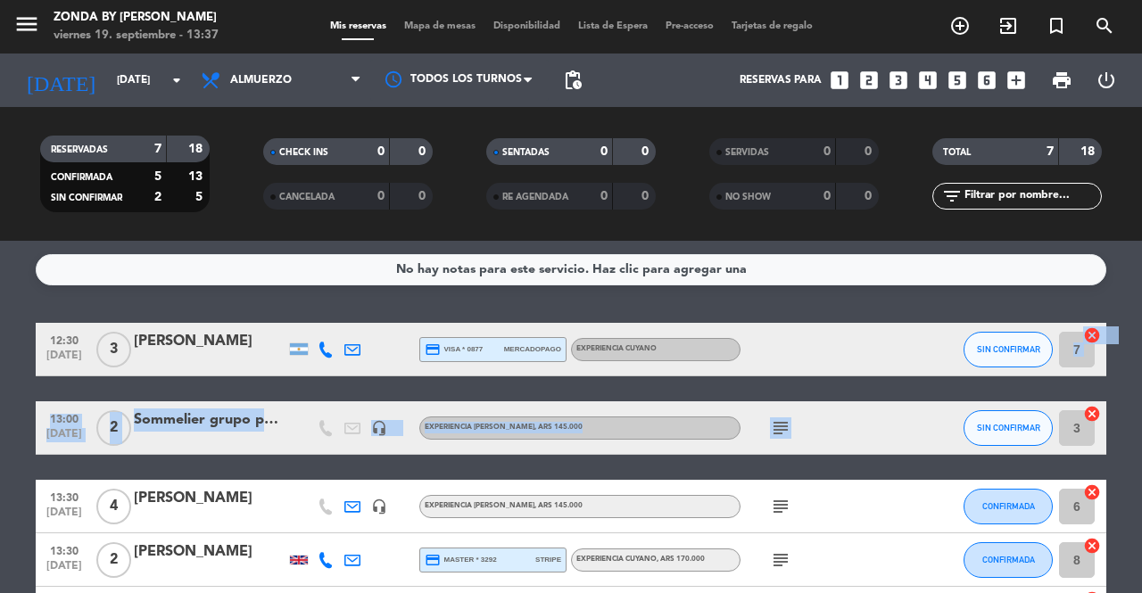
drag, startPoint x: 773, startPoint y: 334, endPoint x: 787, endPoint y: 424, distance: 90.2
click at [787, 424] on div "12:30 [DATE] 3 [PERSON_NAME] credit_card visa * 0877 mercadopago EXPERIENCIA CU…" at bounding box center [571, 548] width 1070 height 450
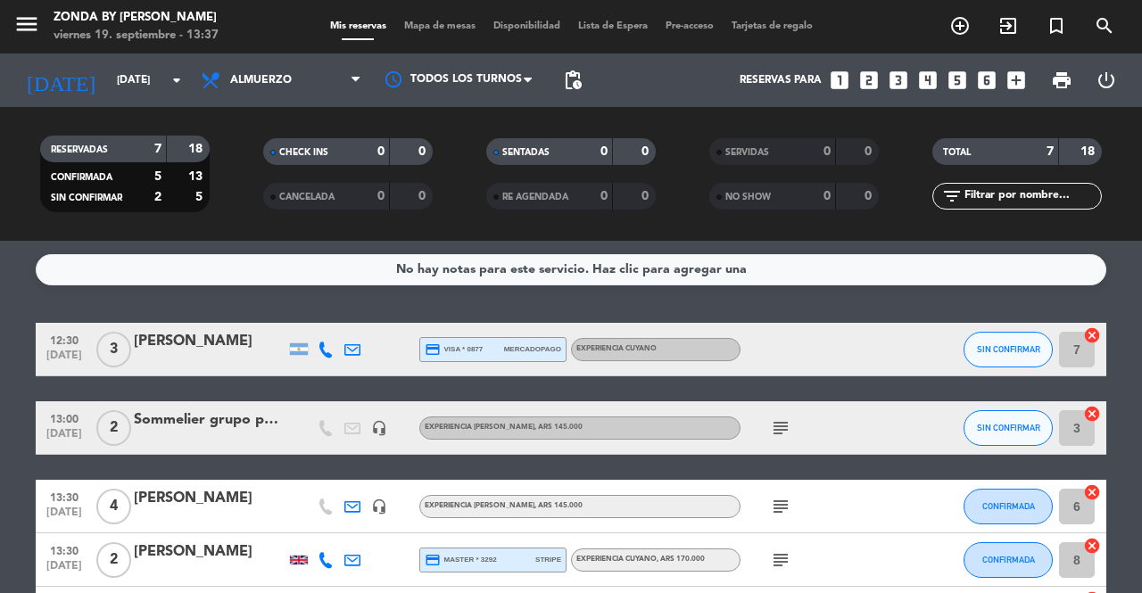
click at [862, 424] on div "subject" at bounding box center [820, 427] width 161 height 53
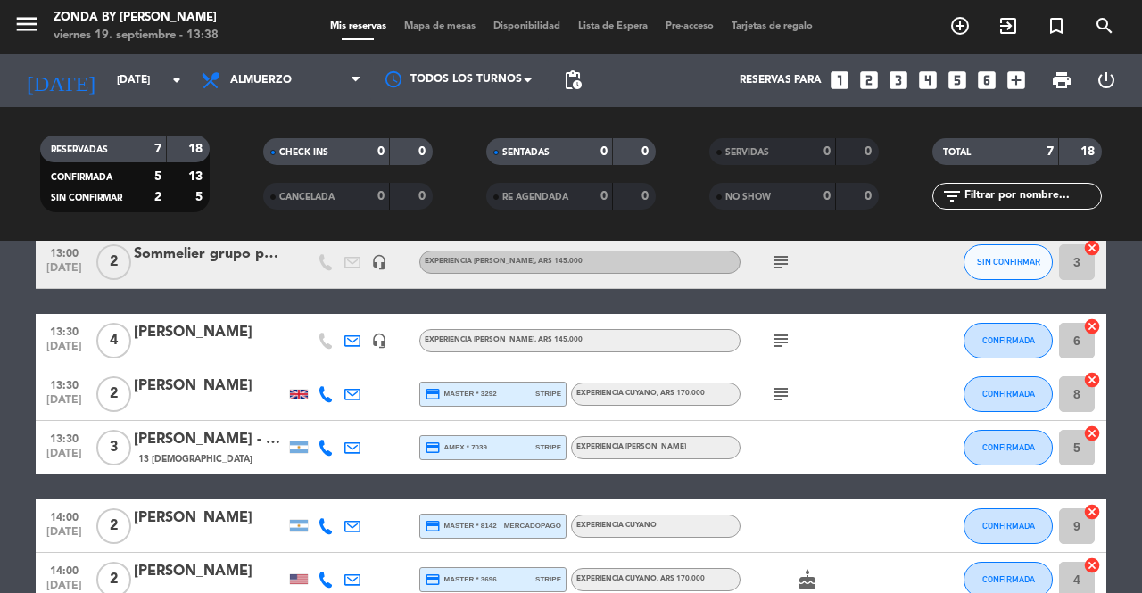
scroll to position [162, 0]
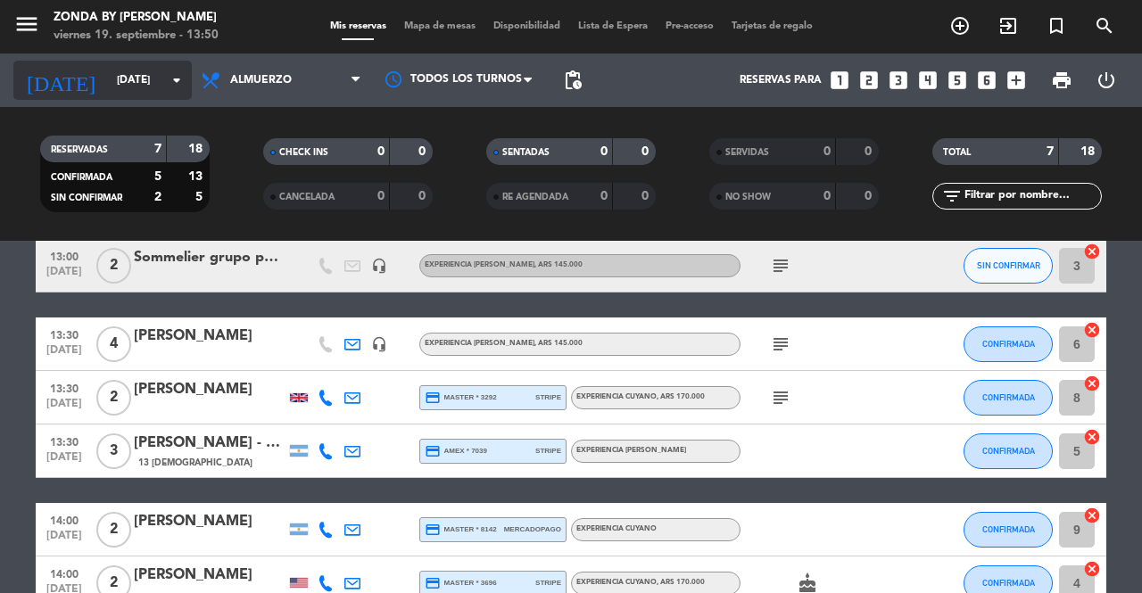
click at [108, 77] on input "[DATE]" at bounding box center [179, 80] width 142 height 30
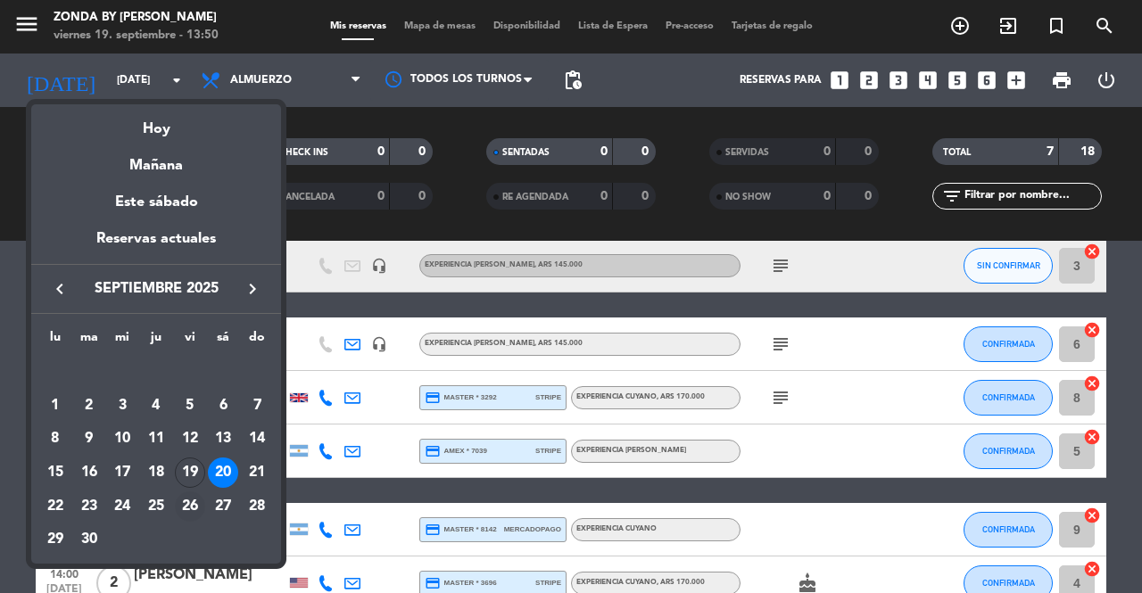
click at [188, 503] on div "26" at bounding box center [190, 506] width 30 height 30
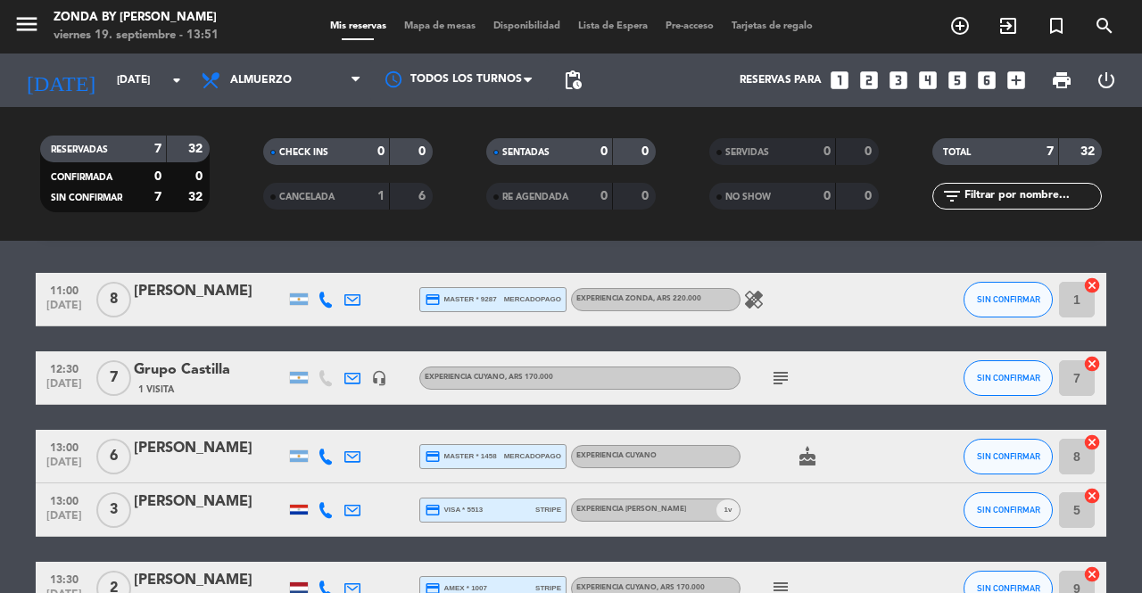
scroll to position [0, 0]
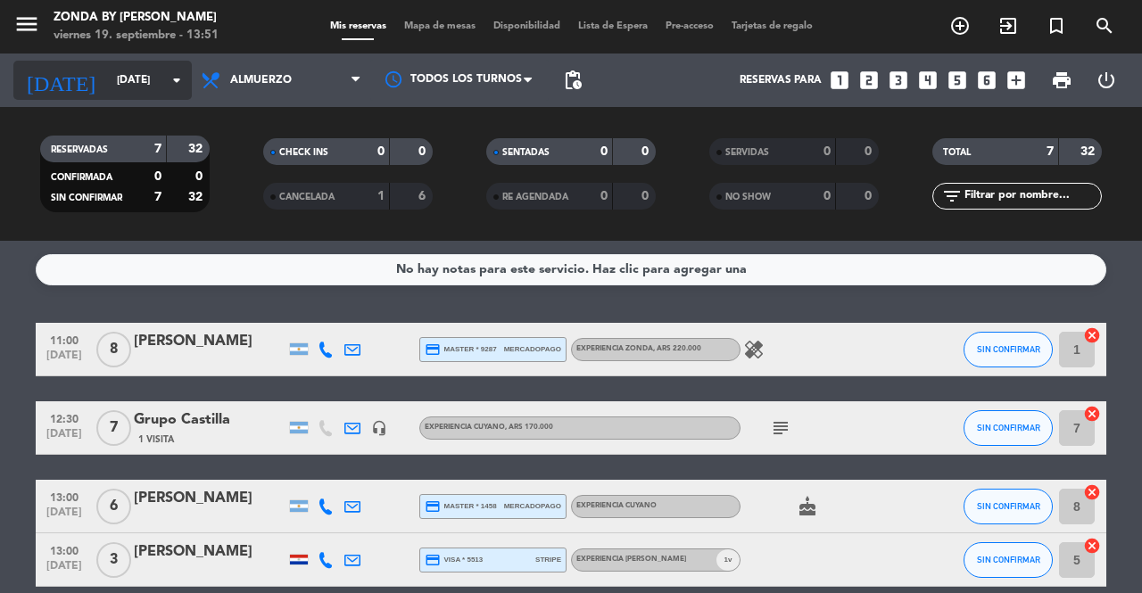
click at [120, 72] on input "[DATE]" at bounding box center [179, 80] width 142 height 30
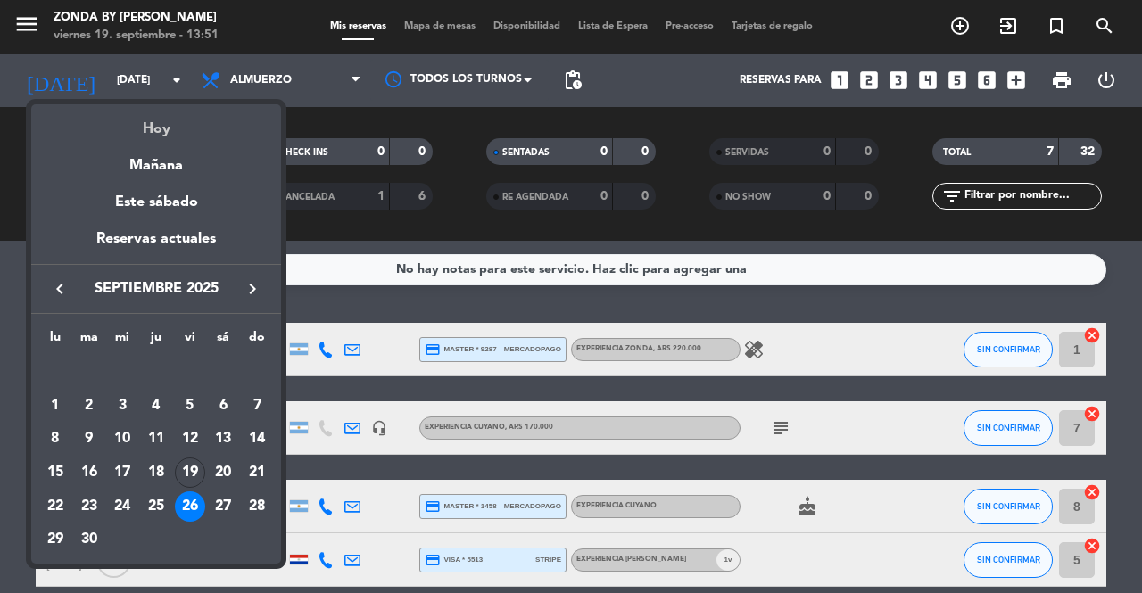
click at [159, 128] on div "Hoy" at bounding box center [156, 122] width 250 height 37
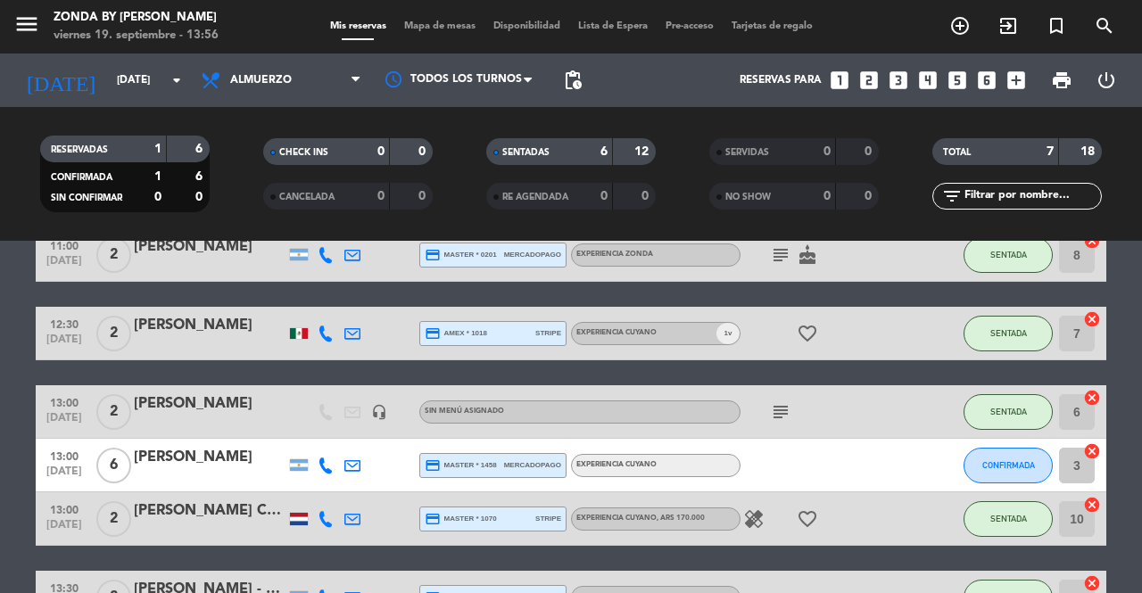
scroll to position [87, 0]
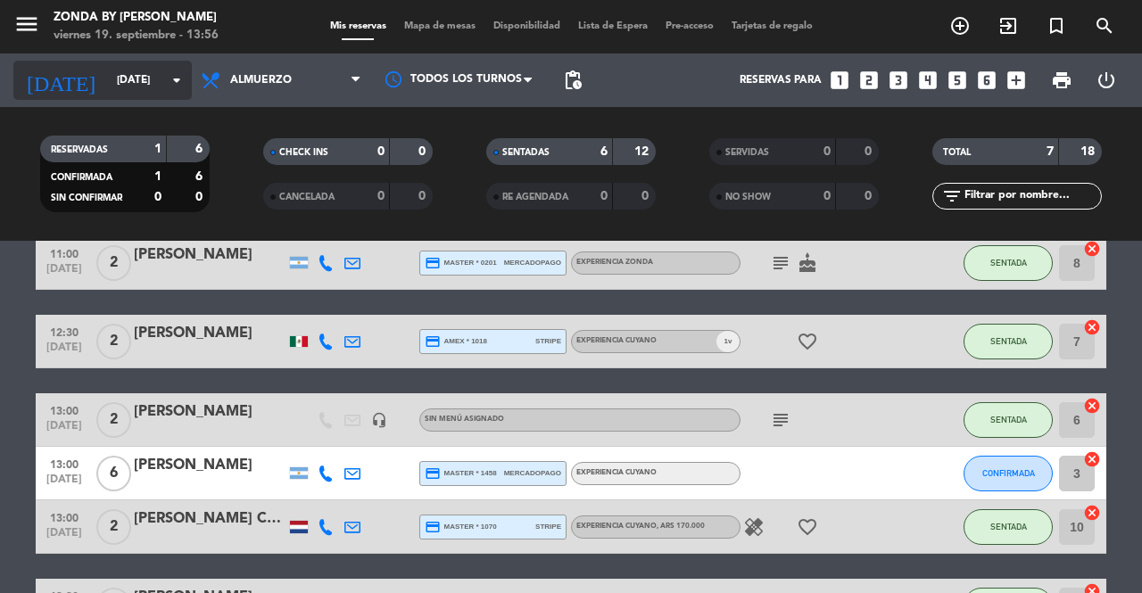
click at [108, 73] on input "[DATE]" at bounding box center [179, 80] width 142 height 30
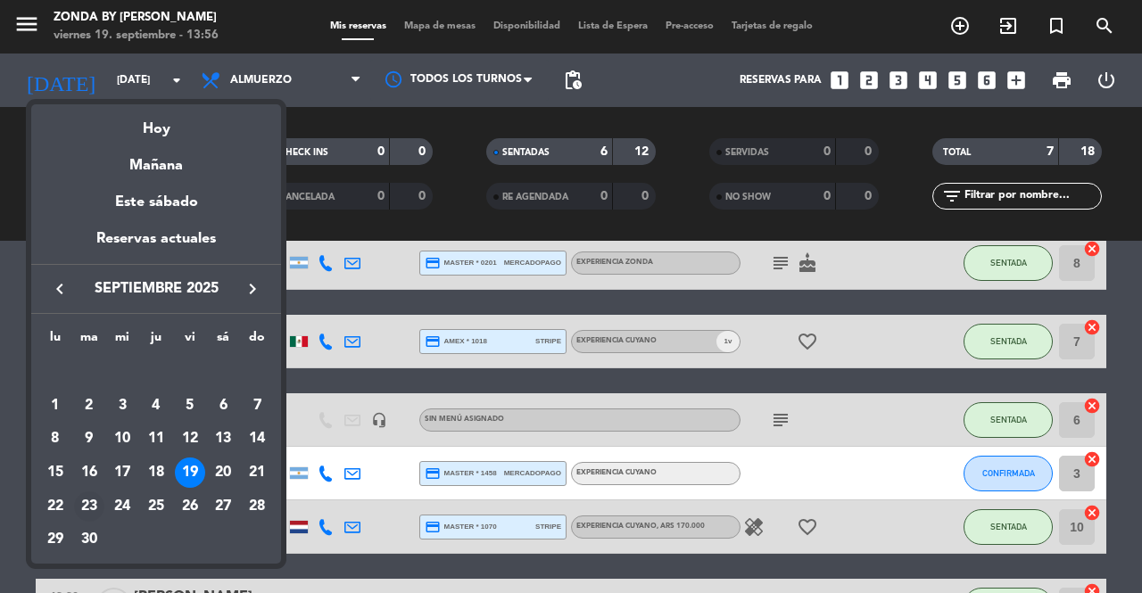
click at [85, 510] on div "23" at bounding box center [89, 506] width 30 height 30
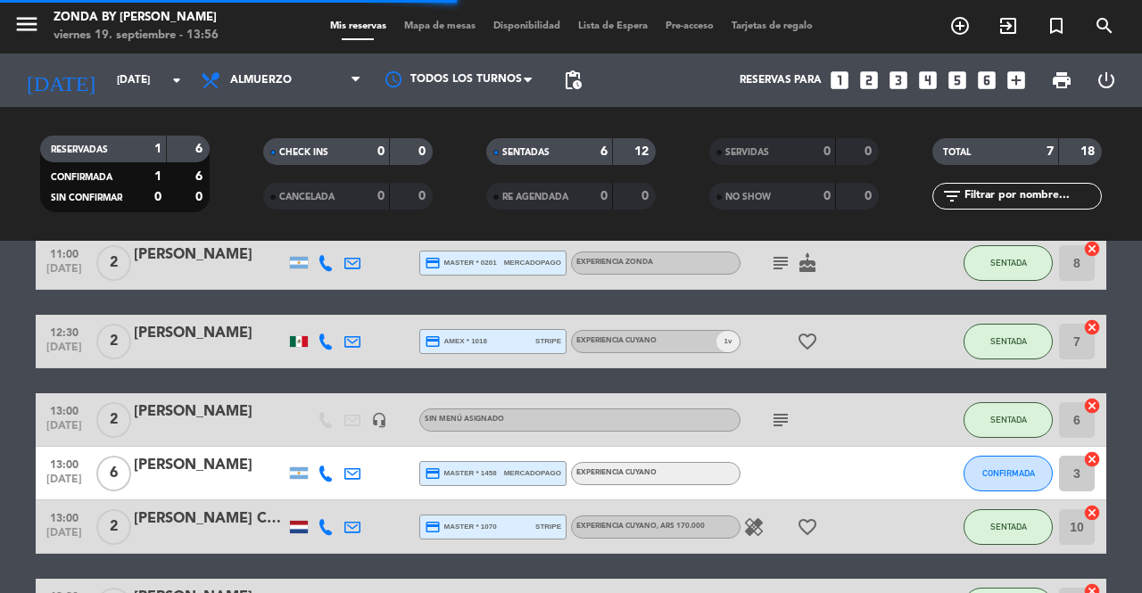
scroll to position [0, 0]
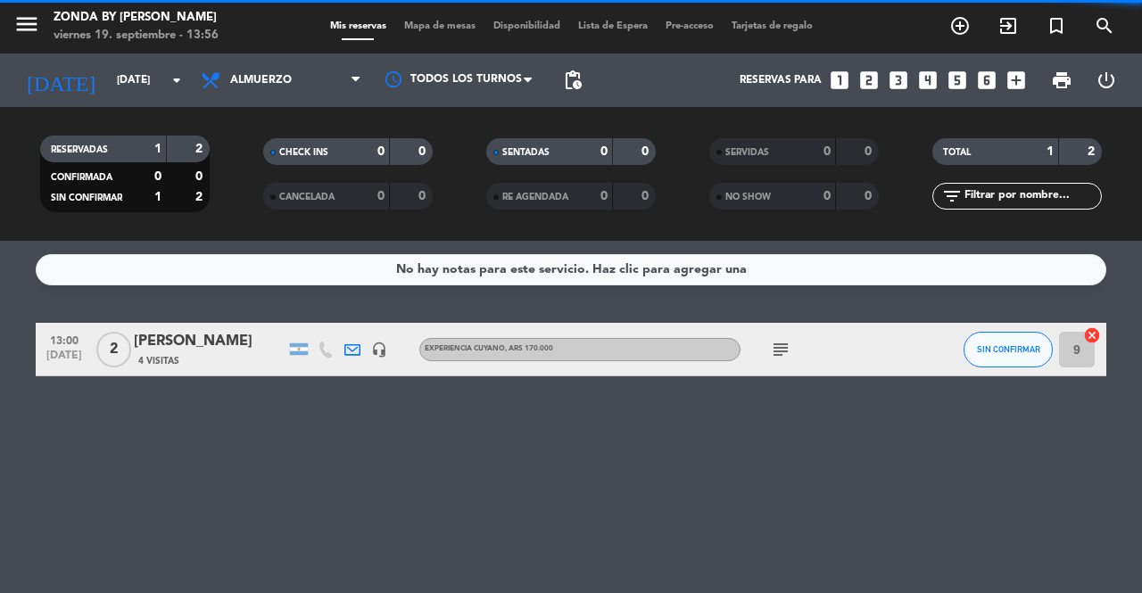
click at [197, 340] on div "[PERSON_NAME]" at bounding box center [210, 341] width 152 height 23
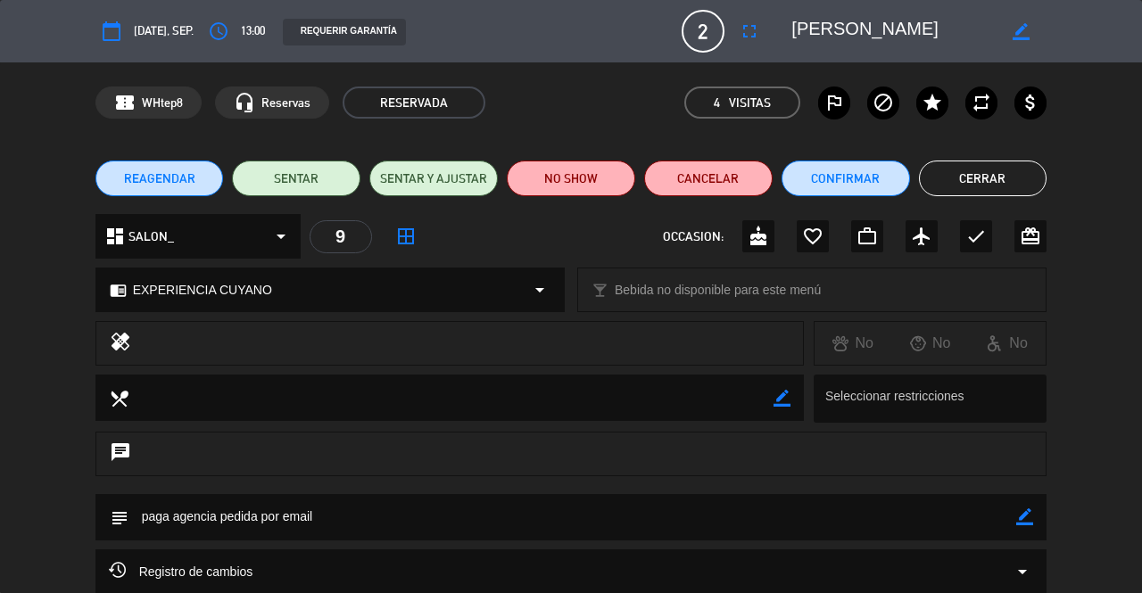
click at [1016, 177] on button "Cerrar" at bounding box center [983, 179] width 128 height 36
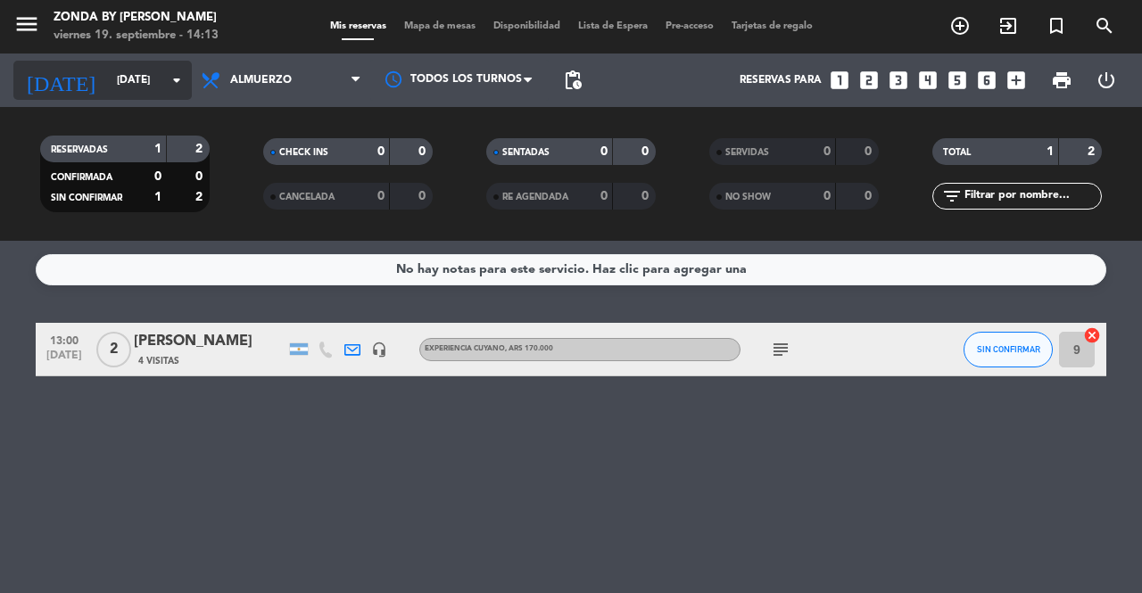
click at [109, 74] on input "[DATE]" at bounding box center [179, 80] width 142 height 30
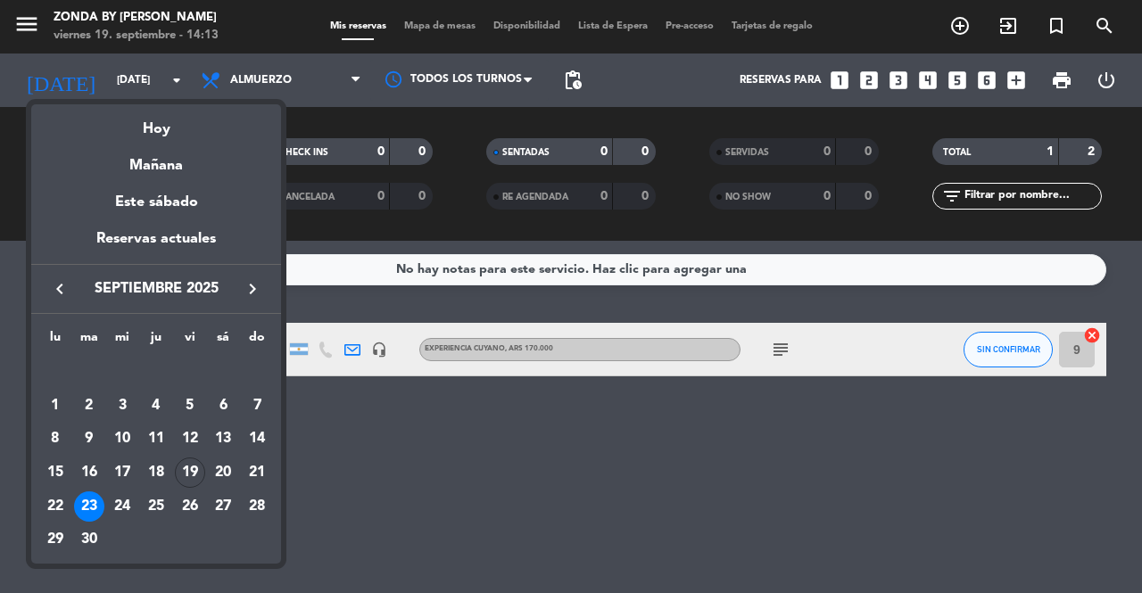
click at [45, 294] on button "keyboard_arrow_left" at bounding box center [60, 288] width 32 height 23
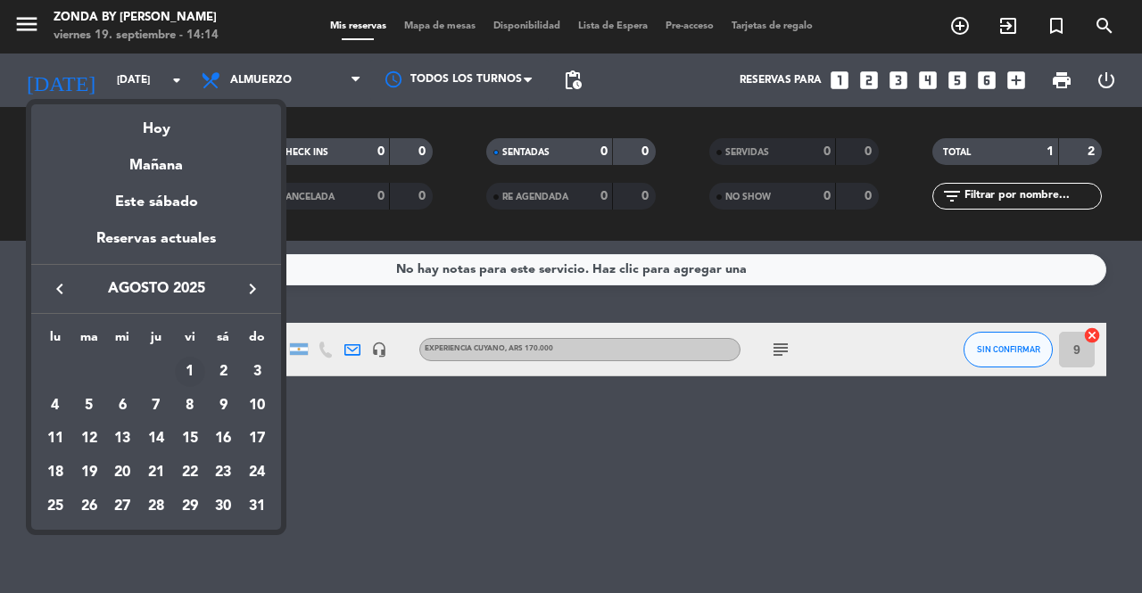
click at [186, 375] on div "1" at bounding box center [190, 372] width 30 height 30
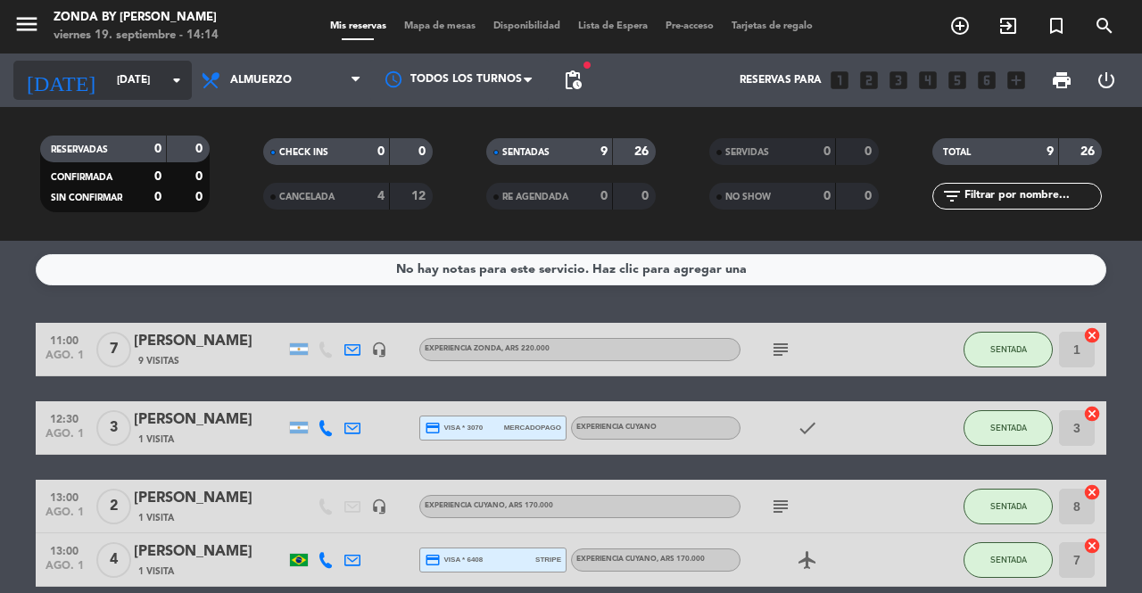
click at [131, 85] on input "[DATE]" at bounding box center [179, 80] width 142 height 30
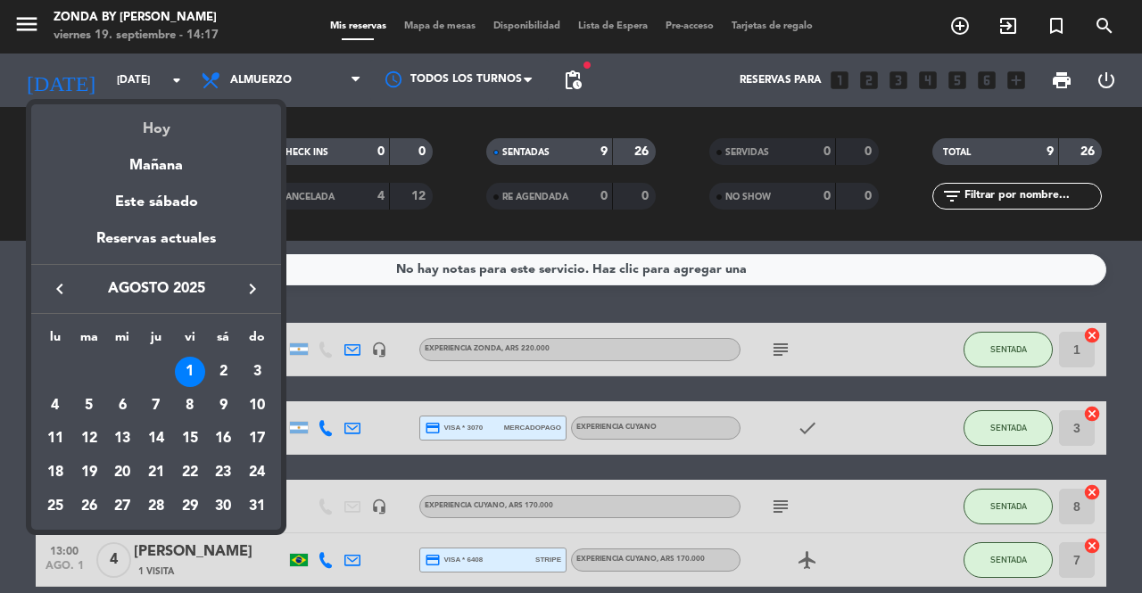
click at [148, 131] on div "Hoy" at bounding box center [156, 122] width 250 height 37
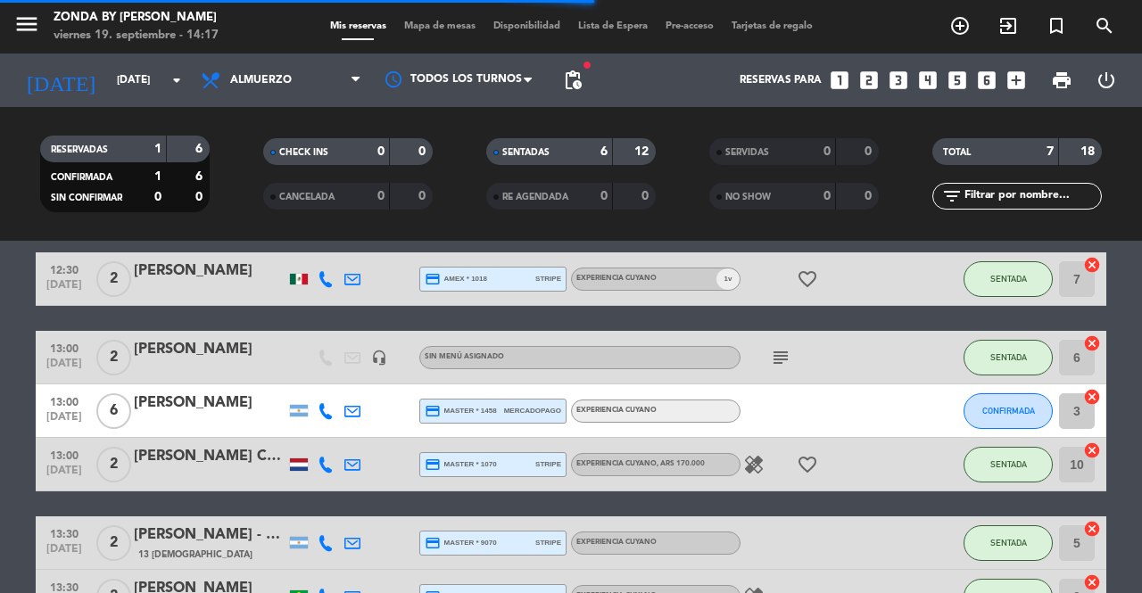
scroll to position [150, 0]
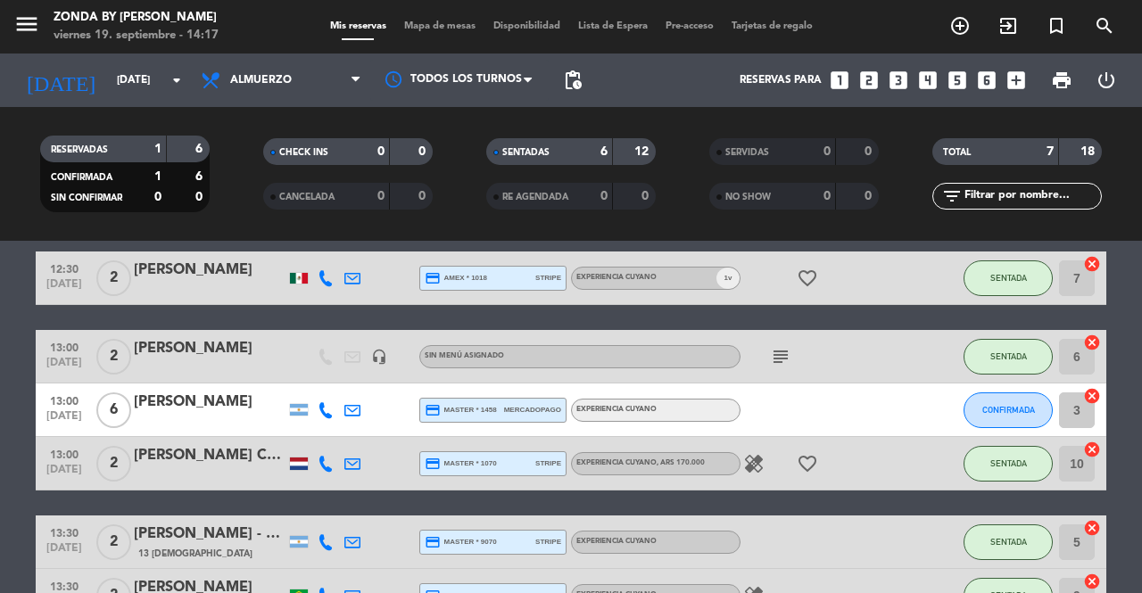
click at [170, 409] on div "[PERSON_NAME]" at bounding box center [210, 402] width 152 height 23
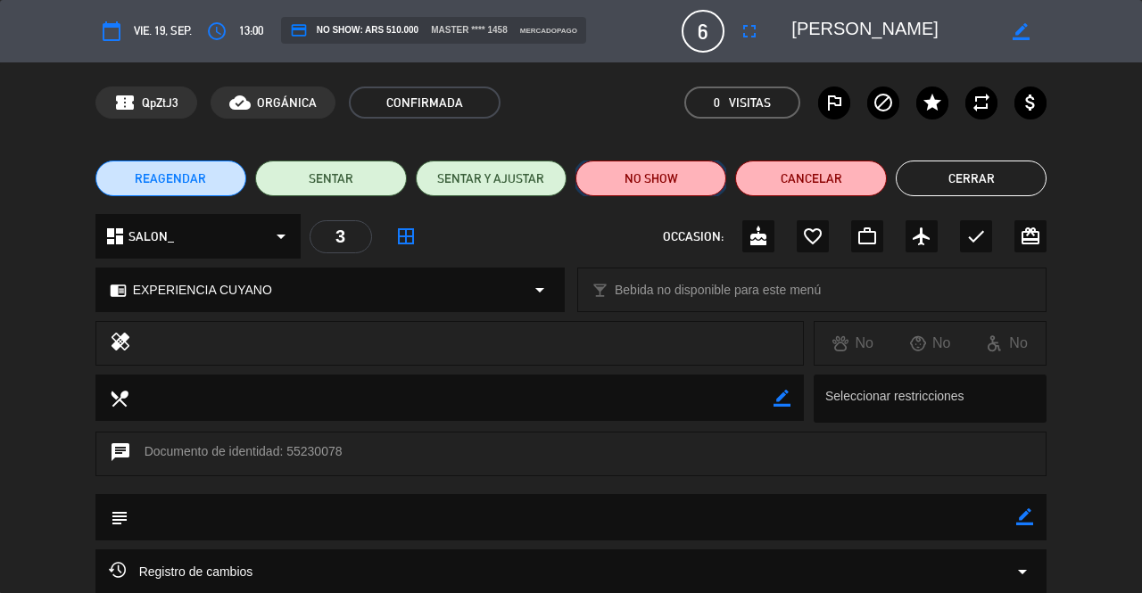
click at [635, 174] on button "NO SHOW" at bounding box center [650, 179] width 151 height 36
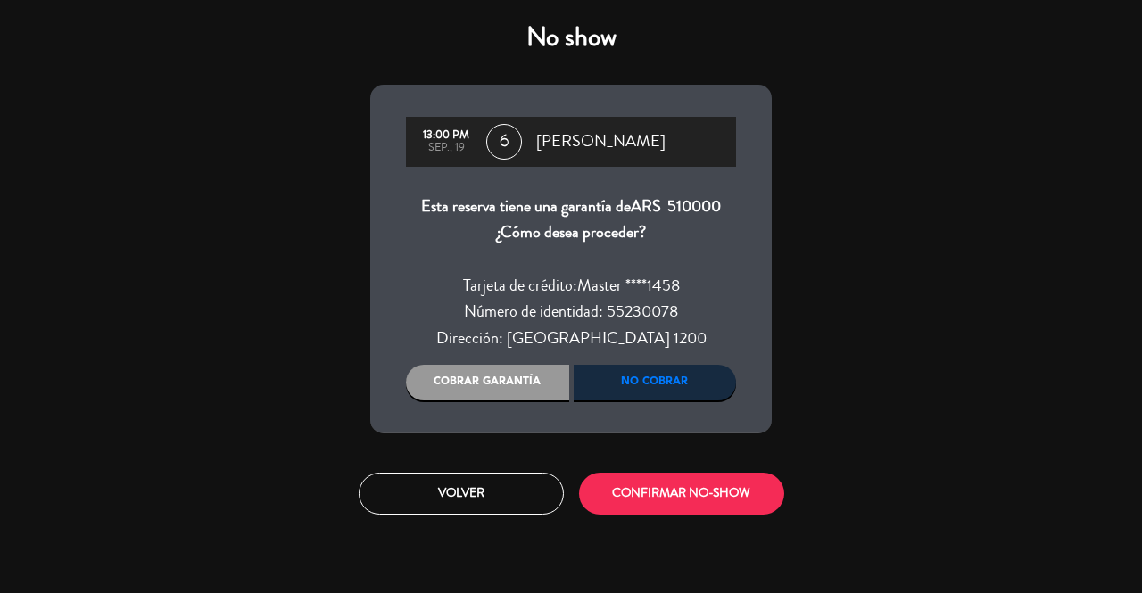
click at [460, 383] on div "Cobrar garantía" at bounding box center [487, 383] width 163 height 36
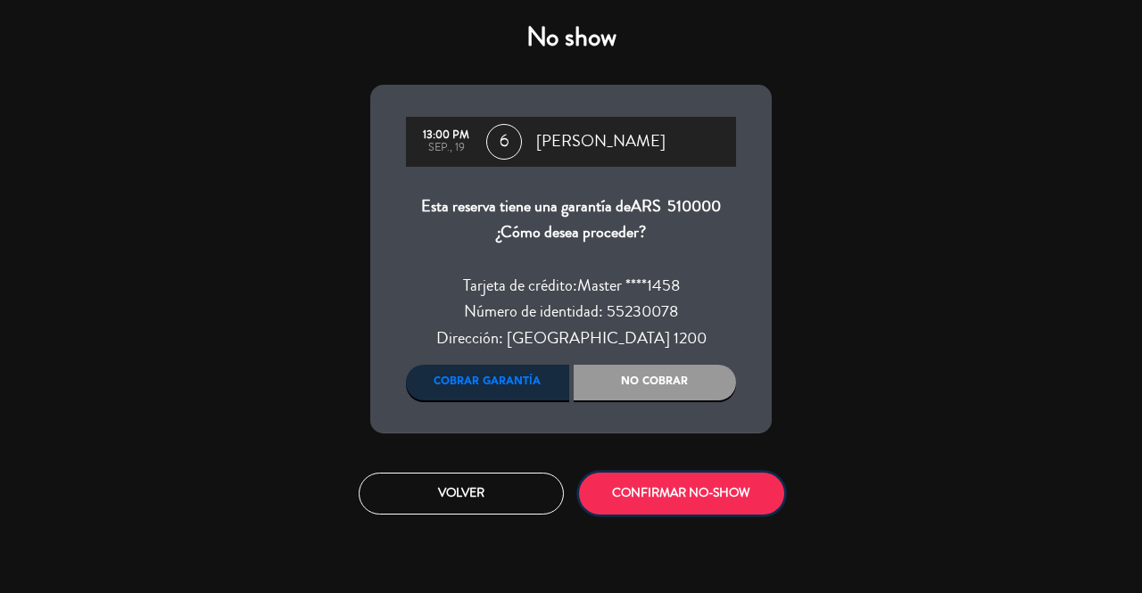
click at [652, 497] on button "CONFIRMAR NO-SHOW" at bounding box center [681, 494] width 205 height 42
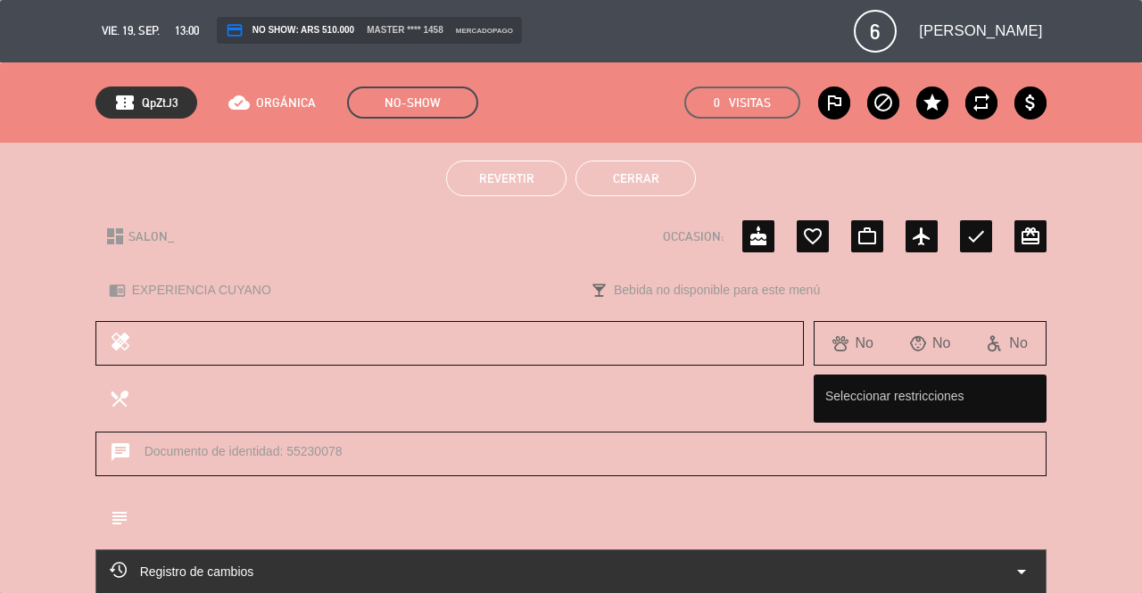
click at [613, 186] on button "Cerrar" at bounding box center [635, 179] width 120 height 36
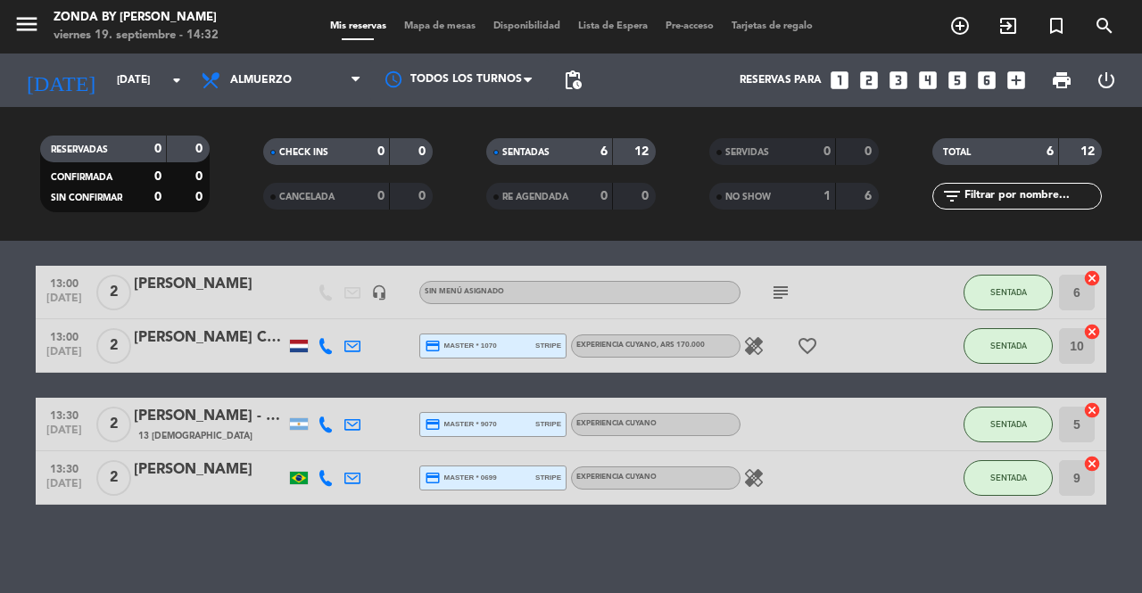
scroll to position [0, 0]
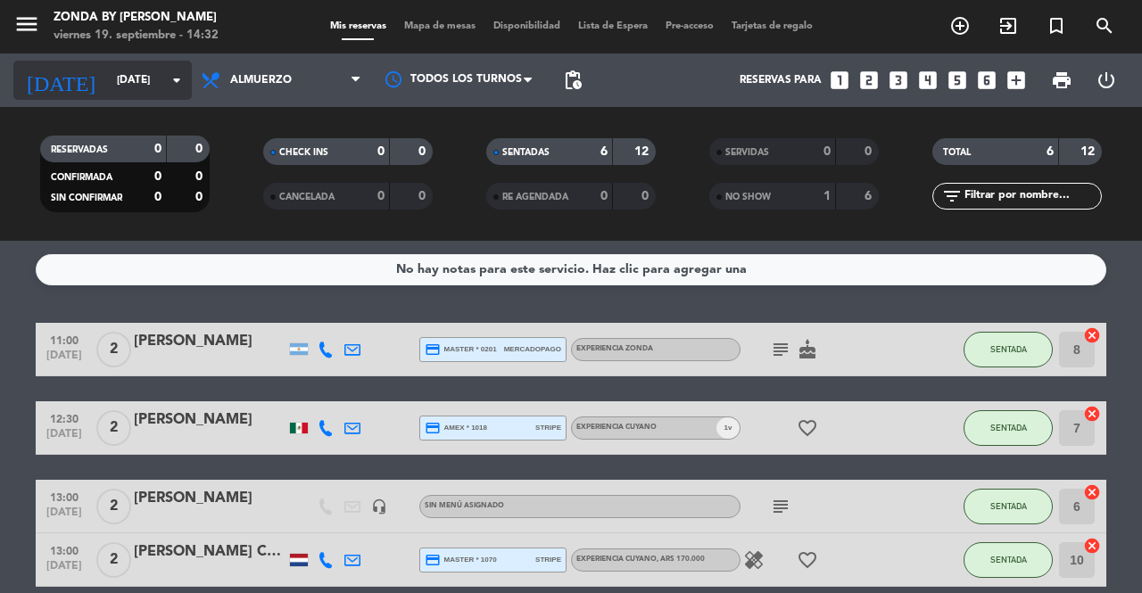
click at [141, 70] on input "[DATE]" at bounding box center [179, 80] width 142 height 30
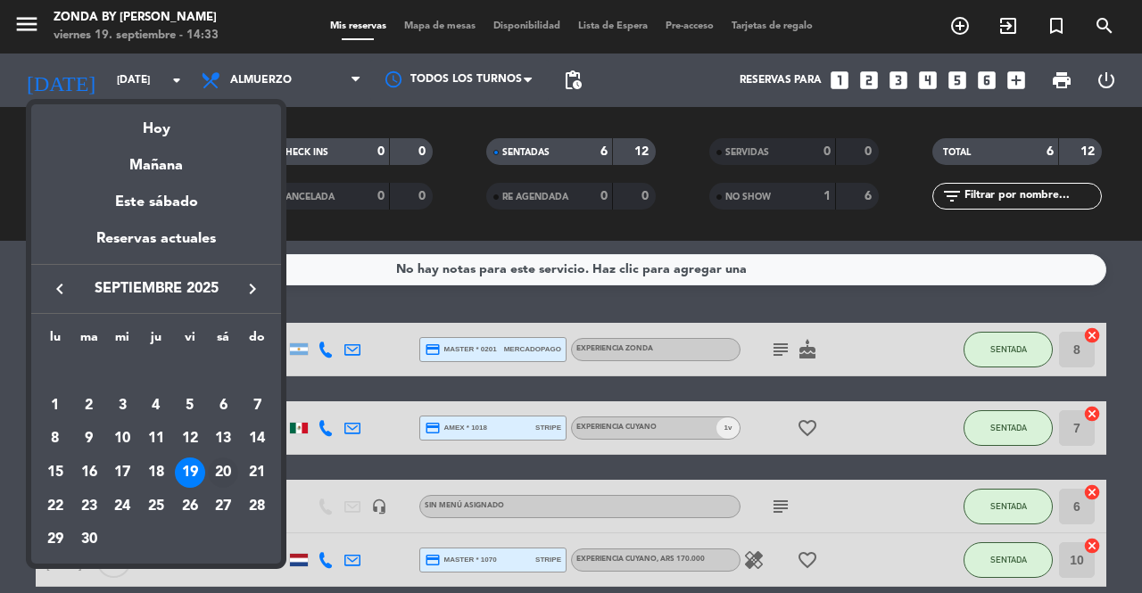
click at [224, 475] on div "20" at bounding box center [223, 473] width 30 height 30
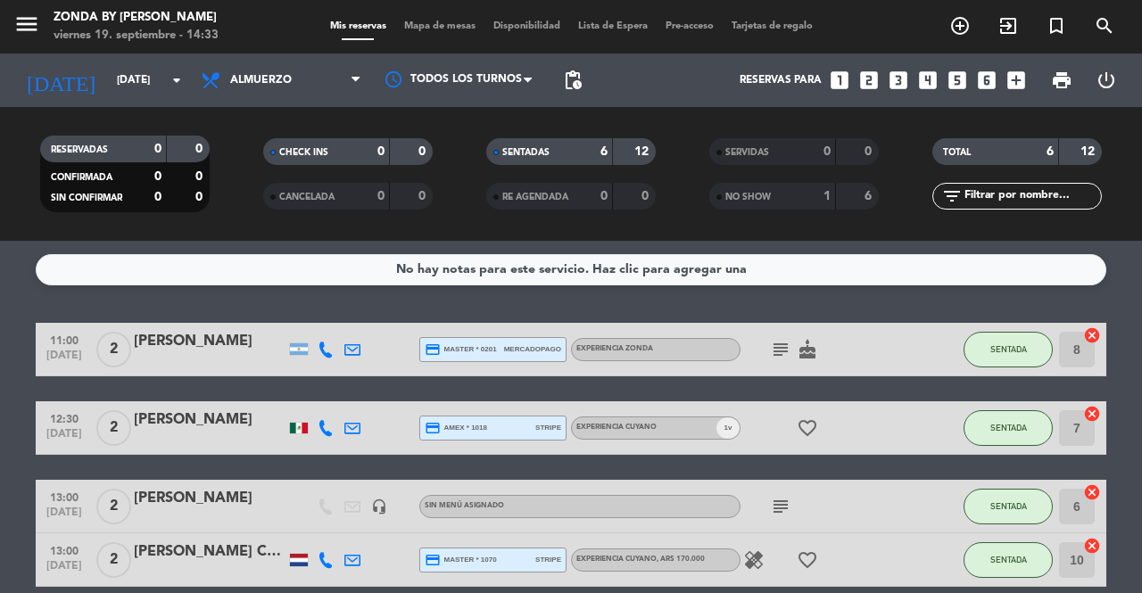
type input "[DATE]"
